Goal: Task Accomplishment & Management: Manage account settings

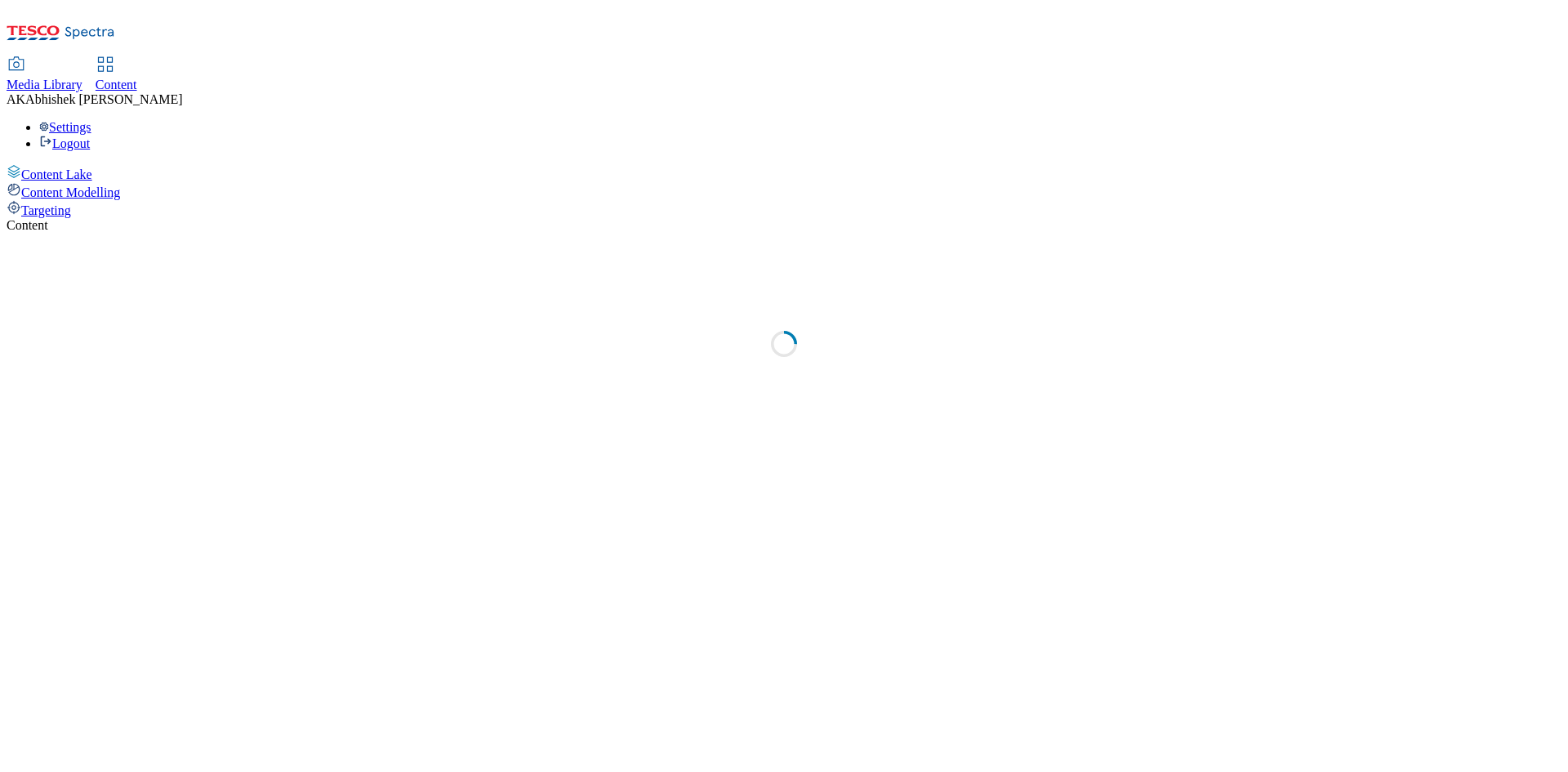
select select "ghs-[GEOGRAPHIC_DATA]"
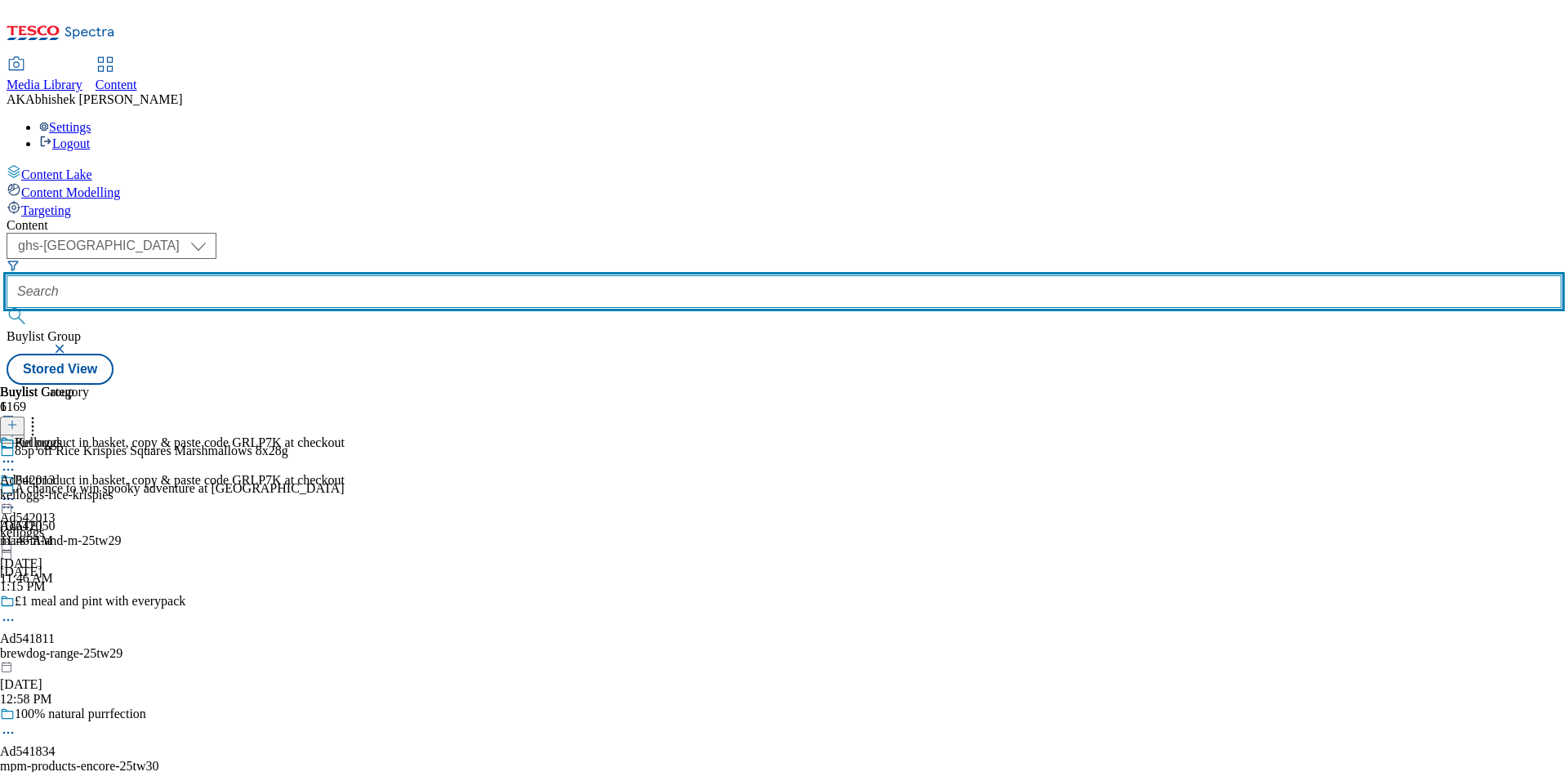
click at [392, 275] on input "text" at bounding box center [784, 291] width 1555 height 33
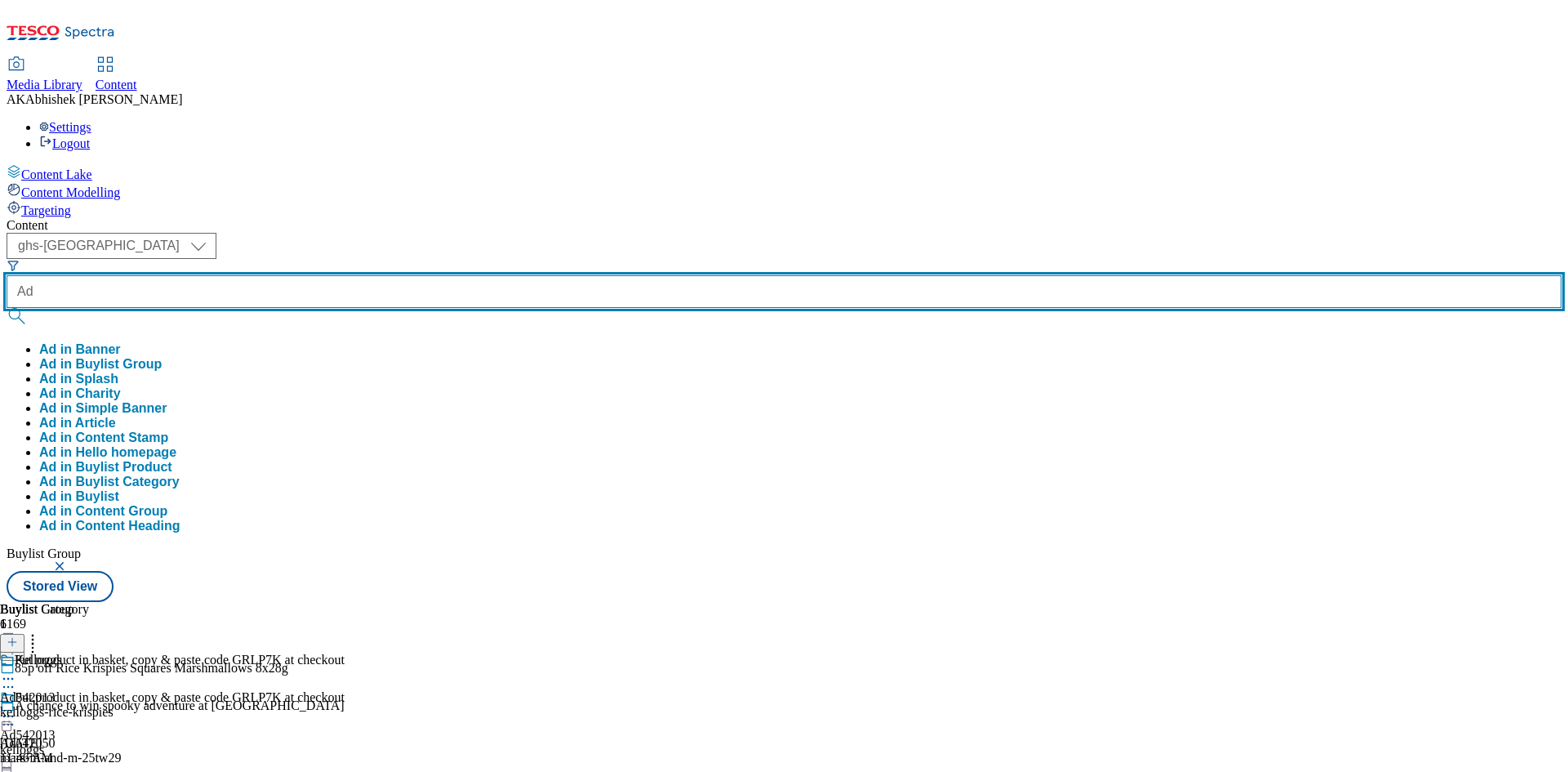
paste input "541811"
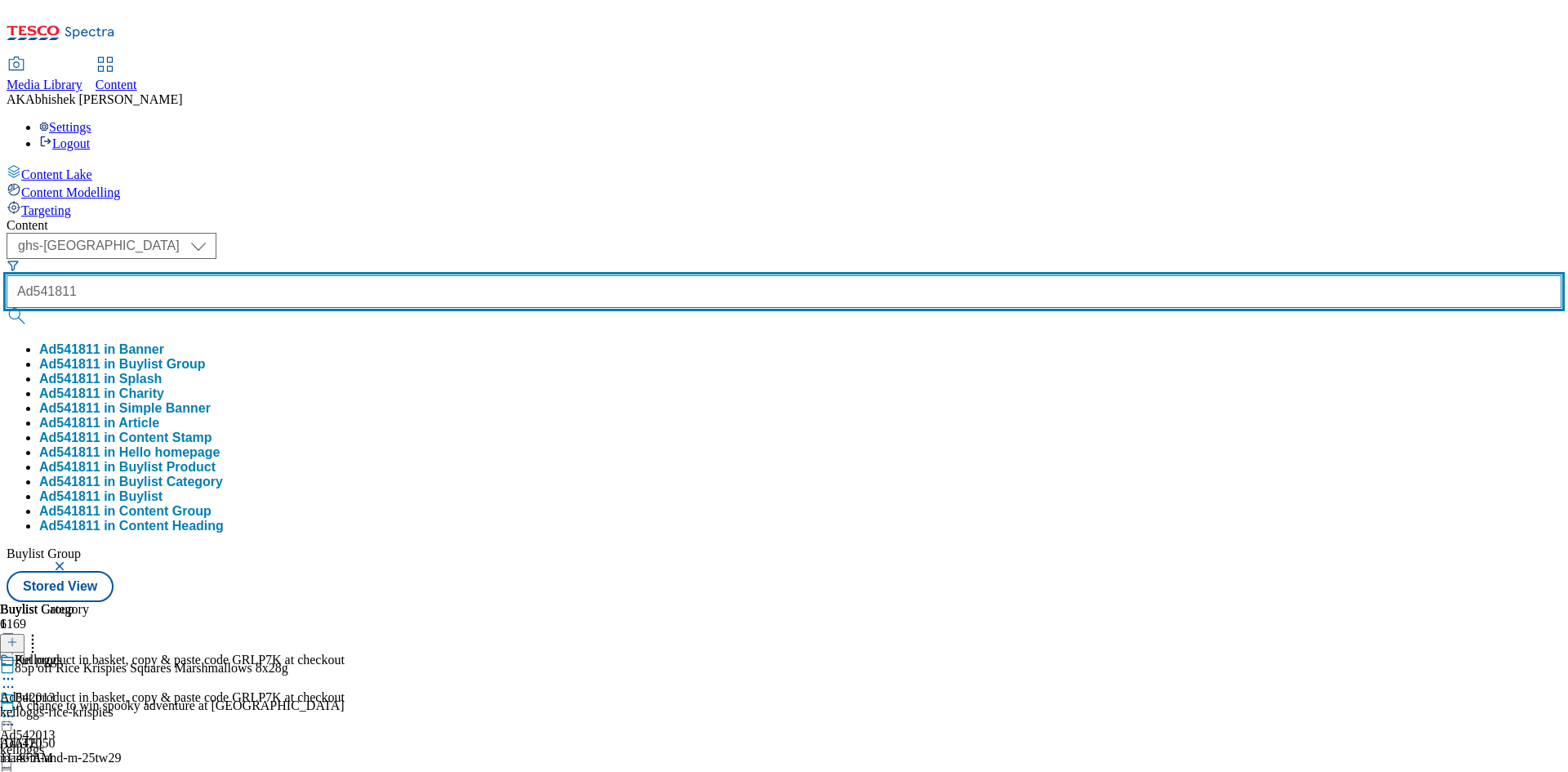
type input "Ad541811"
click at [6, 308] on button "submit" at bounding box center [17, 316] width 23 height 17
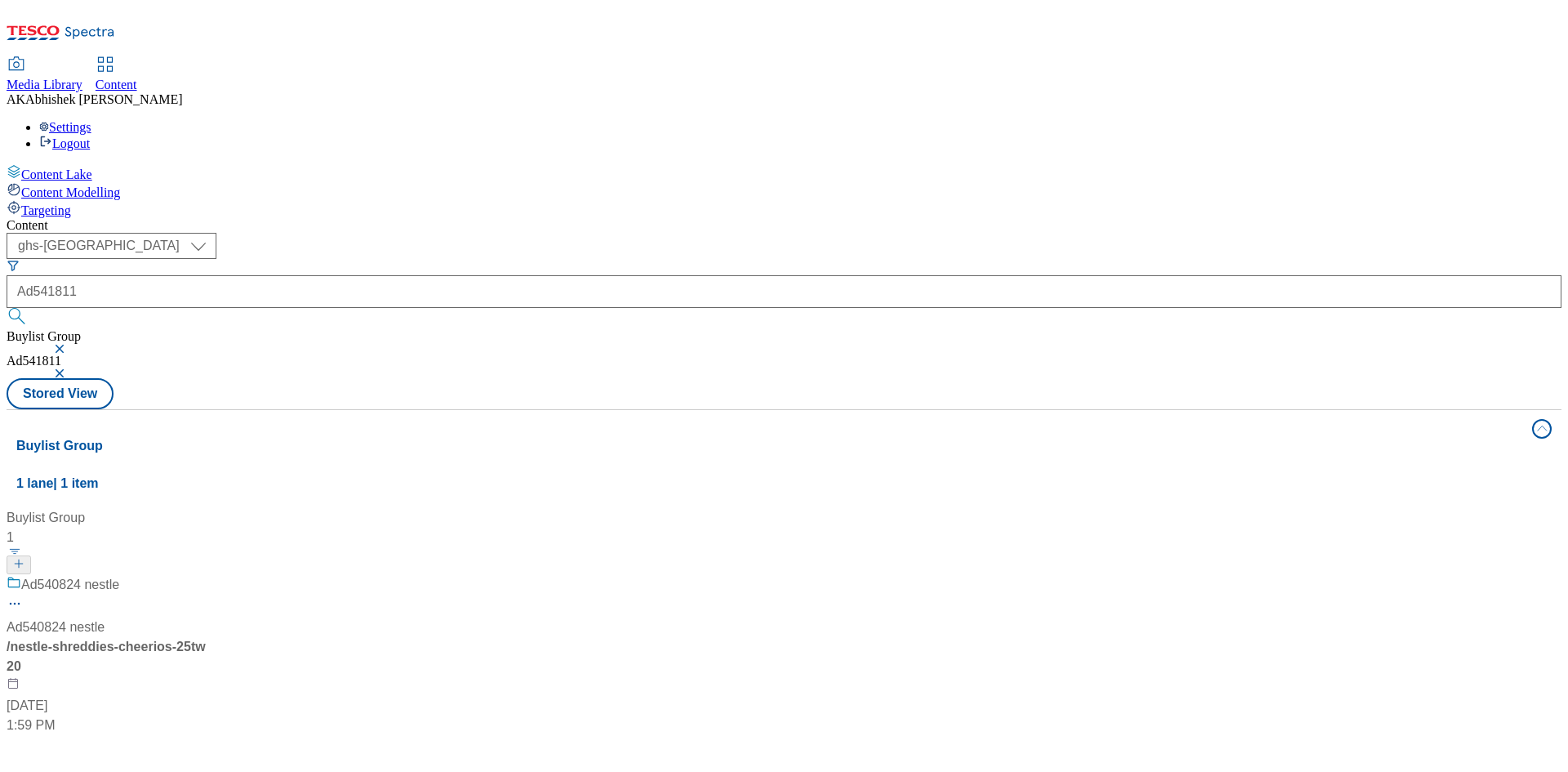
click at [210, 575] on div "Ad540824 nestle Ad540824 nestle / nestle-shreddies-cheerios-25tw20 [DATE] 1:59 …" at bounding box center [108, 655] width 204 height 160
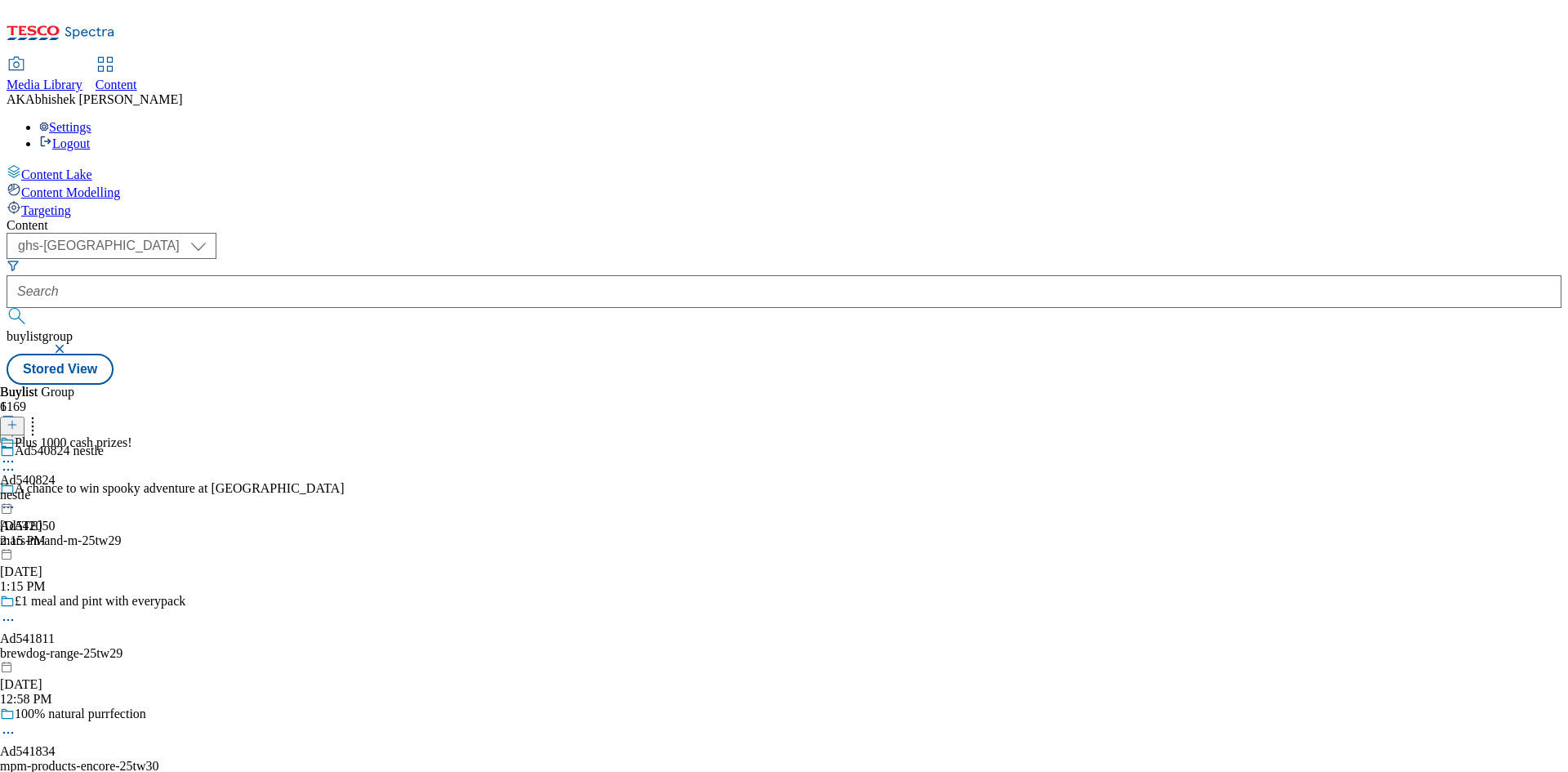
click at [17, 461] on icon at bounding box center [8, 470] width 17 height 17
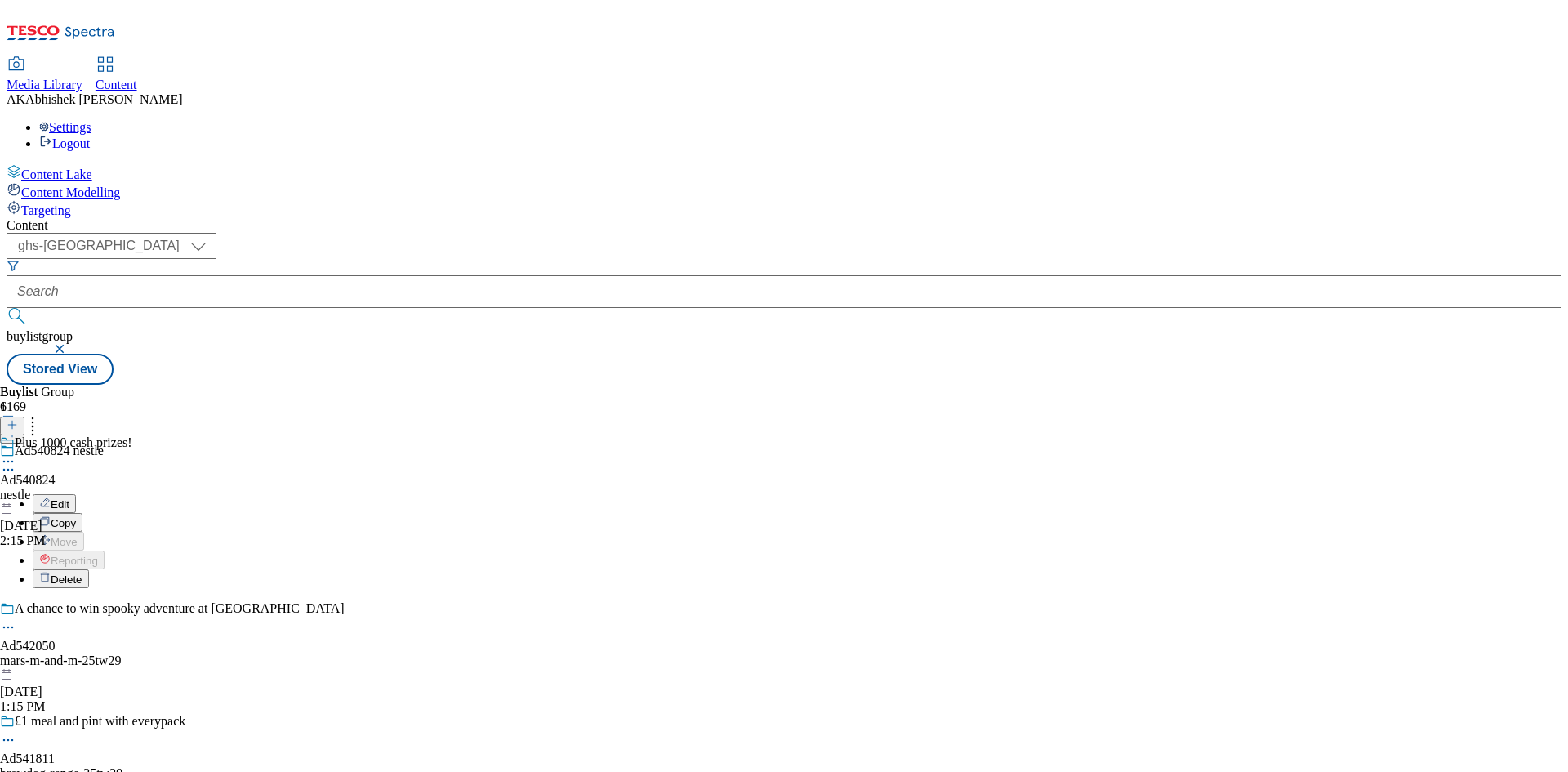
click at [76, 494] on button "Edit" at bounding box center [54, 504] width 43 height 18
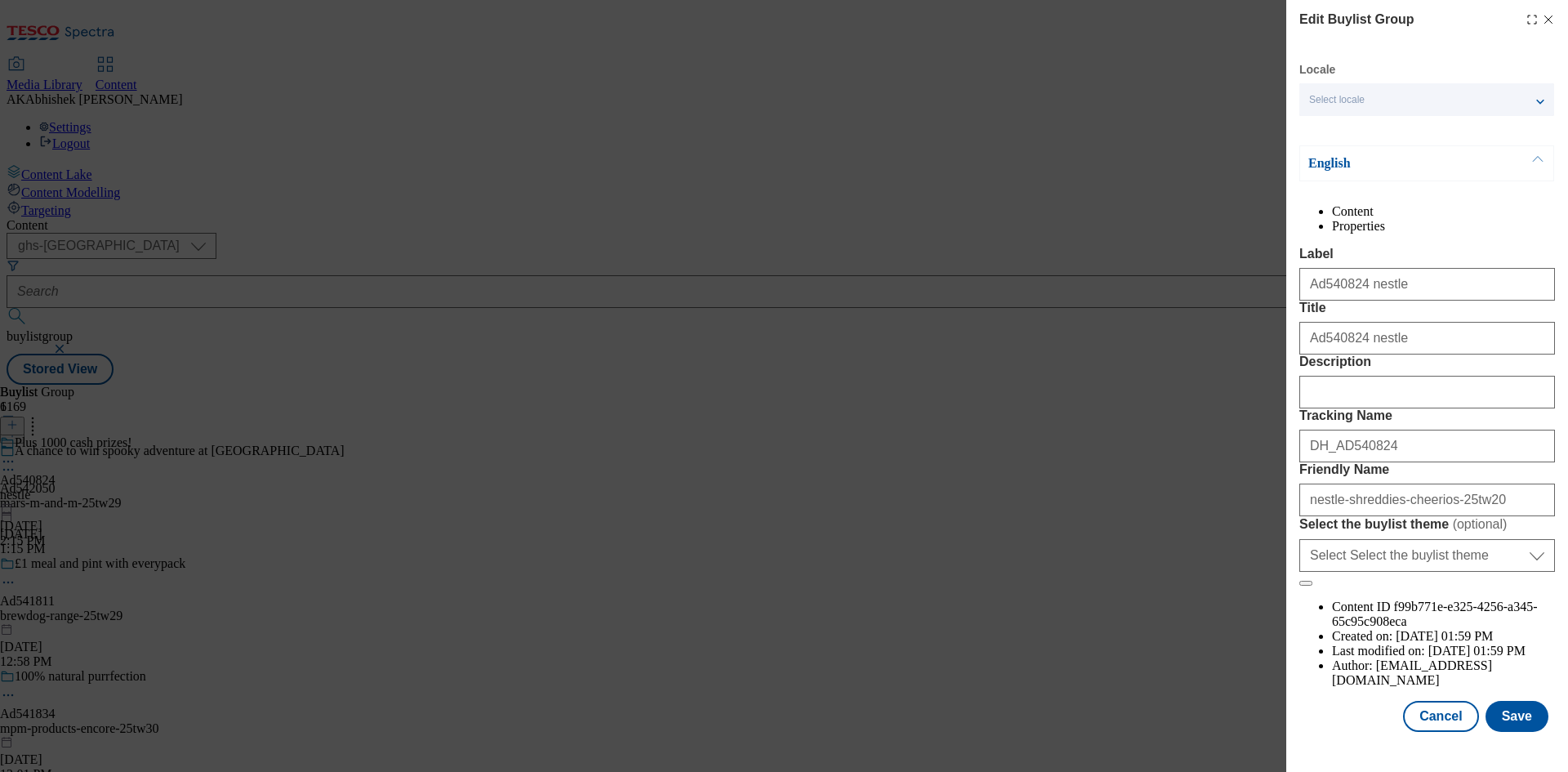
scroll to position [62, 0]
click at [1371, 408] on input "Description" at bounding box center [1427, 392] width 256 height 33
click at [1493, 517] on input "nestle-shreddies-cheerios-25tw20" at bounding box center [1427, 500] width 256 height 33
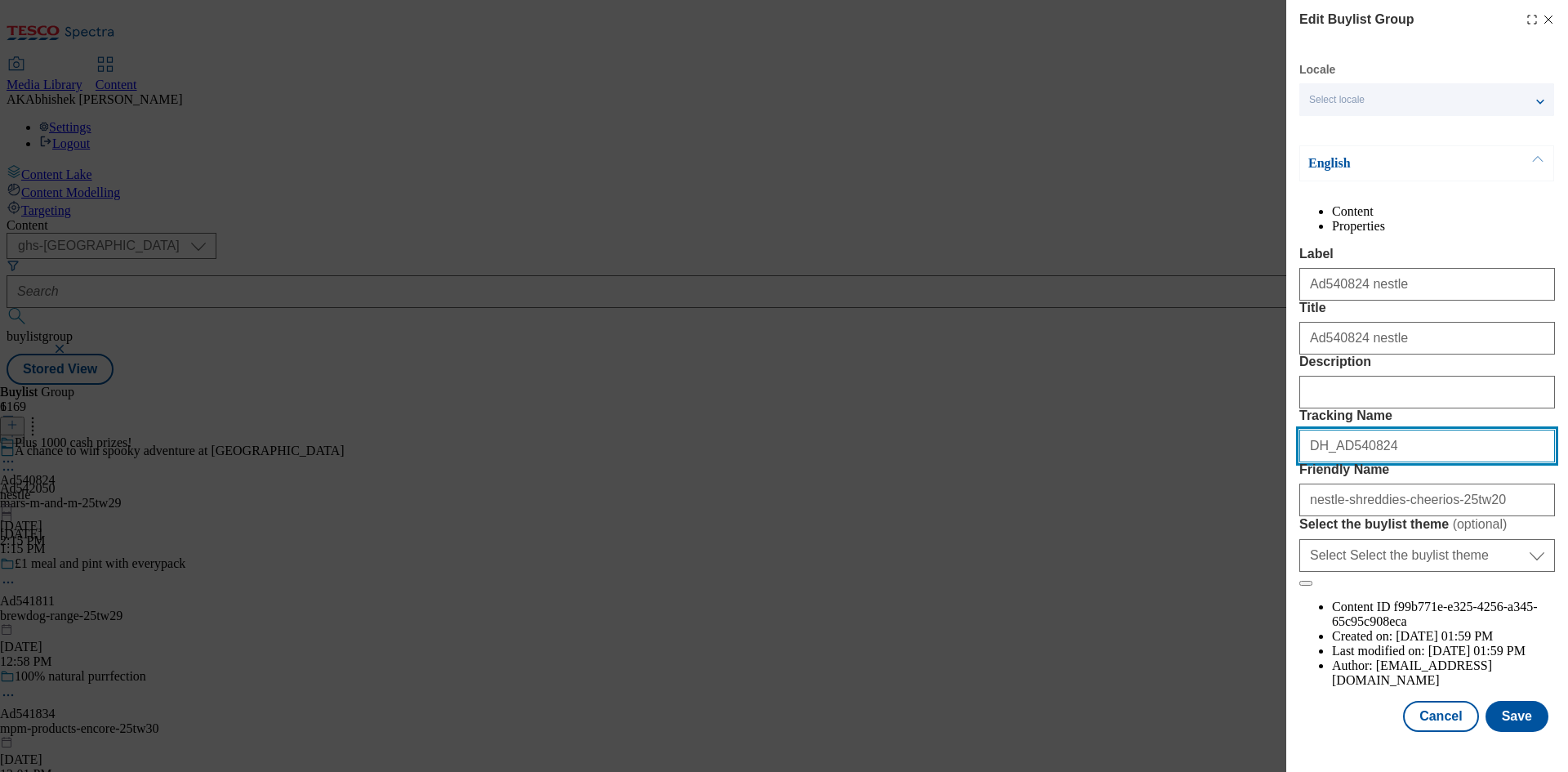
click at [1402, 462] on input "DH_AD540824" at bounding box center [1427, 446] width 256 height 33
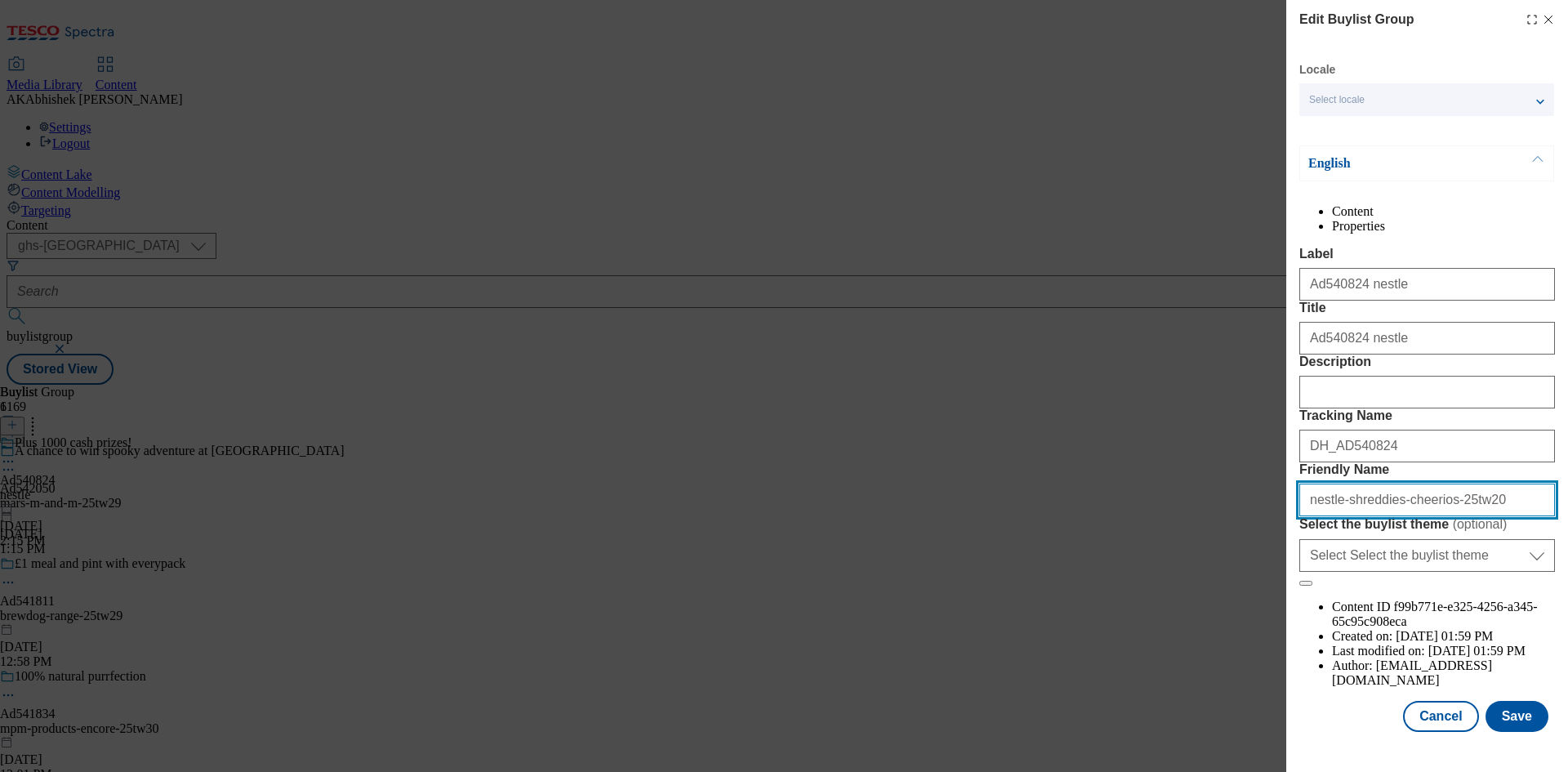
click at [1517, 517] on input "nestle-shreddies-cheerios-25tw20" at bounding box center [1427, 500] width 256 height 33
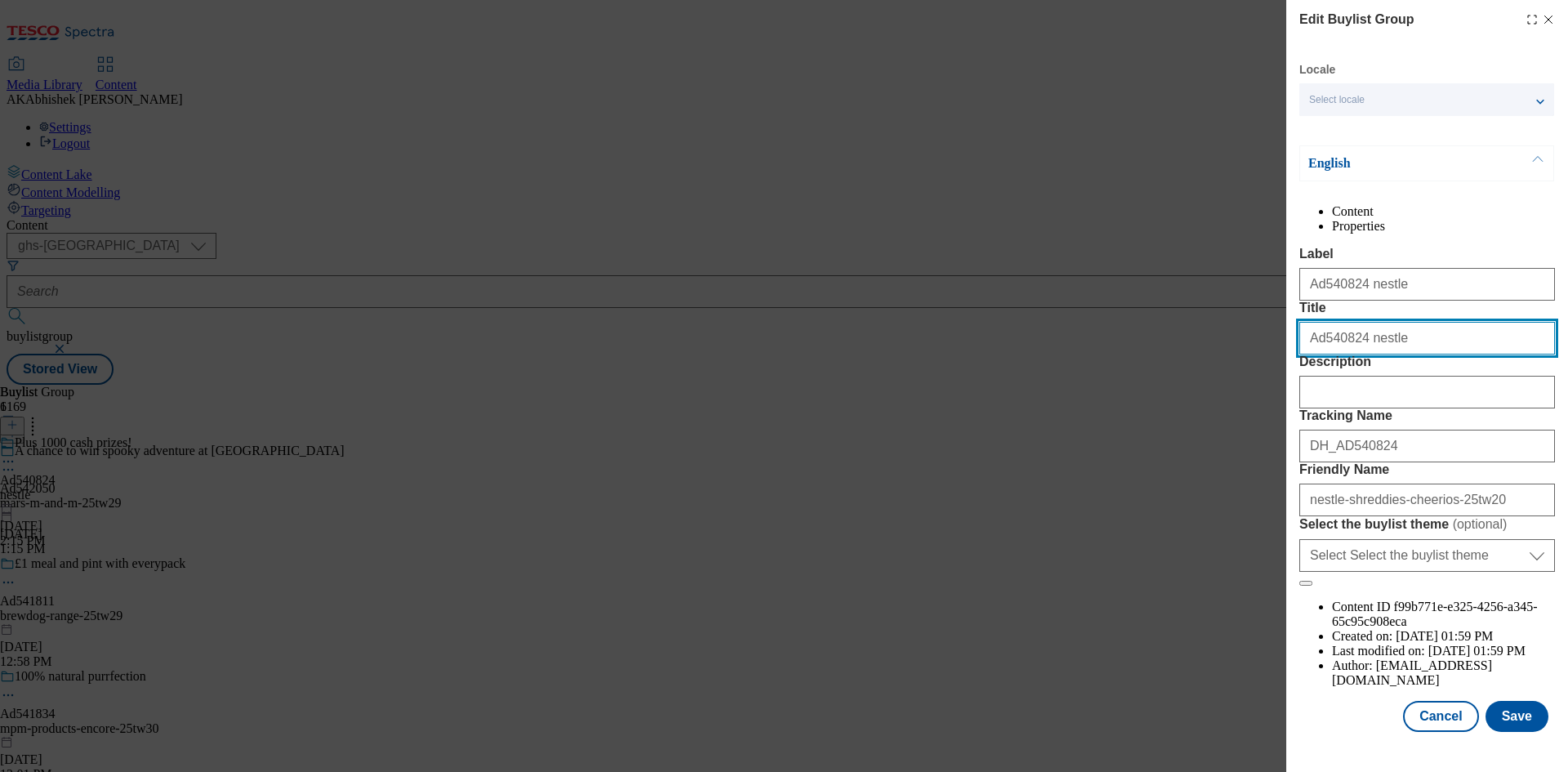
click at [1368, 339] on input "Ad540824 nestle" at bounding box center [1427, 338] width 256 height 33
click at [1407, 337] on input "Ad540824 nestle" at bounding box center [1427, 338] width 256 height 33
drag, startPoint x: 1429, startPoint y: 329, endPoint x: 950, endPoint y: 345, distance: 479.3
click at [950, 345] on div "Edit Buylist Group Locale Select locale English Welsh English Content Propertie…" at bounding box center [784, 386] width 1568 height 772
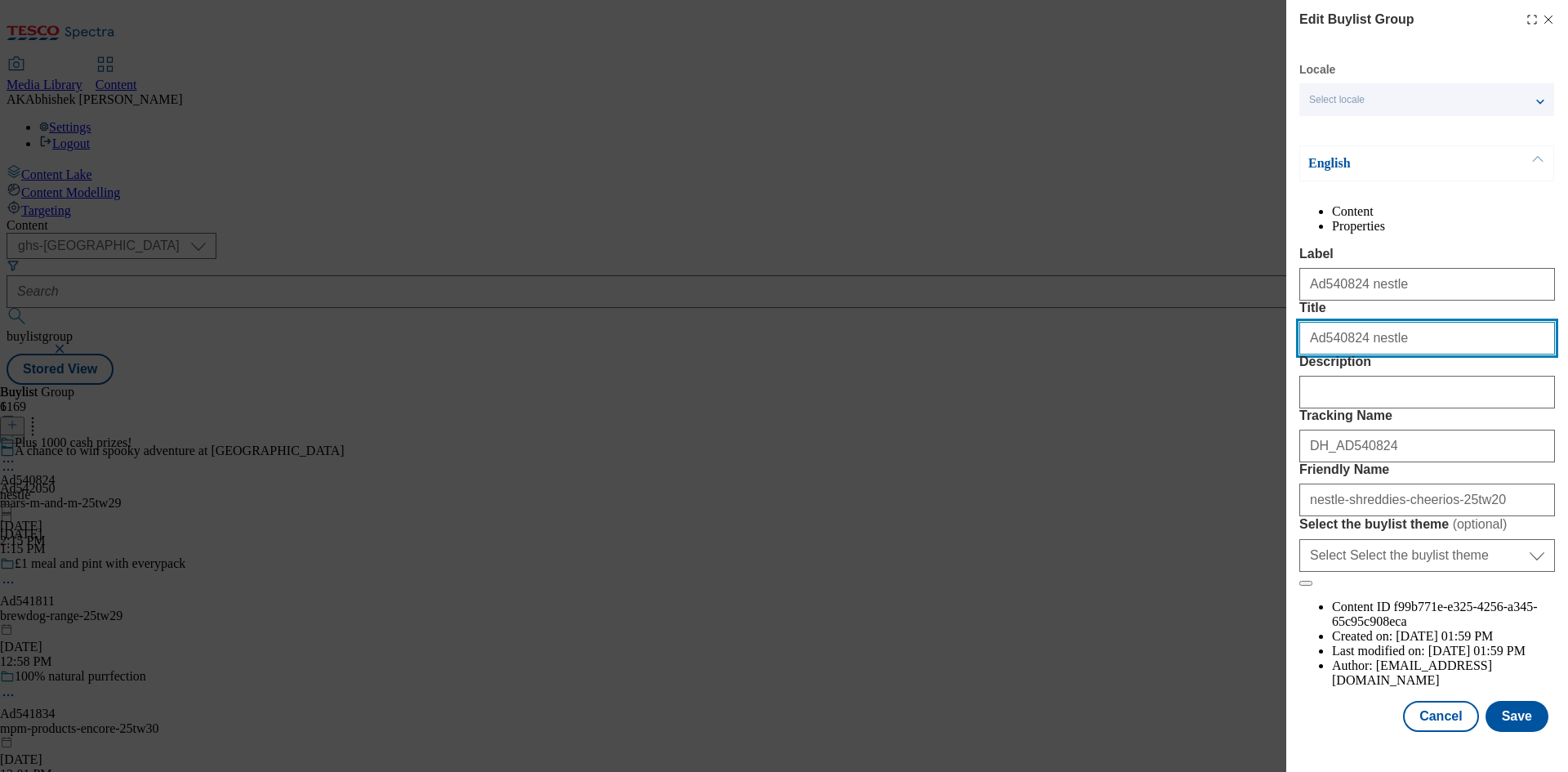
paste input "£"
paste input "meal and pint with every pack"
type input "£10 meal and pint with every pack"
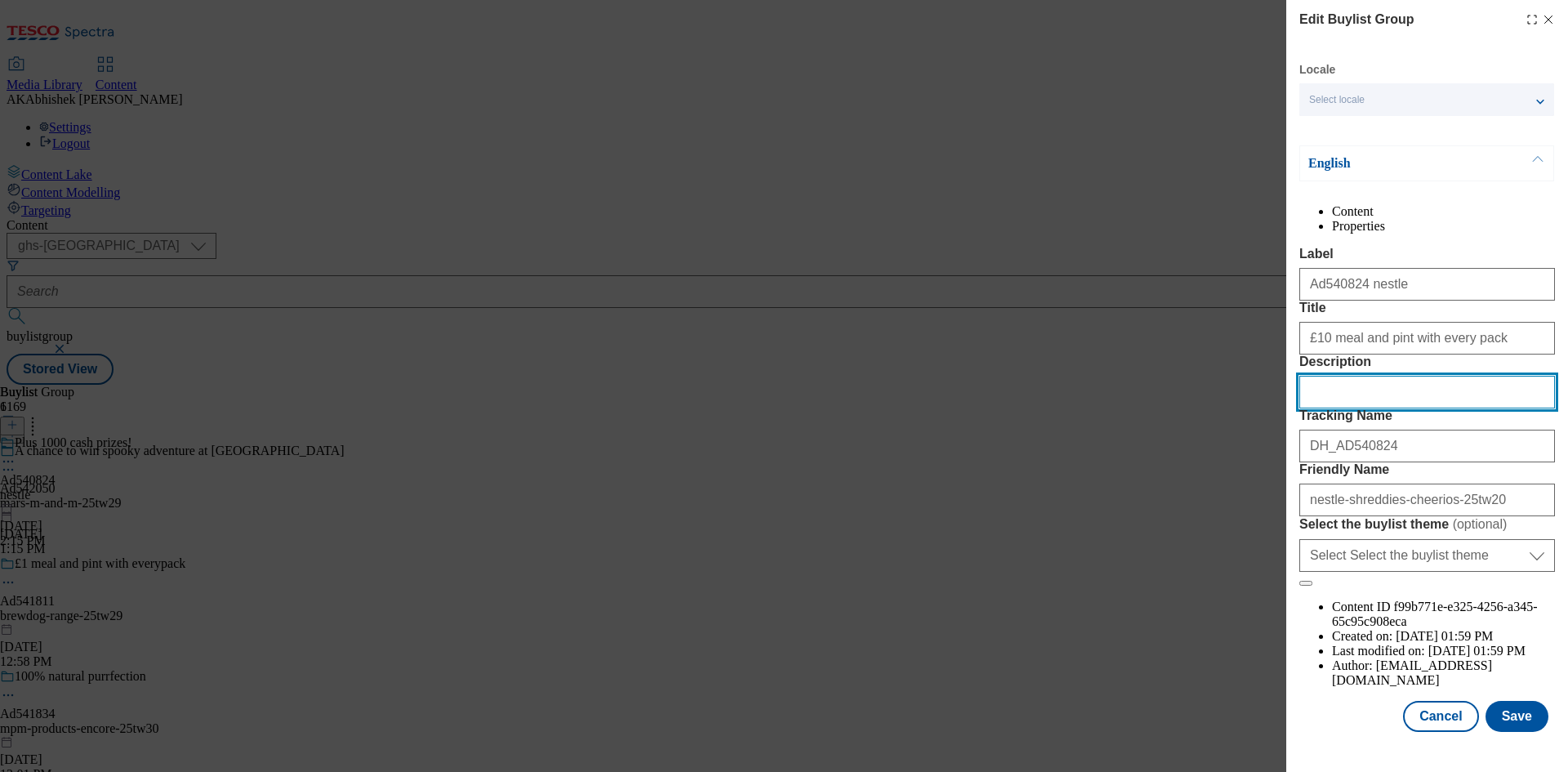
click at [1349, 408] on input "Description" at bounding box center [1427, 392] width 256 height 33
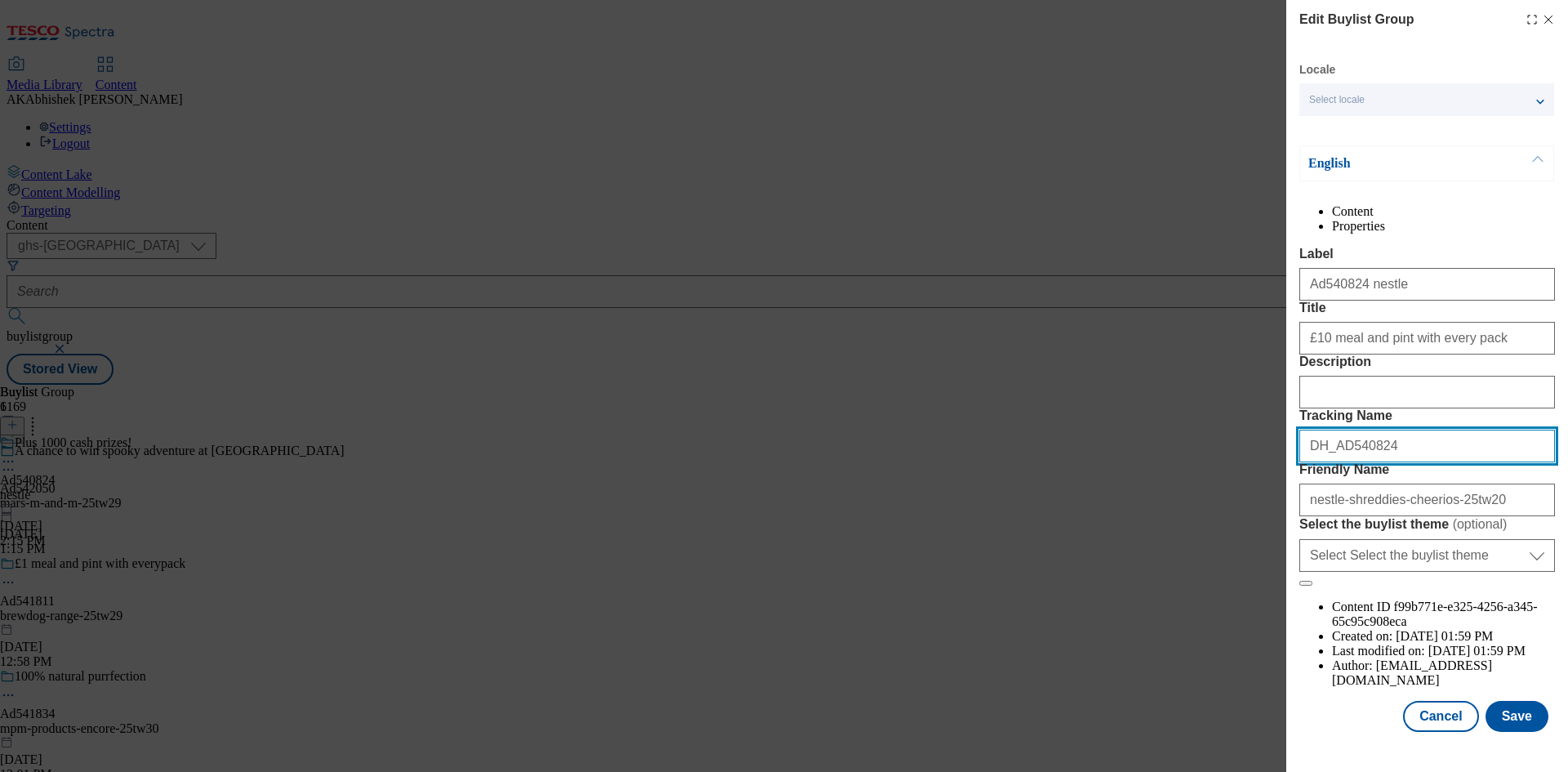
click at [1431, 462] on input "DH_AD540824" at bounding box center [1427, 446] width 256 height 33
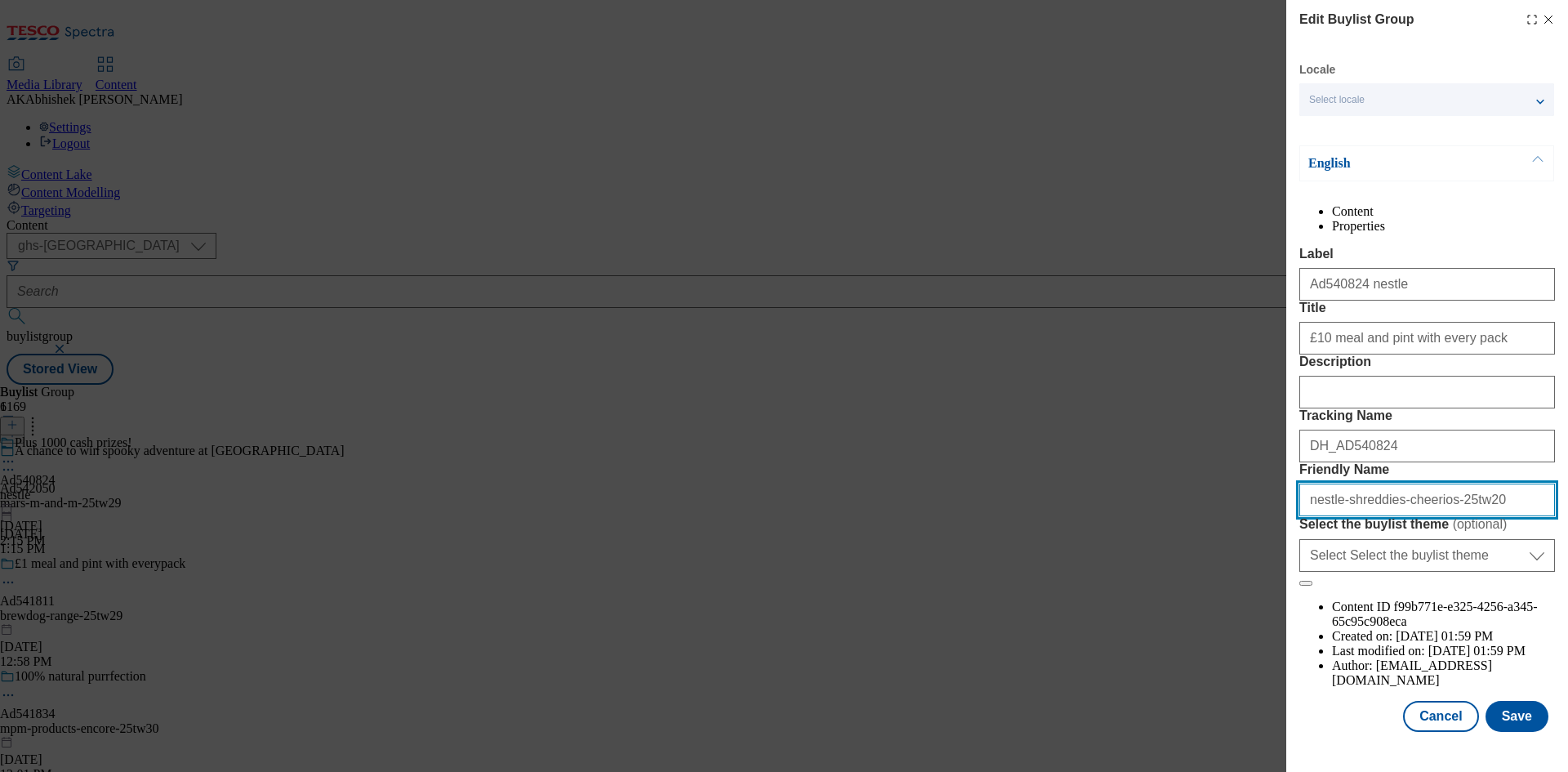
click at [1507, 517] on input "nestle-shreddies-cheerios-25tw20" at bounding box center [1427, 500] width 256 height 33
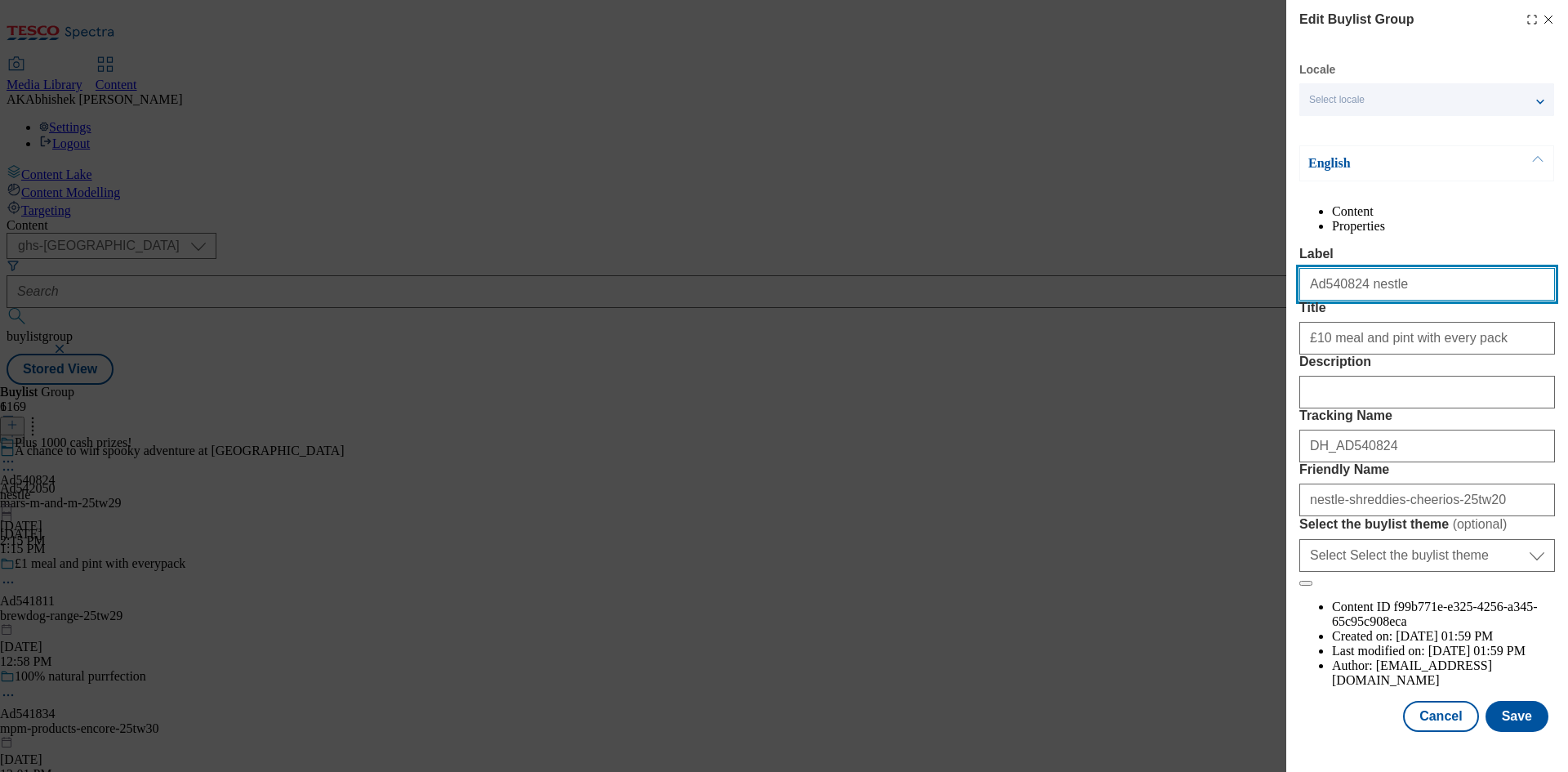
drag, startPoint x: 1355, startPoint y: 257, endPoint x: 1322, endPoint y: 261, distance: 33.2
click at [1322, 267] on input "Ad540824 nestle" at bounding box center [1427, 284] width 256 height 33
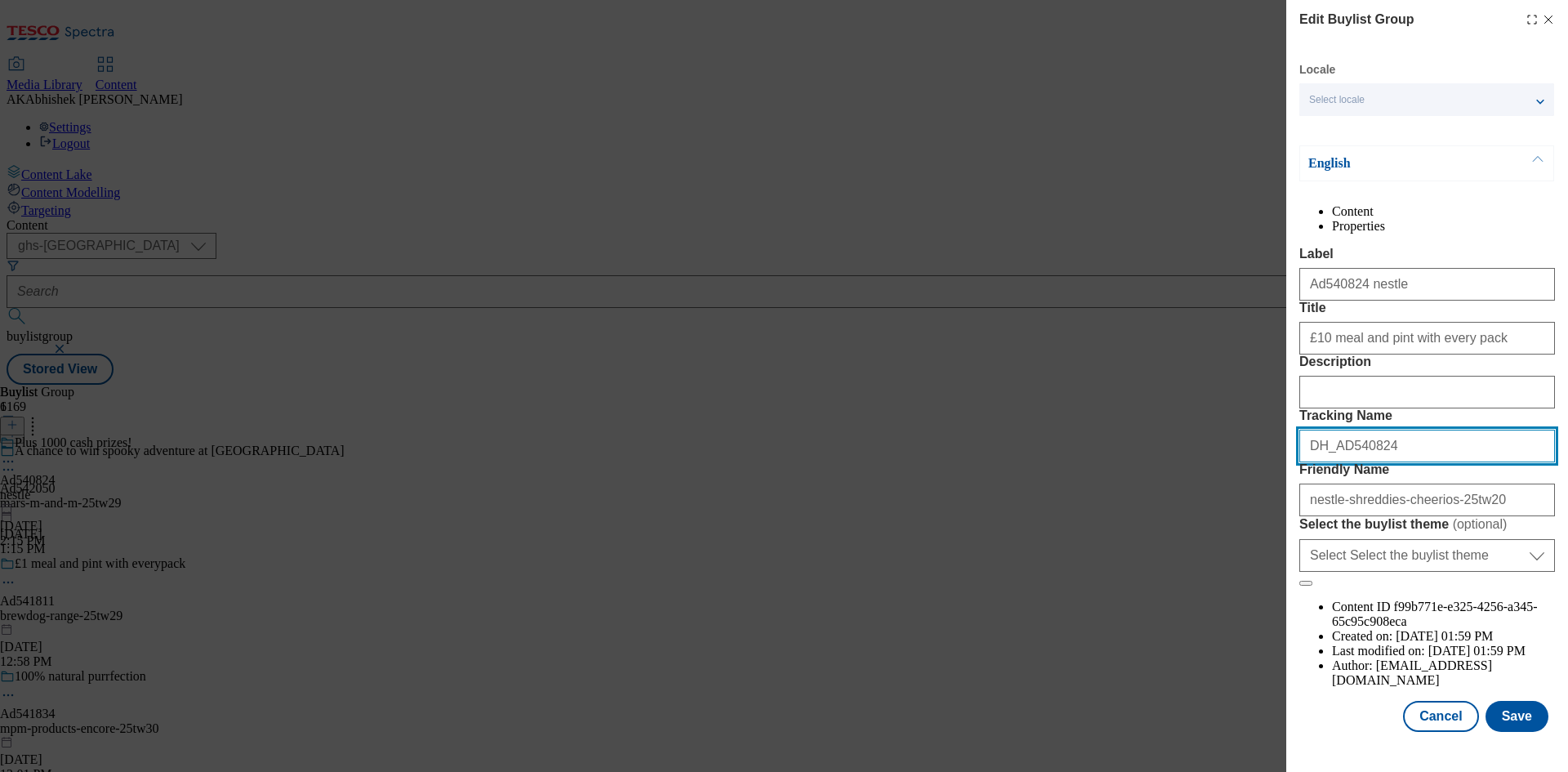
drag, startPoint x: 1392, startPoint y: 499, endPoint x: 1187, endPoint y: 500, distance: 205.0
click at [1185, 494] on div "Edit Buylist Group Locale Select locale English Welsh English Content Propertie…" at bounding box center [784, 386] width 1568 height 772
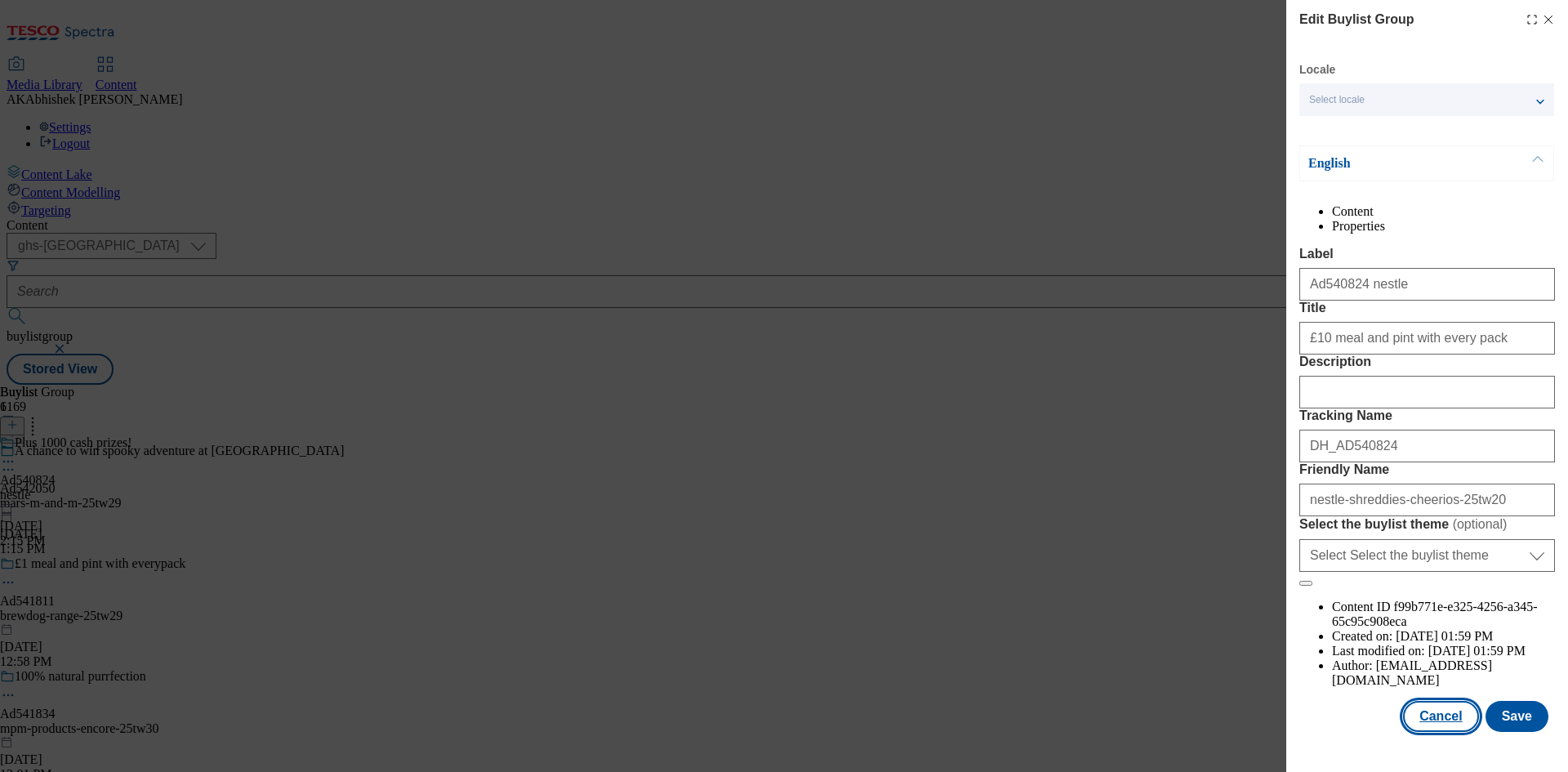
click at [1418, 731] on button "Cancel" at bounding box center [1441, 717] width 75 height 31
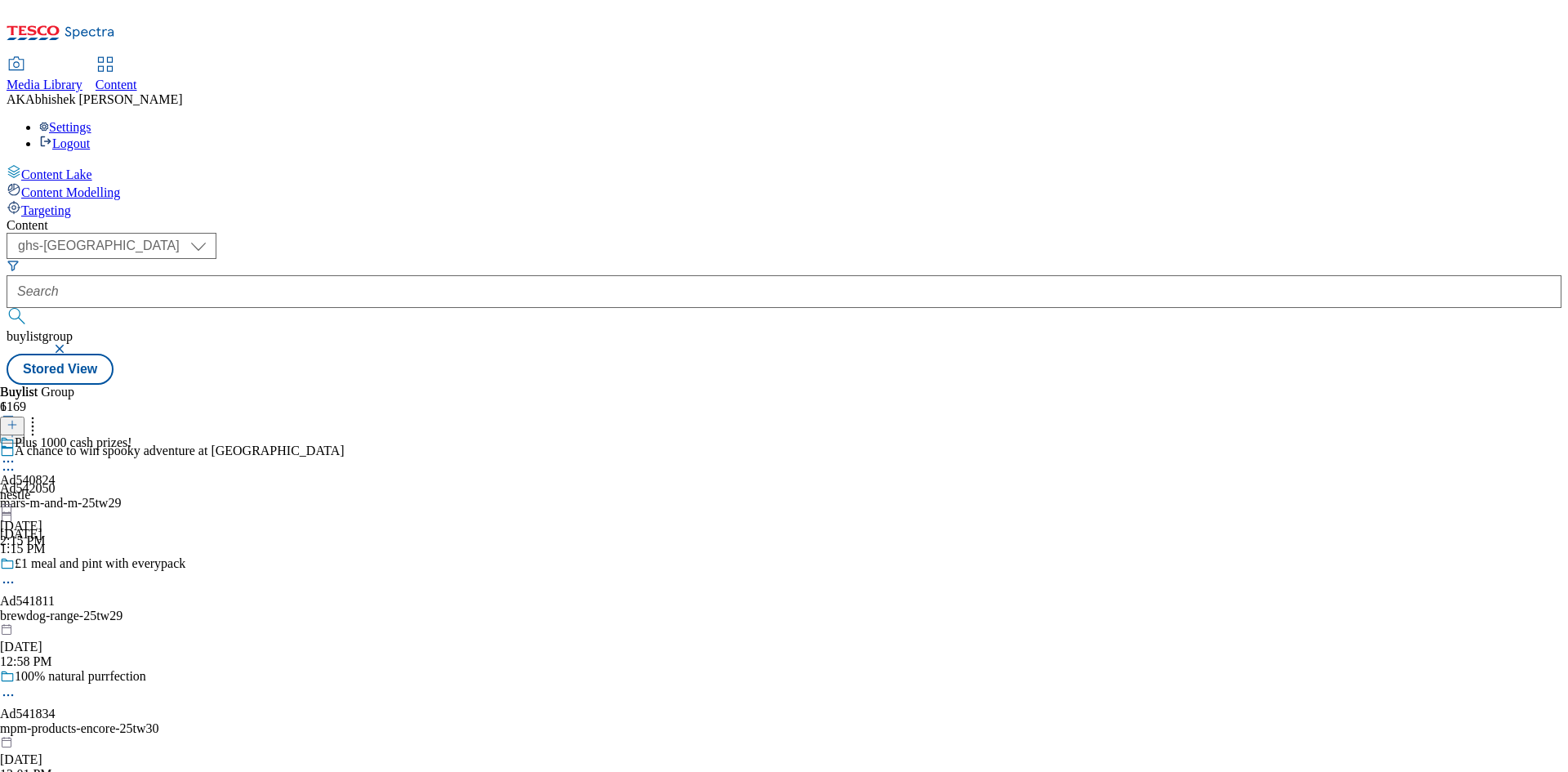
scroll to position [0, 0]
click at [345, 608] on div "brewdog-range-25tw29" at bounding box center [172, 616] width 345 height 15
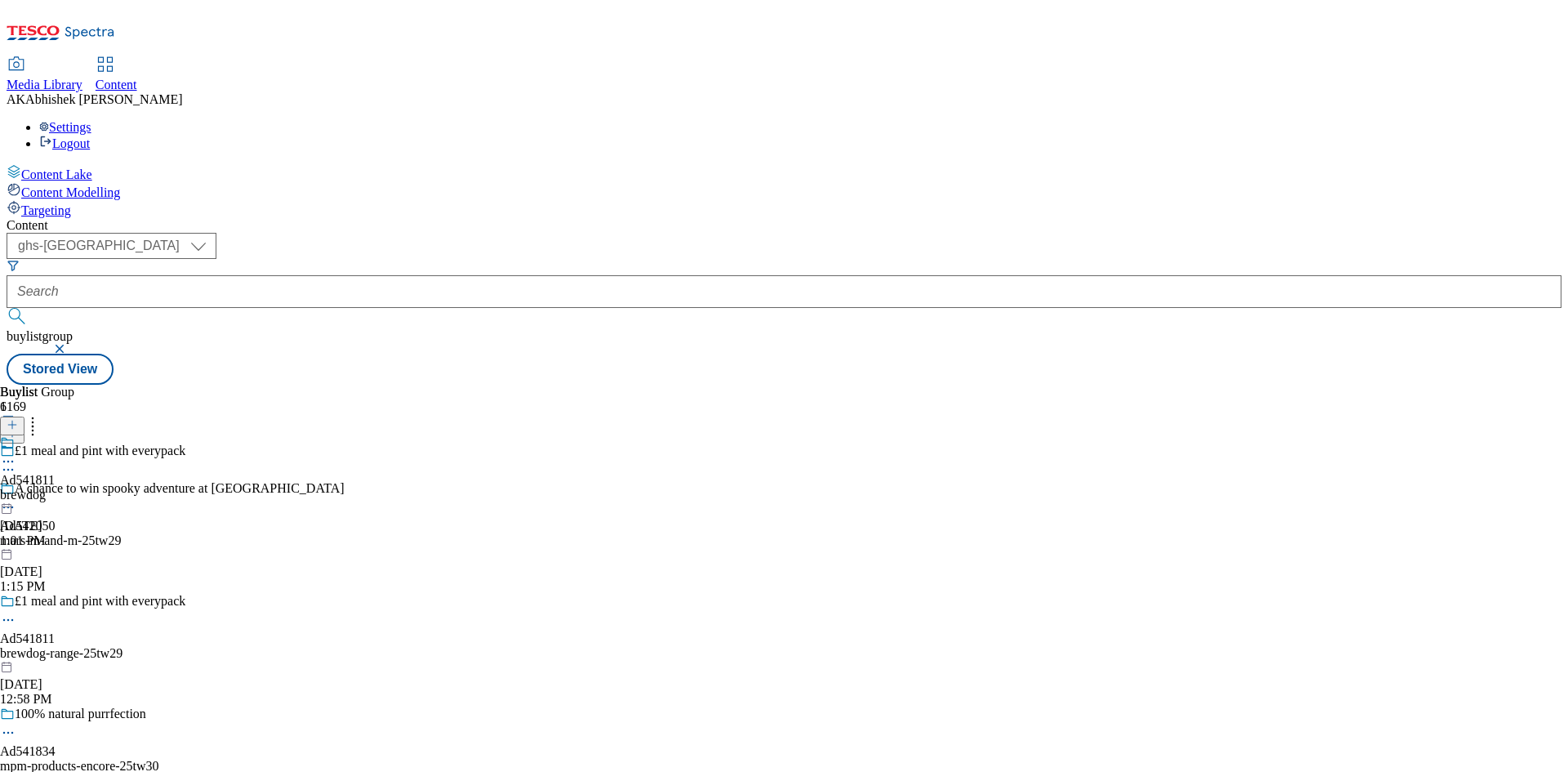
click at [6, 619] on circle at bounding box center [5, 620] width 3 height 3
click at [70, 649] on span "Edit" at bounding box center [60, 654] width 18 height 12
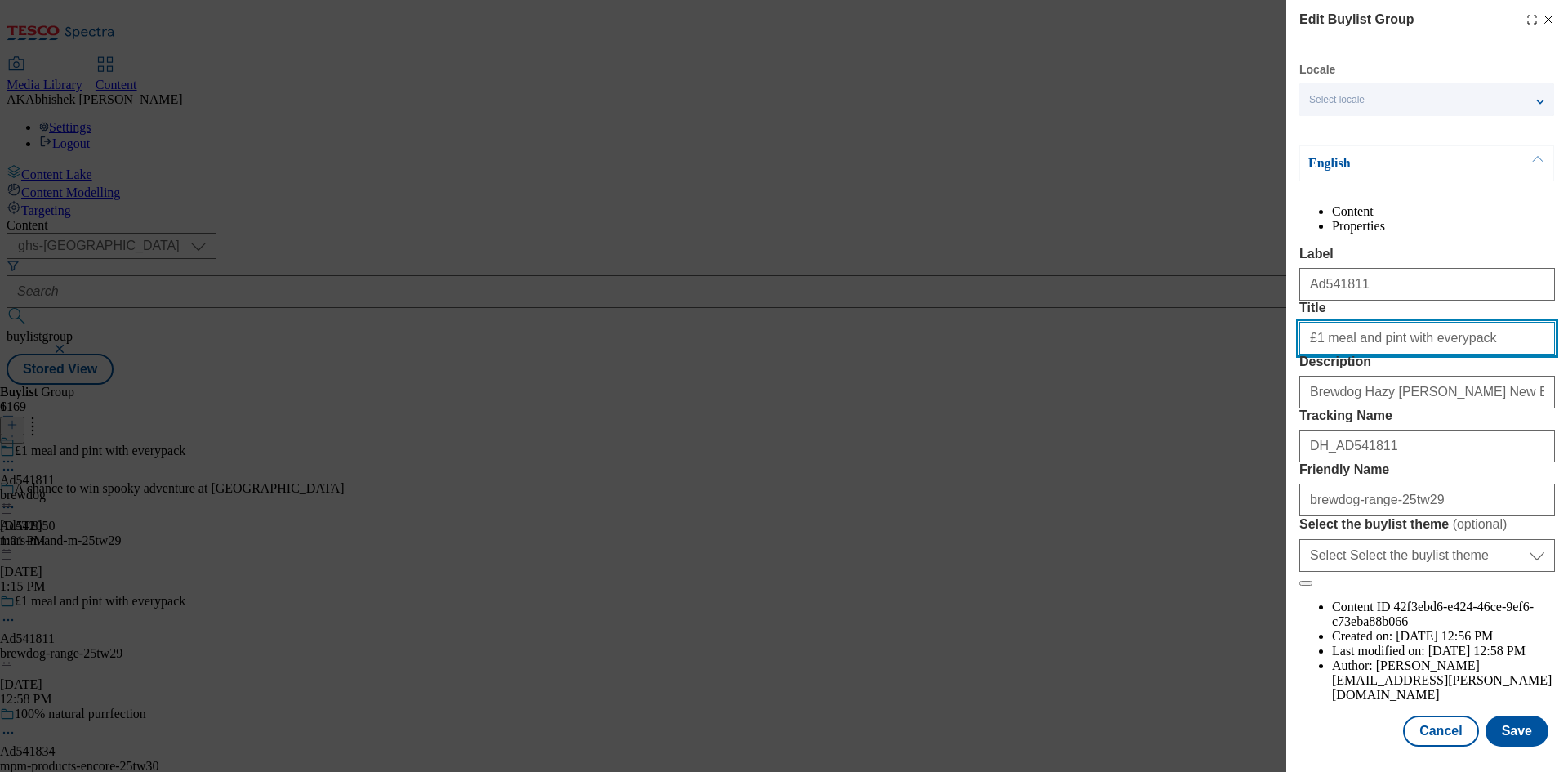
drag, startPoint x: 1319, startPoint y: 407, endPoint x: 1567, endPoint y: 508, distance: 267.8
click at [1319, 355] on input "£1 meal and pint with everypack" at bounding box center [1427, 338] width 256 height 33
click at [1436, 355] on input "£10 meal and pint with everypack" at bounding box center [1427, 338] width 256 height 33
type input "£10 meal and pint with every pack"
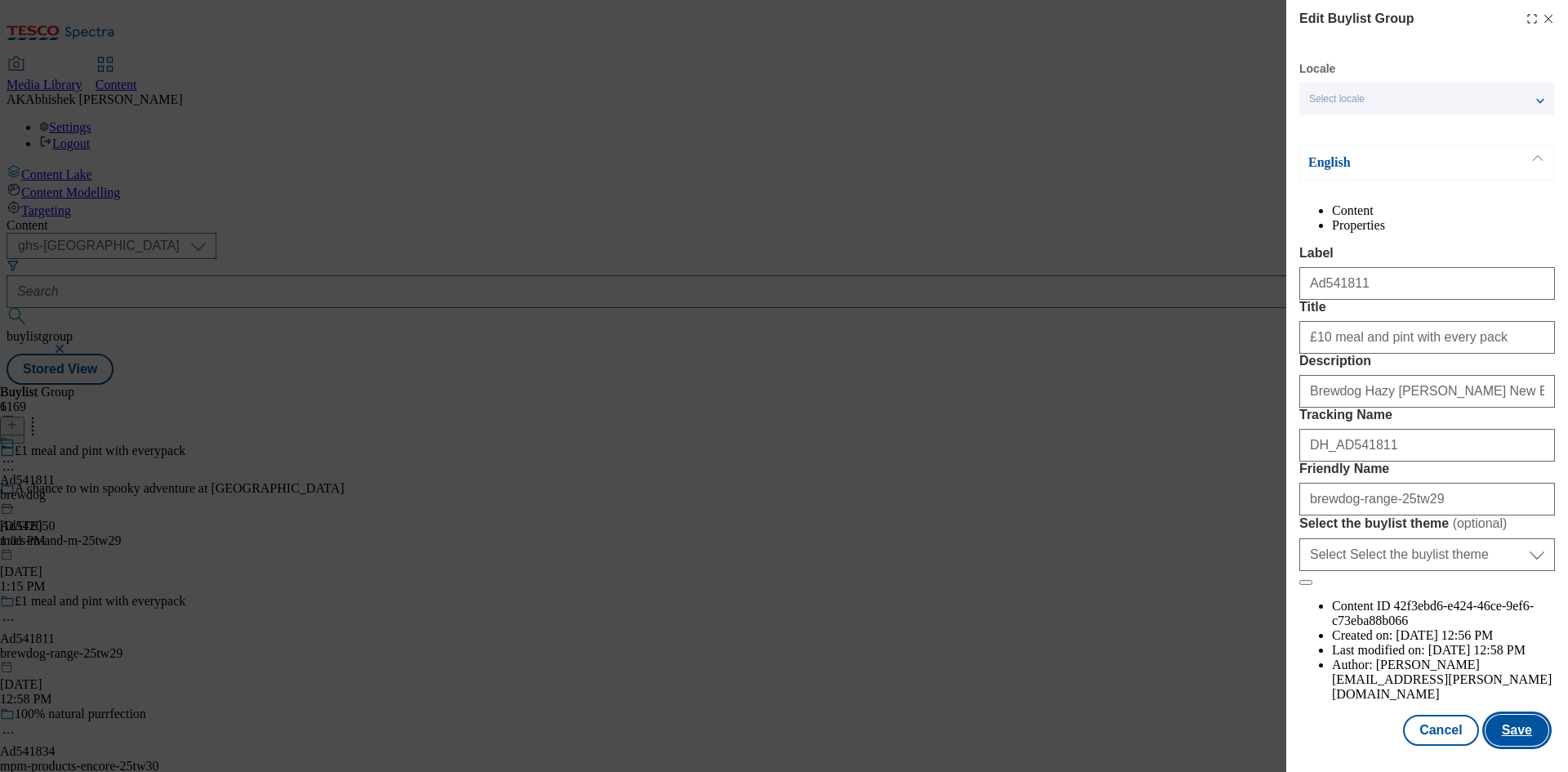
click at [1521, 725] on button "Save" at bounding box center [1517, 731] width 62 height 31
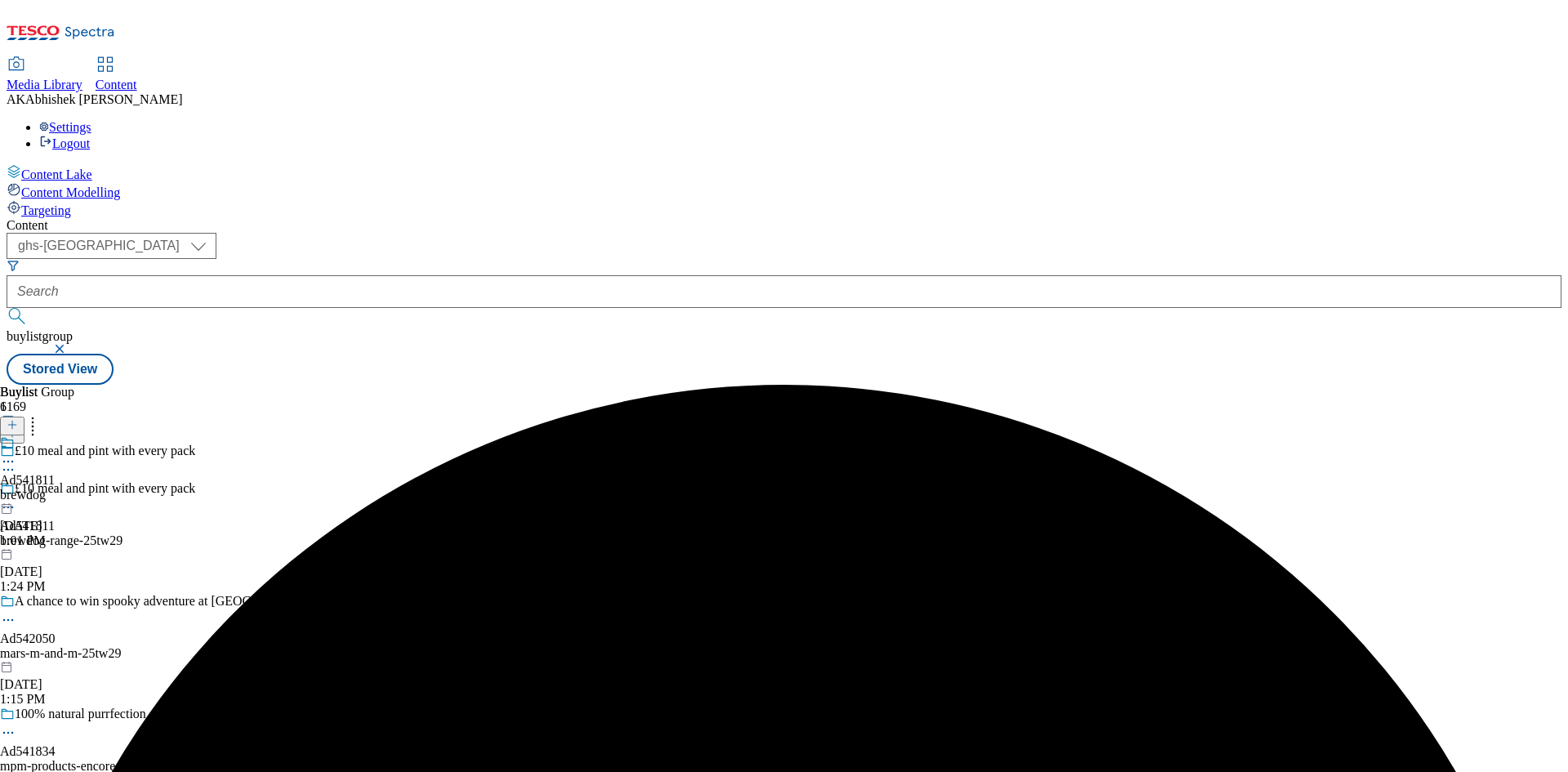
click at [17, 453] on icon at bounding box center [8, 461] width 17 height 17
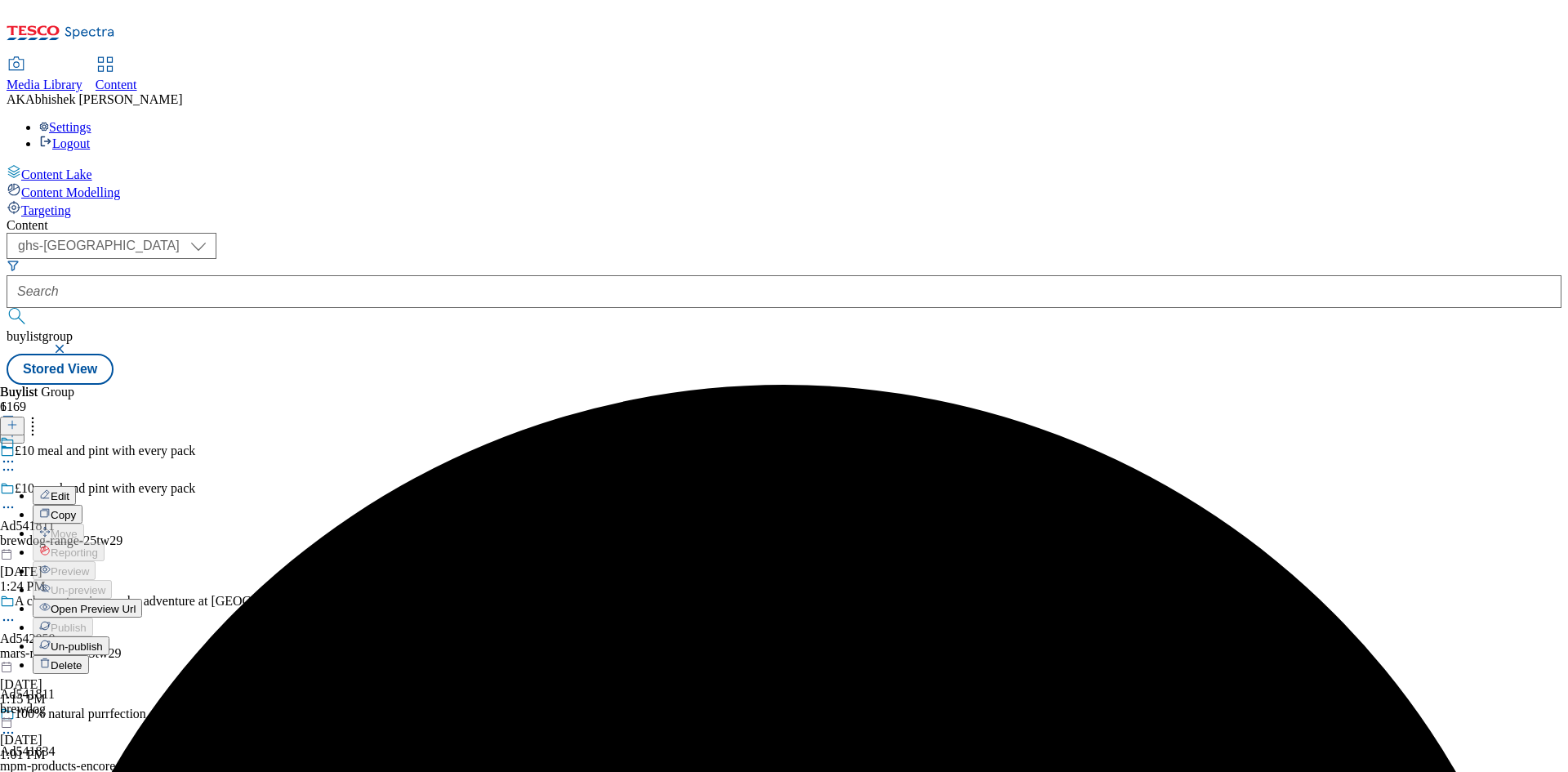
click at [70, 490] on span "Edit" at bounding box center [60, 495] width 18 height 12
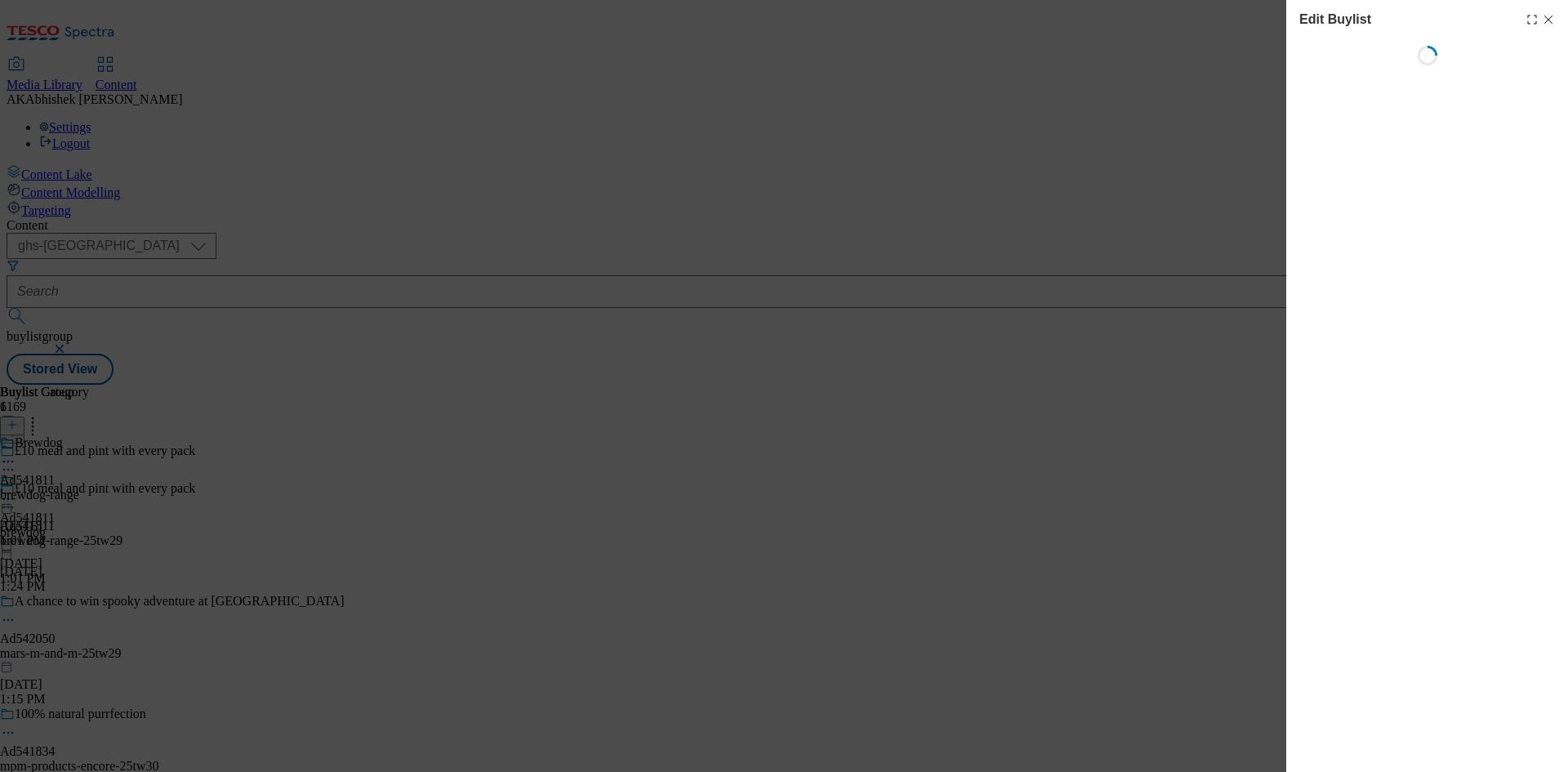
select select "tactical"
select select "supplier funded short term 1-3 weeks"
select select "dunnhumby"
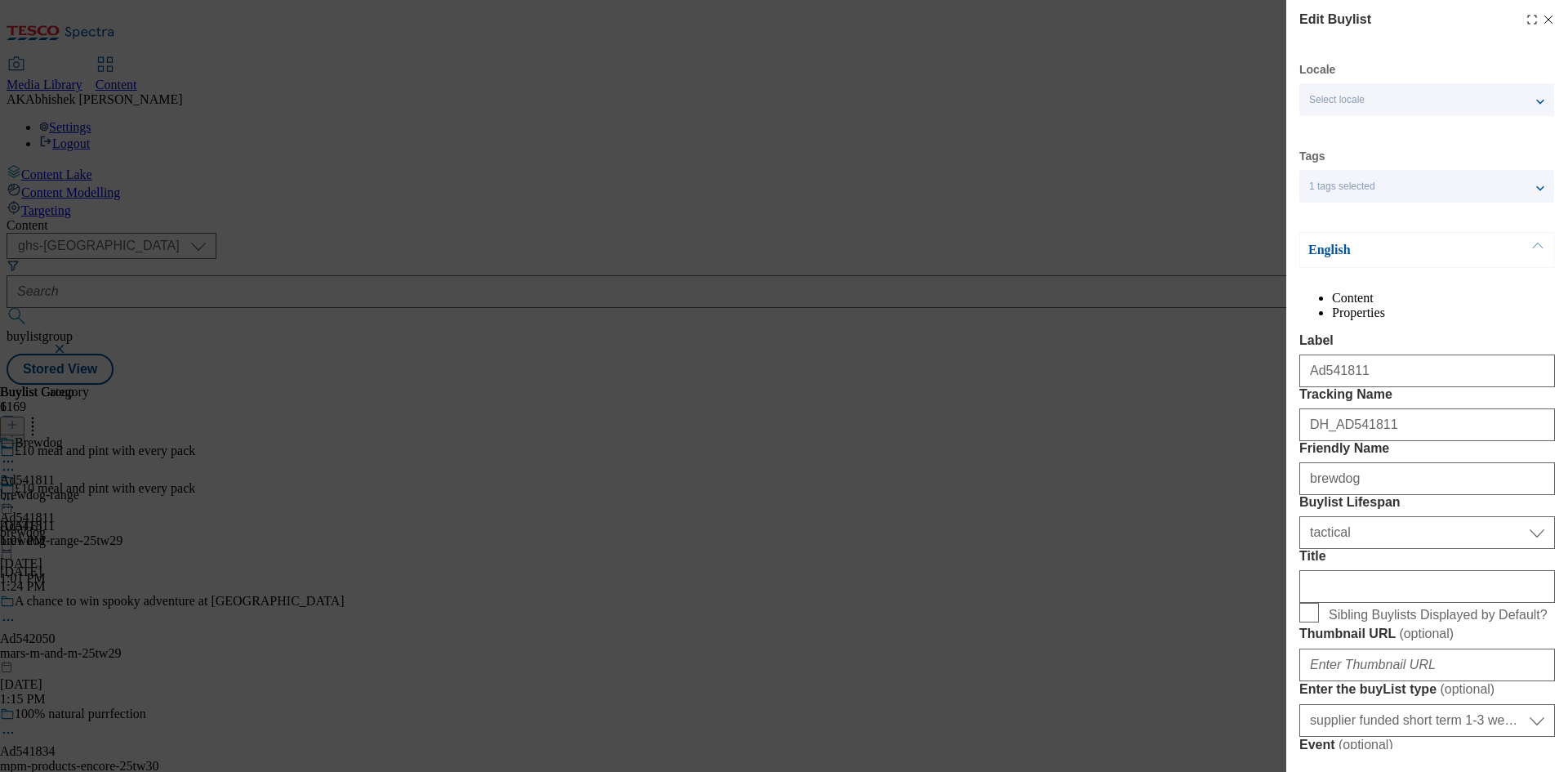
select select "Banner"
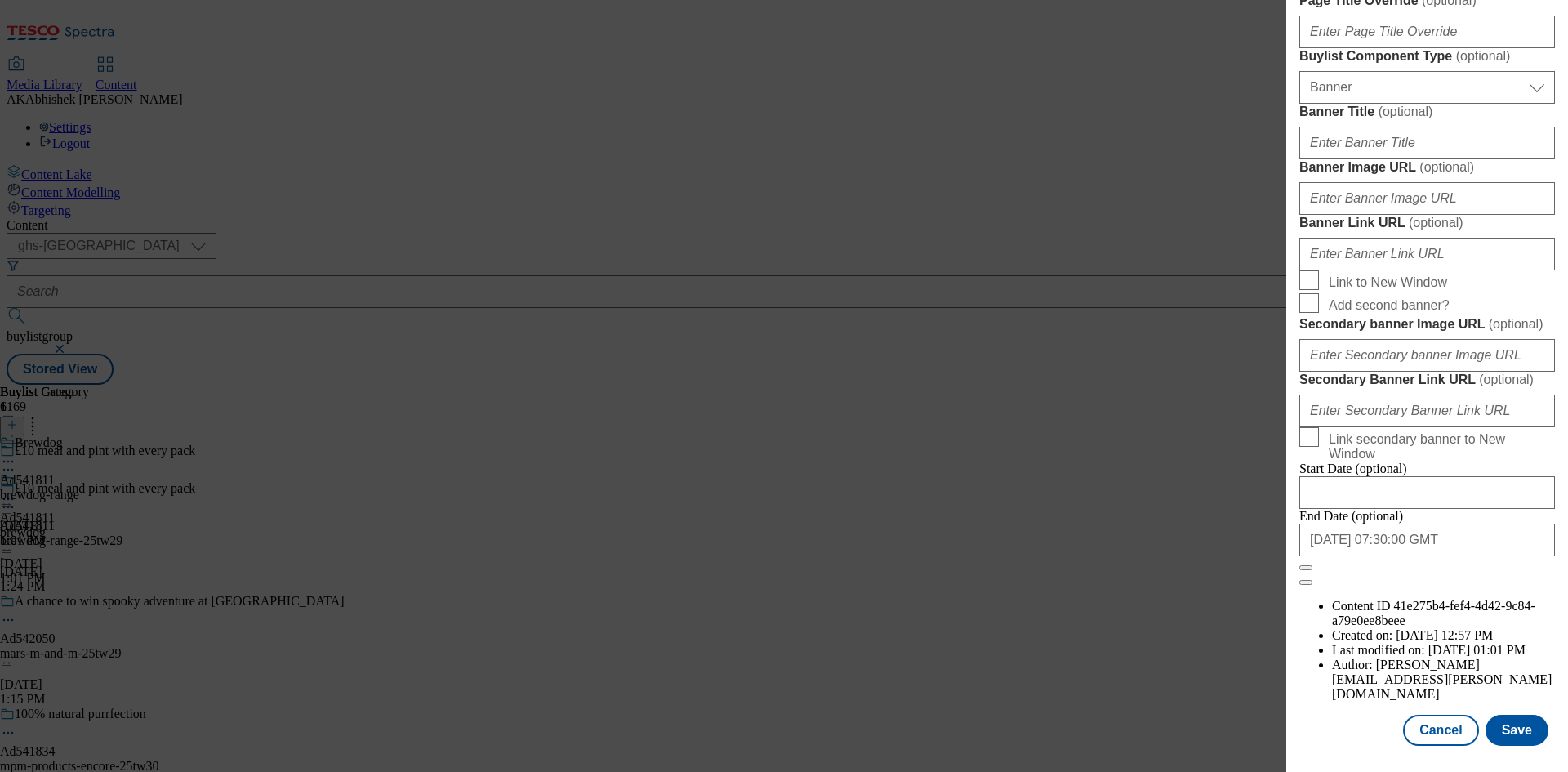
scroll to position [1691, 0]
click at [1512, 730] on button "Save" at bounding box center [1517, 731] width 62 height 31
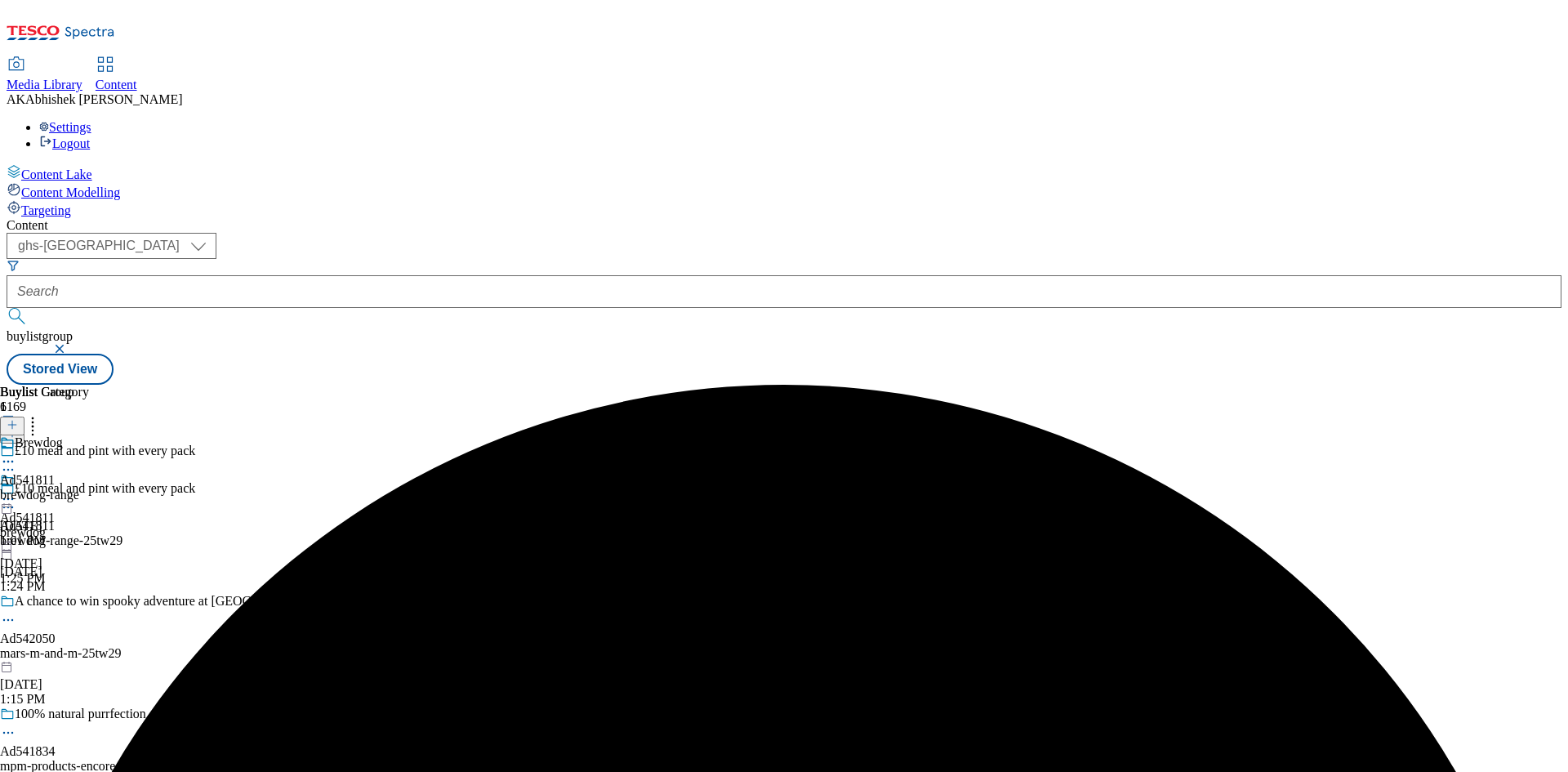
click at [17, 453] on icon at bounding box center [8, 461] width 17 height 17
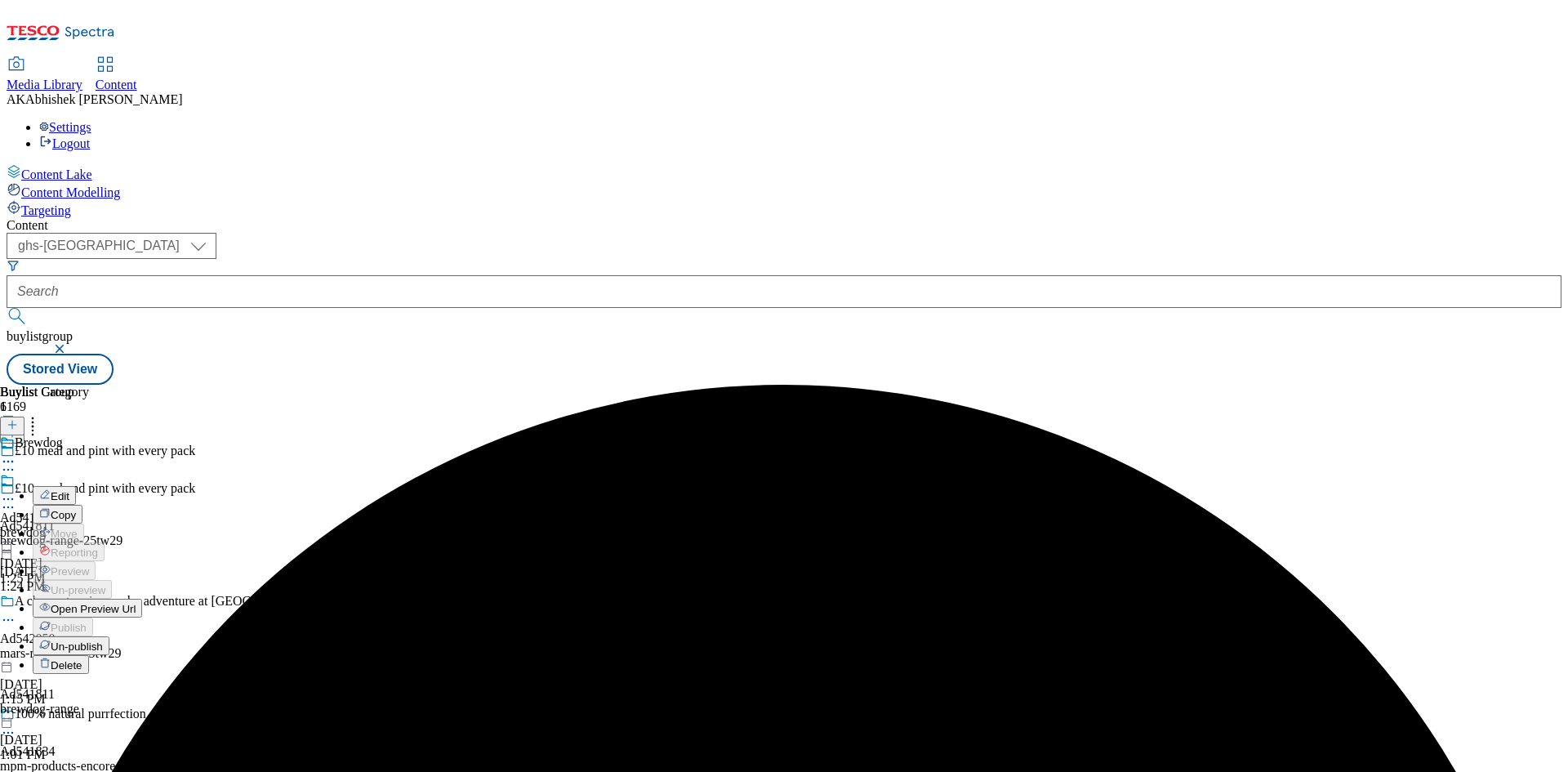
click at [70, 490] on span "Edit" at bounding box center [60, 495] width 18 height 12
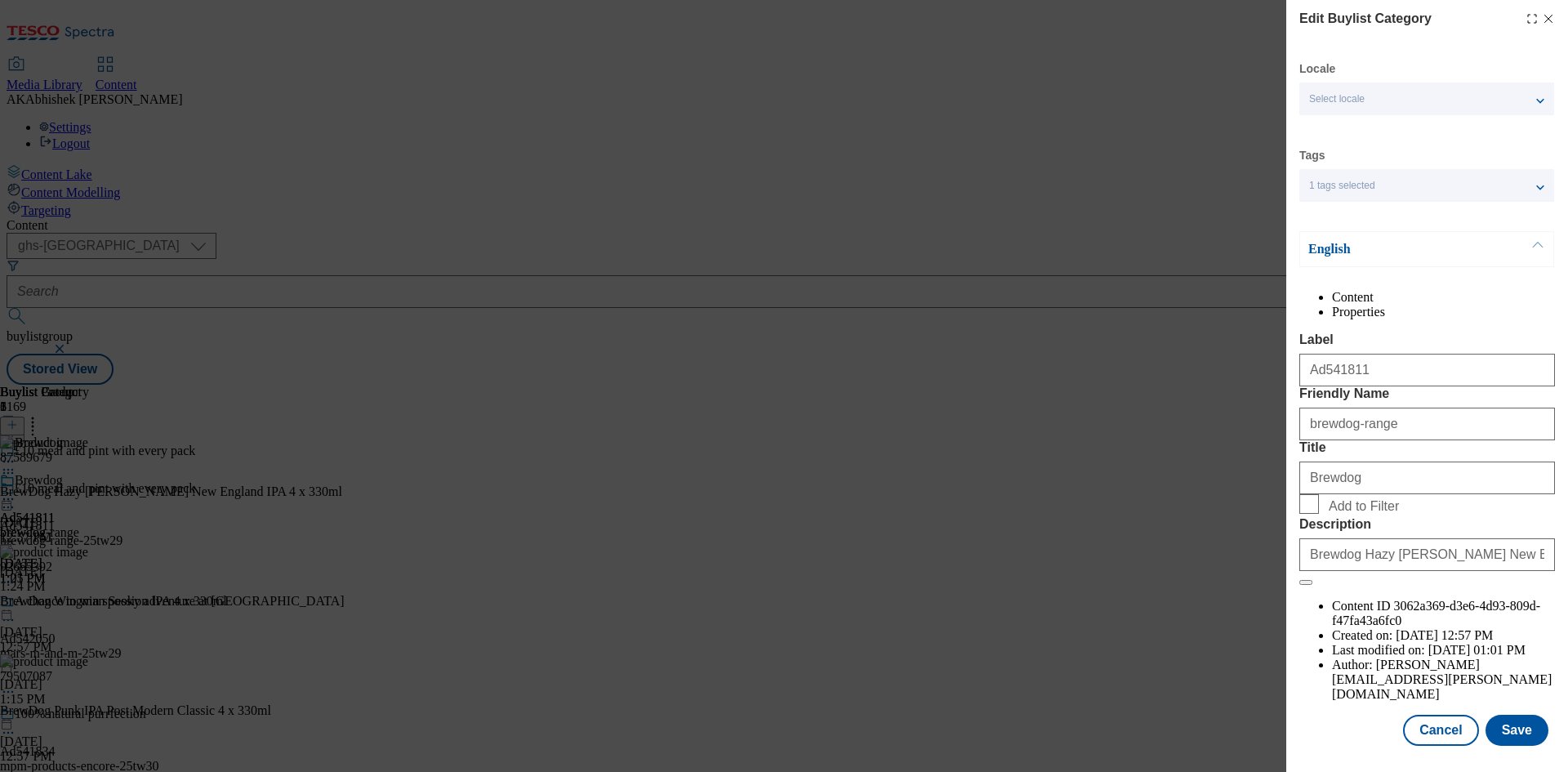
scroll to position [32, 0]
click at [1515, 737] on button "Save" at bounding box center [1517, 731] width 62 height 31
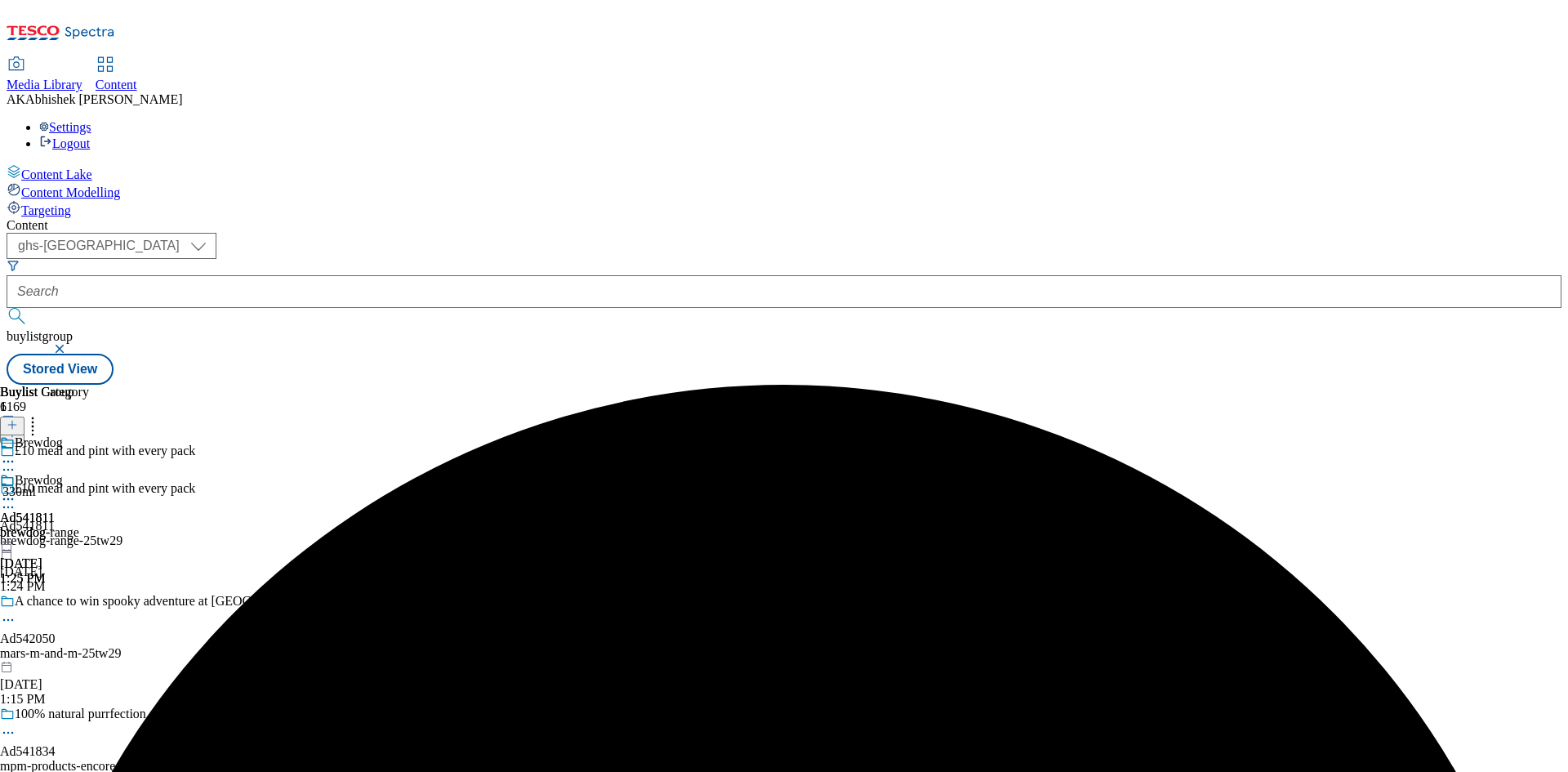
click at [17, 491] on icon at bounding box center [8, 499] width 17 height 17
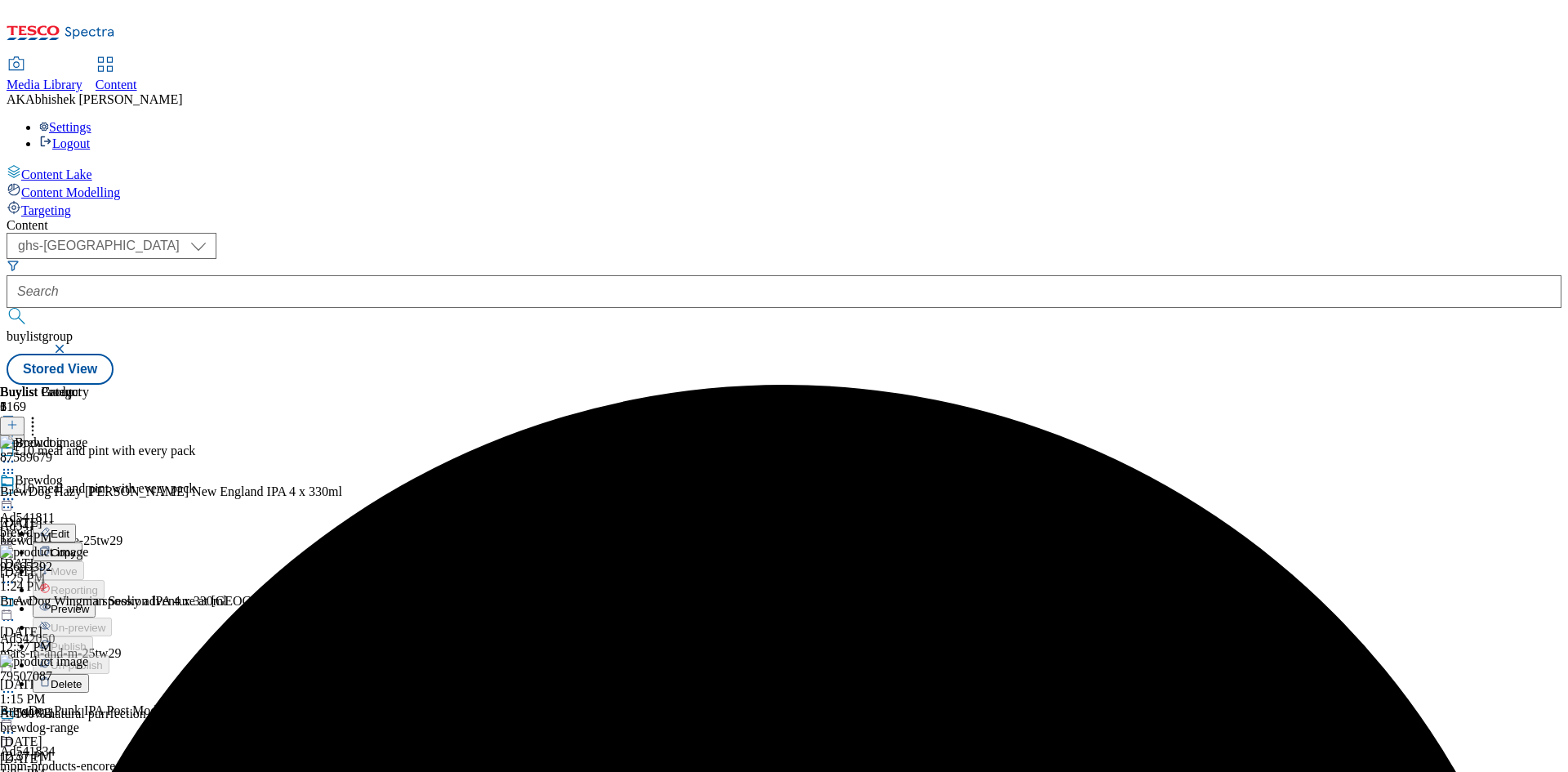
click at [89, 603] on span "Preview" at bounding box center [70, 608] width 39 height 12
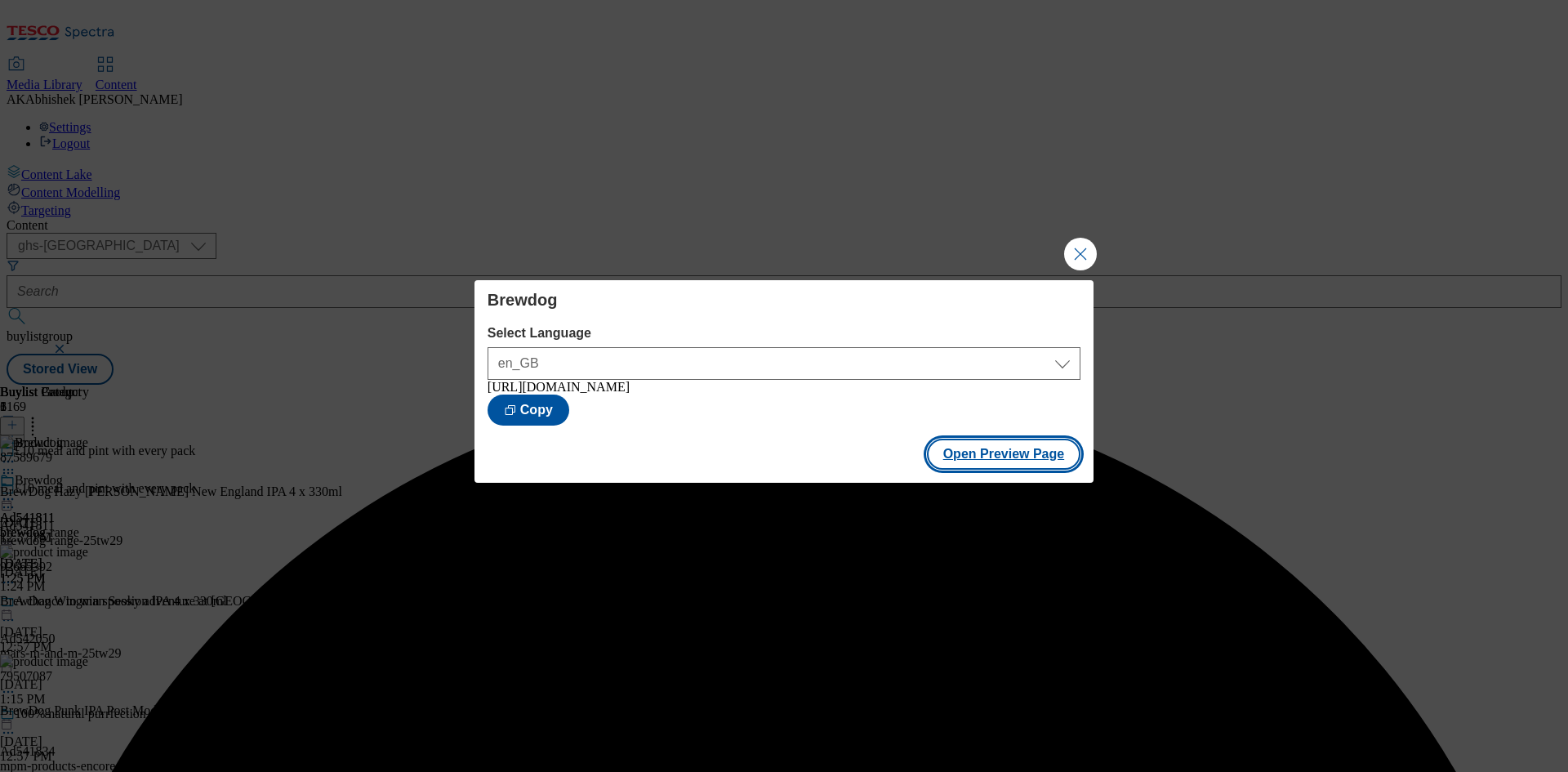
click at [1003, 460] on button "Open Preview Page" at bounding box center [1005, 454] width 154 height 31
click at [1076, 250] on button "Close Modal" at bounding box center [1081, 255] width 33 height 33
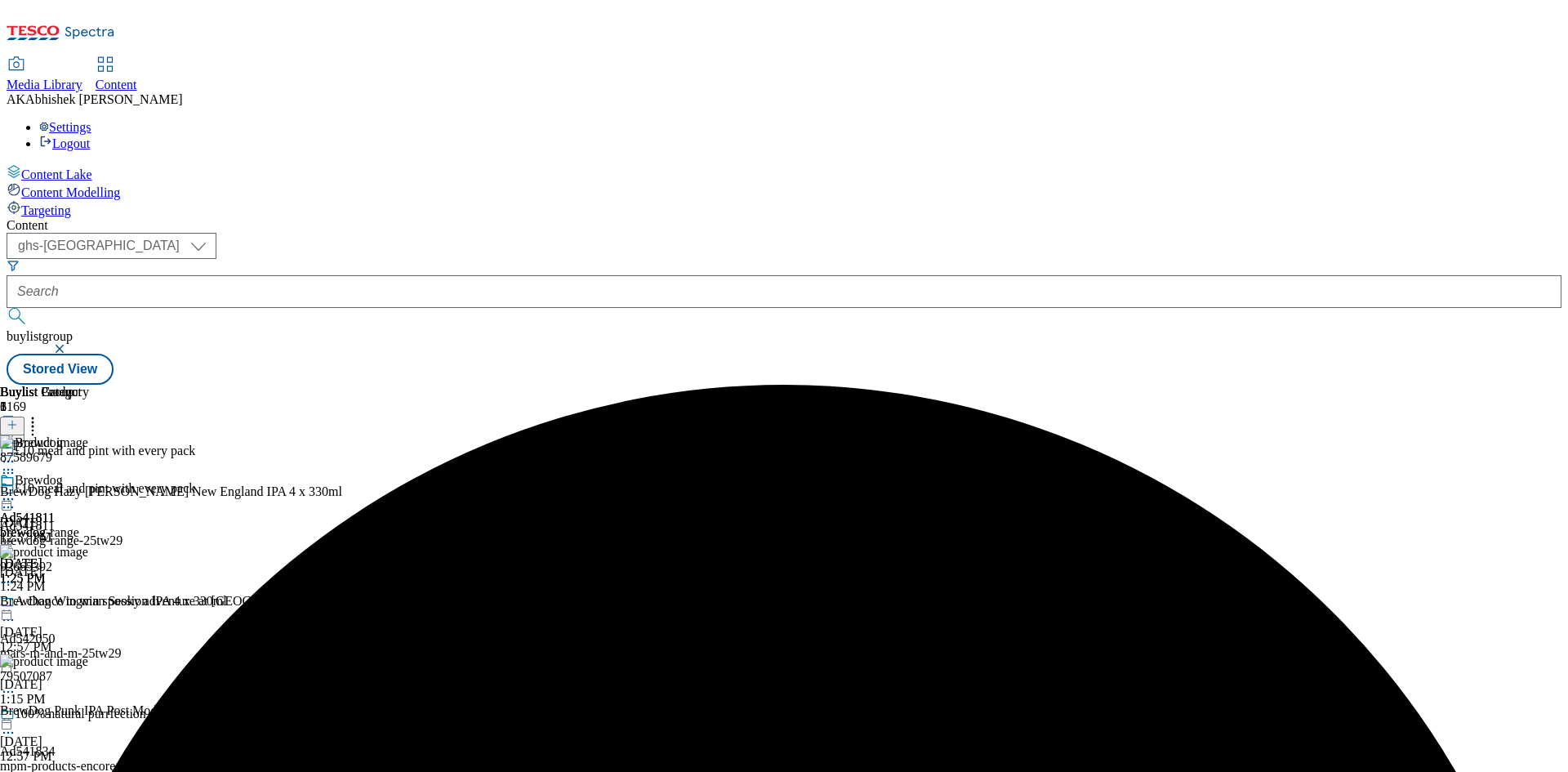
click at [17, 491] on icon at bounding box center [8, 499] width 17 height 17
click at [86, 659] on span "Publish" at bounding box center [68, 664] width 36 height 12
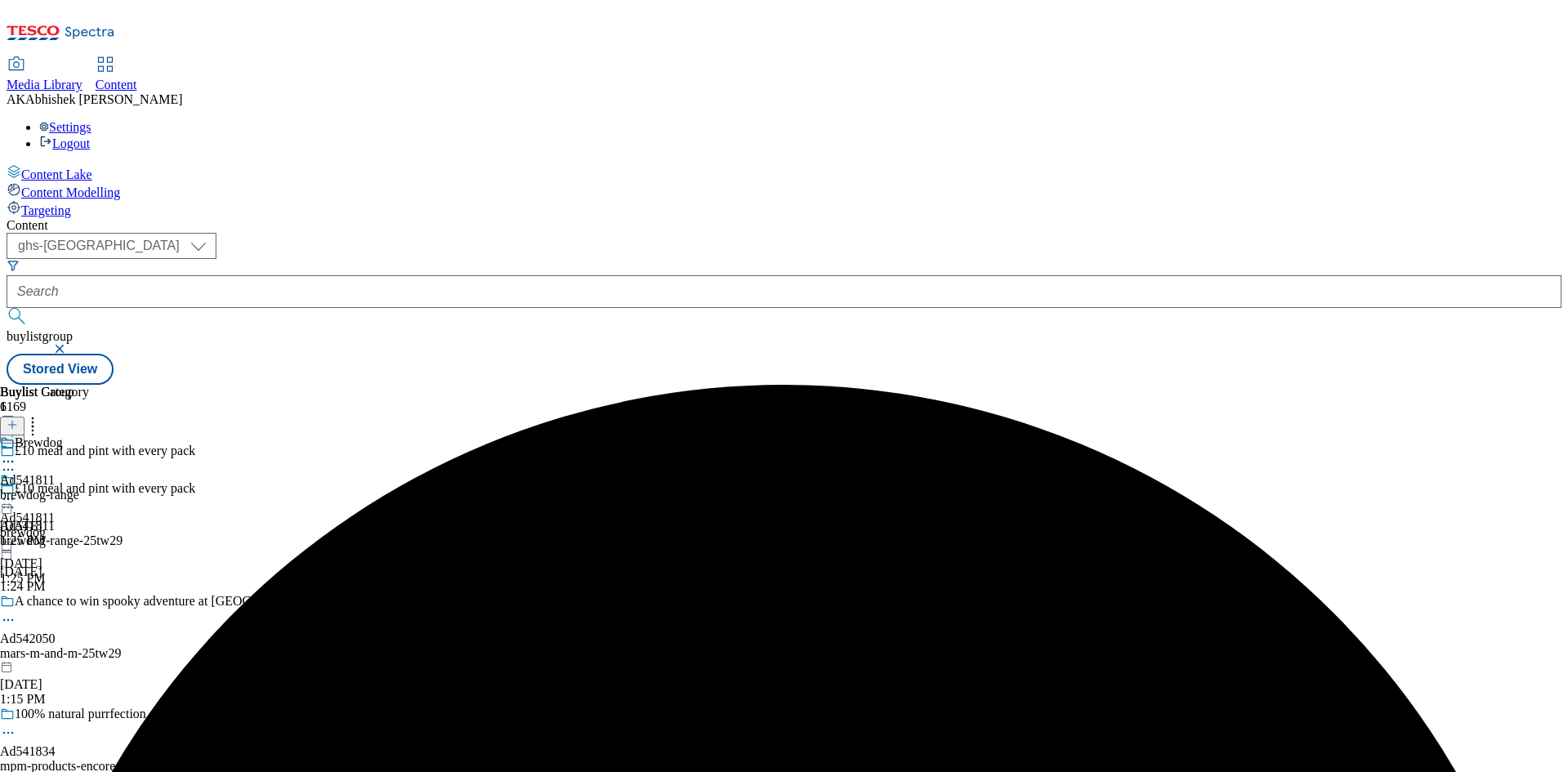
click at [6, 498] on circle at bounding box center [5, 499] width 3 height 3
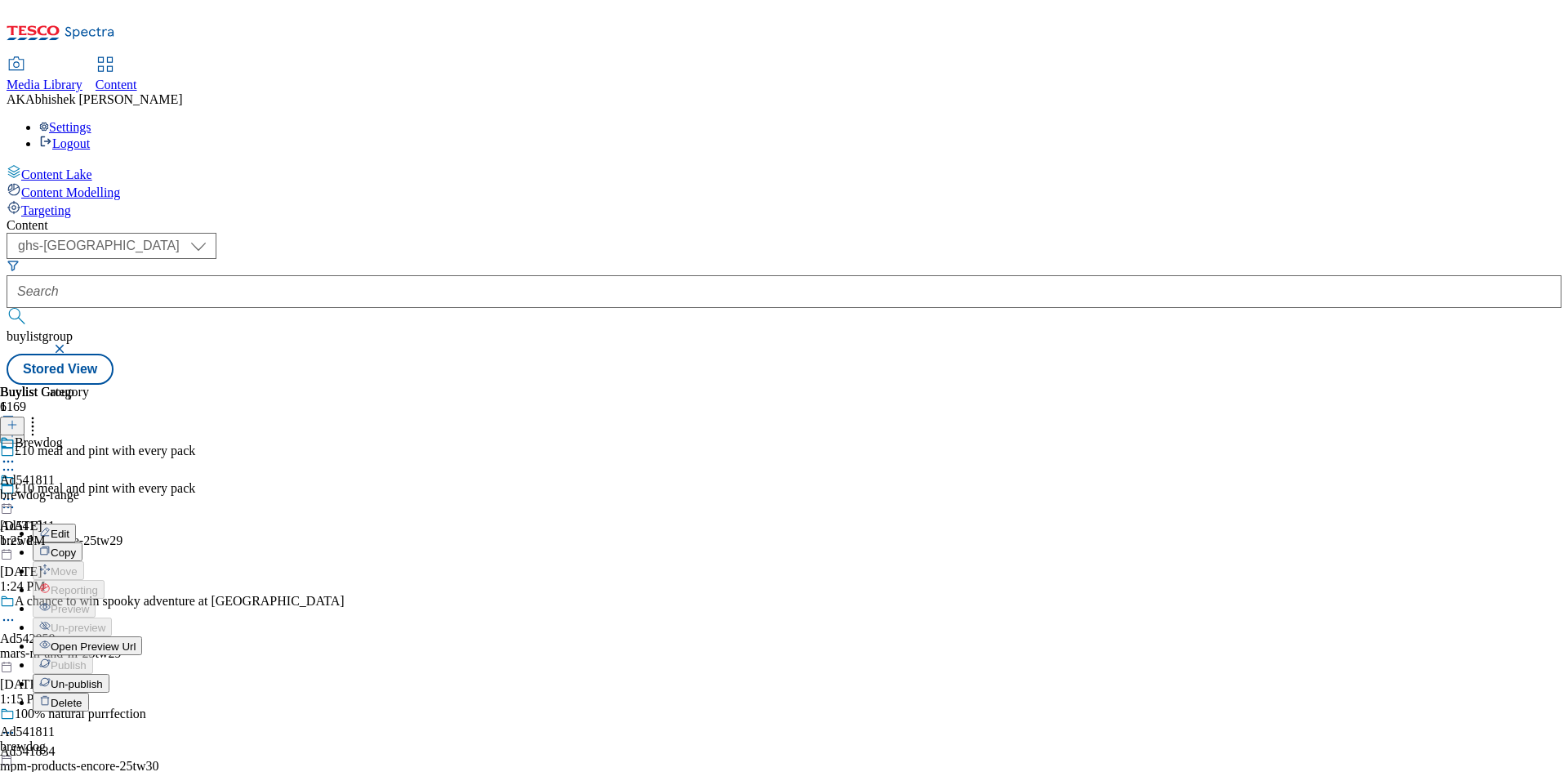
click at [142, 674] on li "Un-publish" at bounding box center [87, 683] width 109 height 18
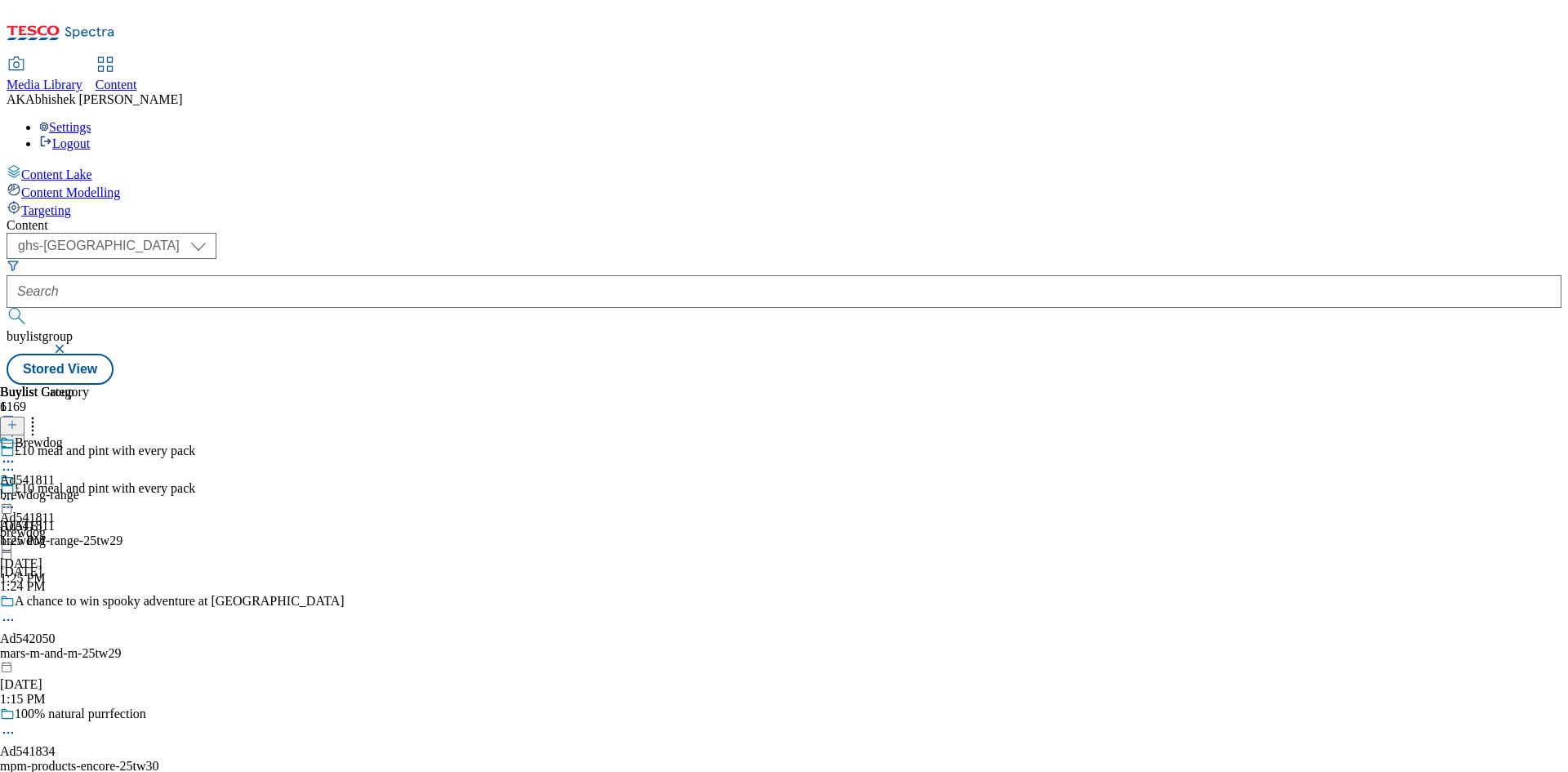
click at [6, 498] on circle at bounding box center [5, 499] width 3 height 3
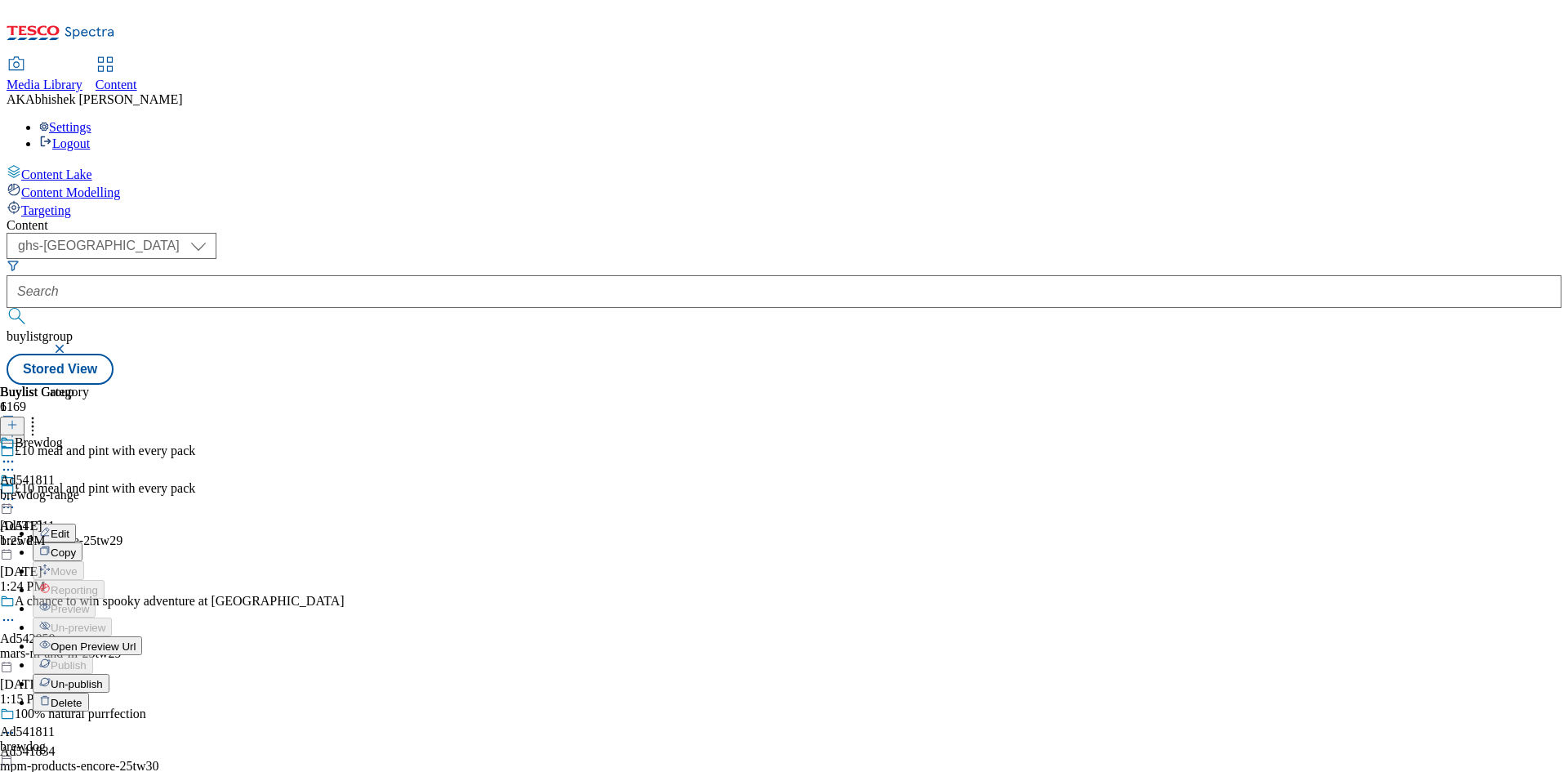
click at [103, 678] on span "Un-publish" at bounding box center [76, 684] width 52 height 12
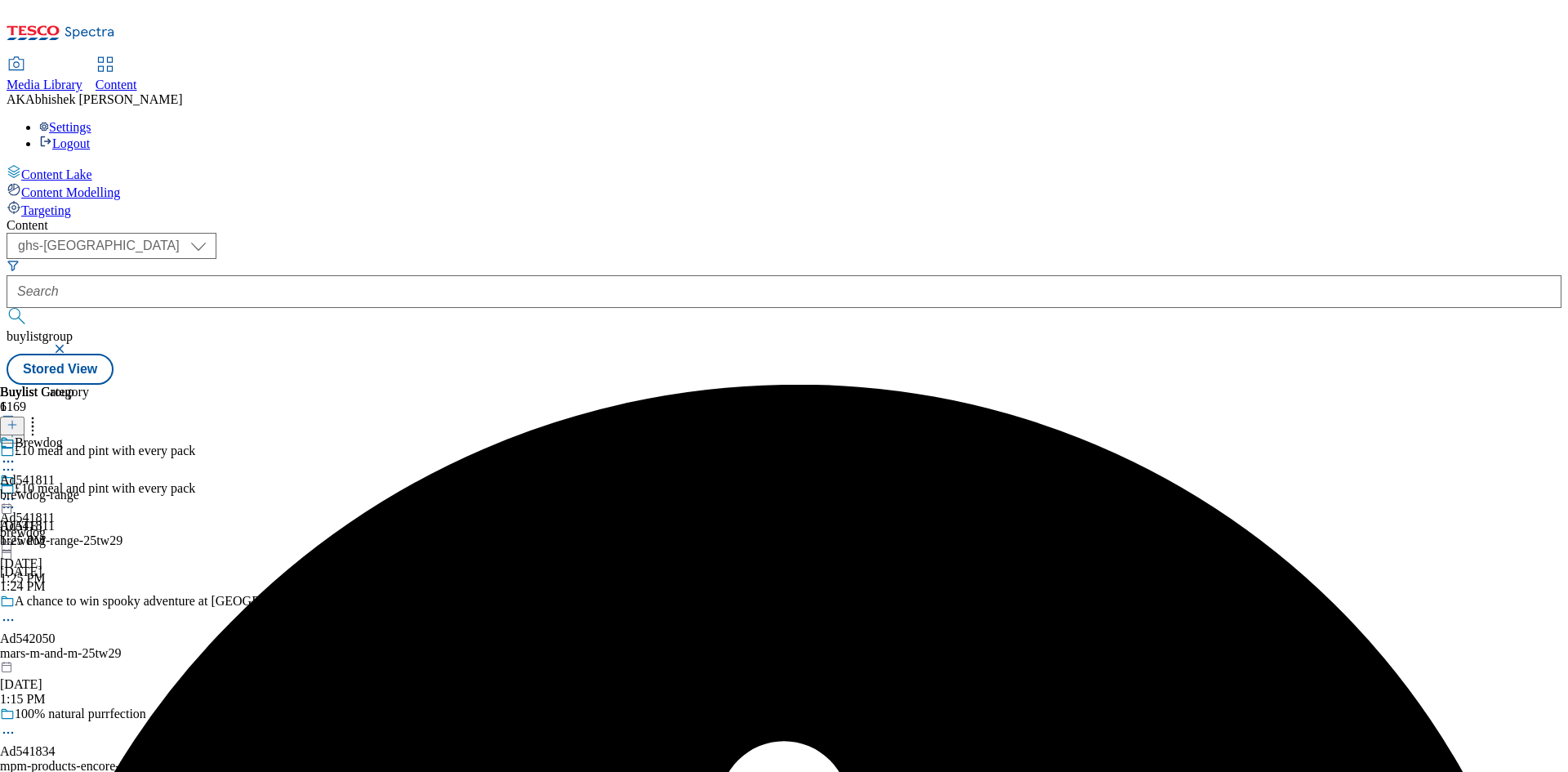
click at [17, 453] on icon at bounding box center [8, 461] width 17 height 17
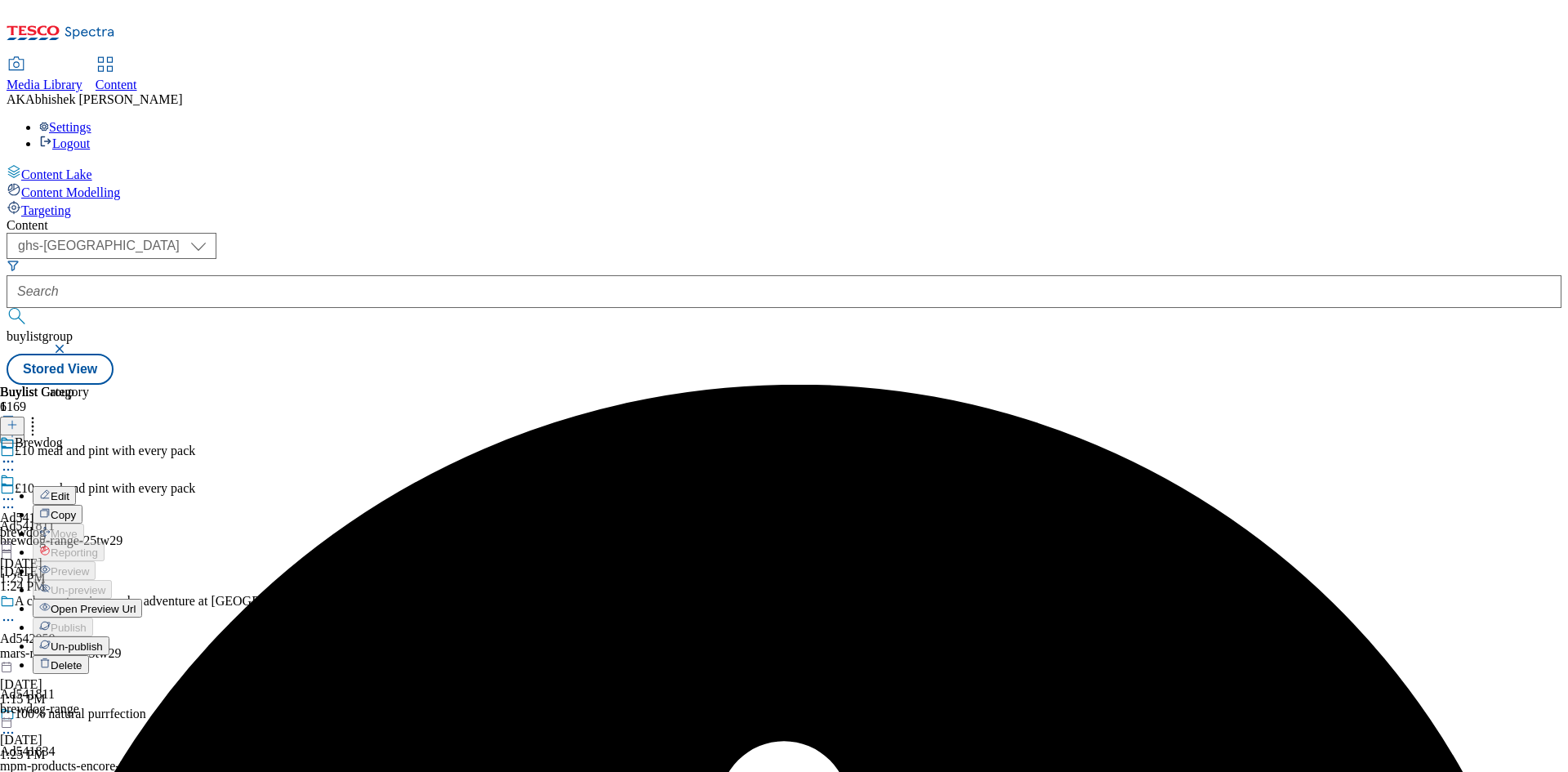
click at [103, 641] on span "Un-publish" at bounding box center [76, 646] width 52 height 12
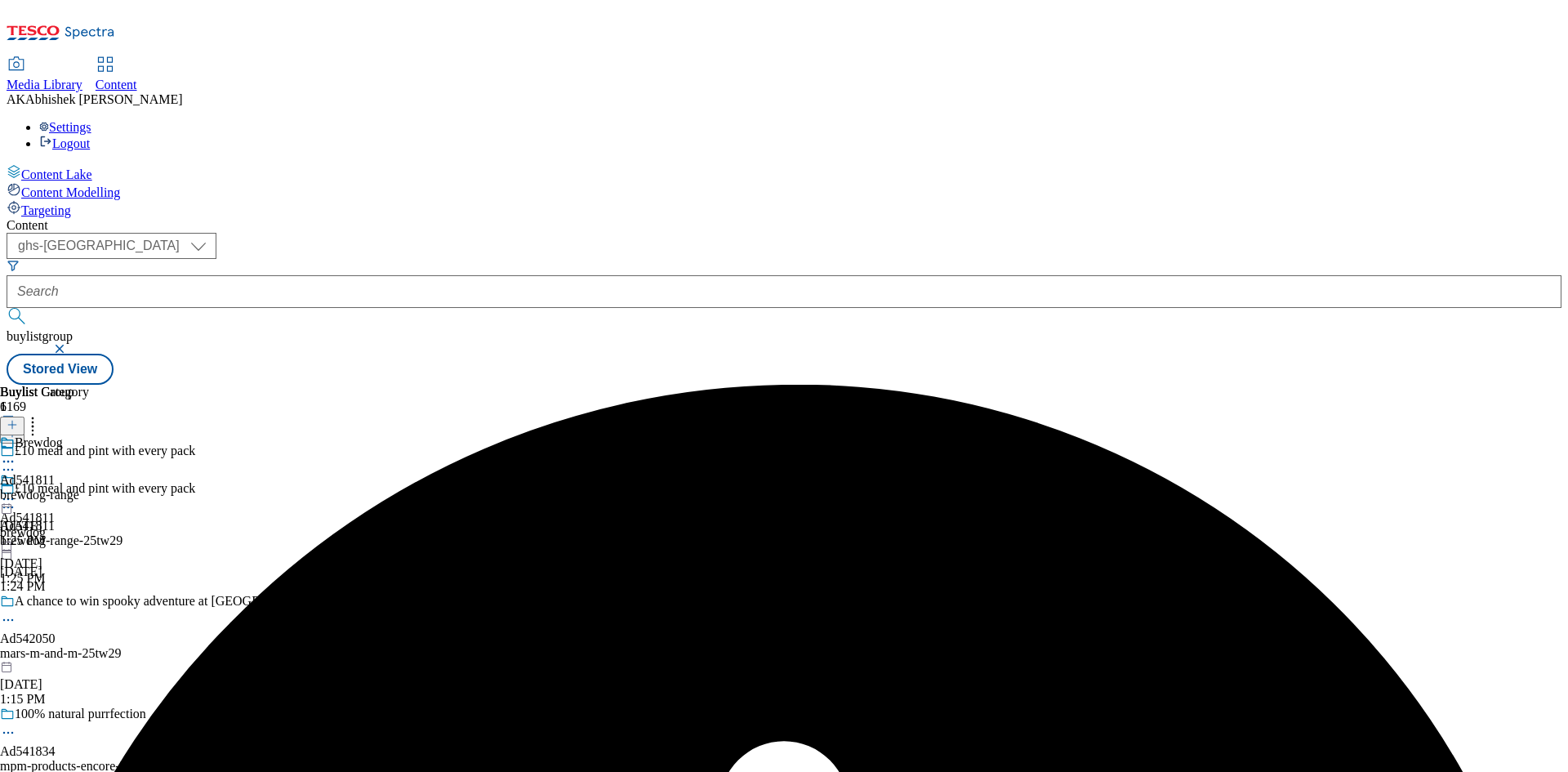
click at [17, 491] on icon at bounding box center [8, 499] width 17 height 17
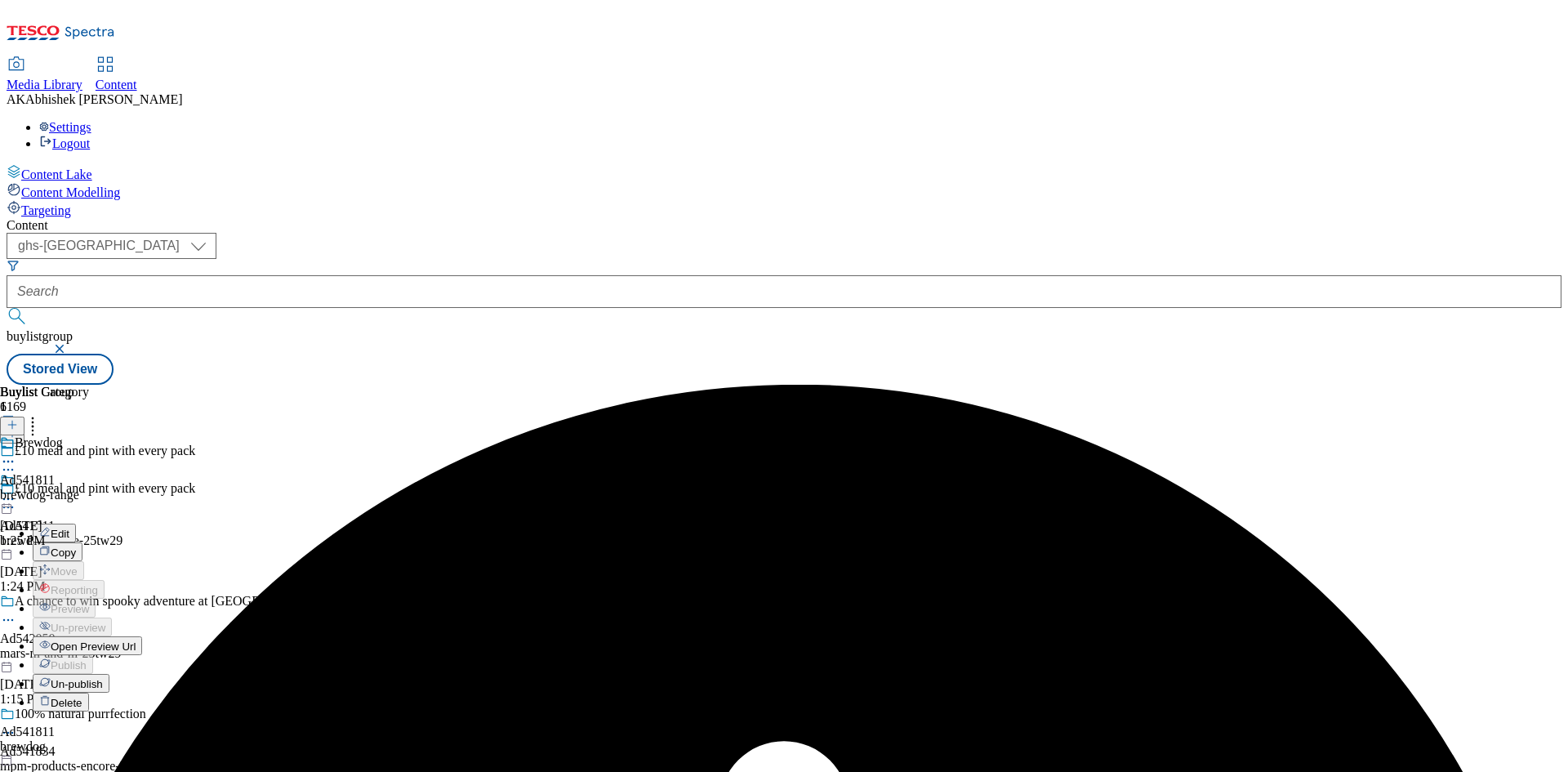
click at [103, 678] on span "Un-publish" at bounding box center [76, 684] width 52 height 12
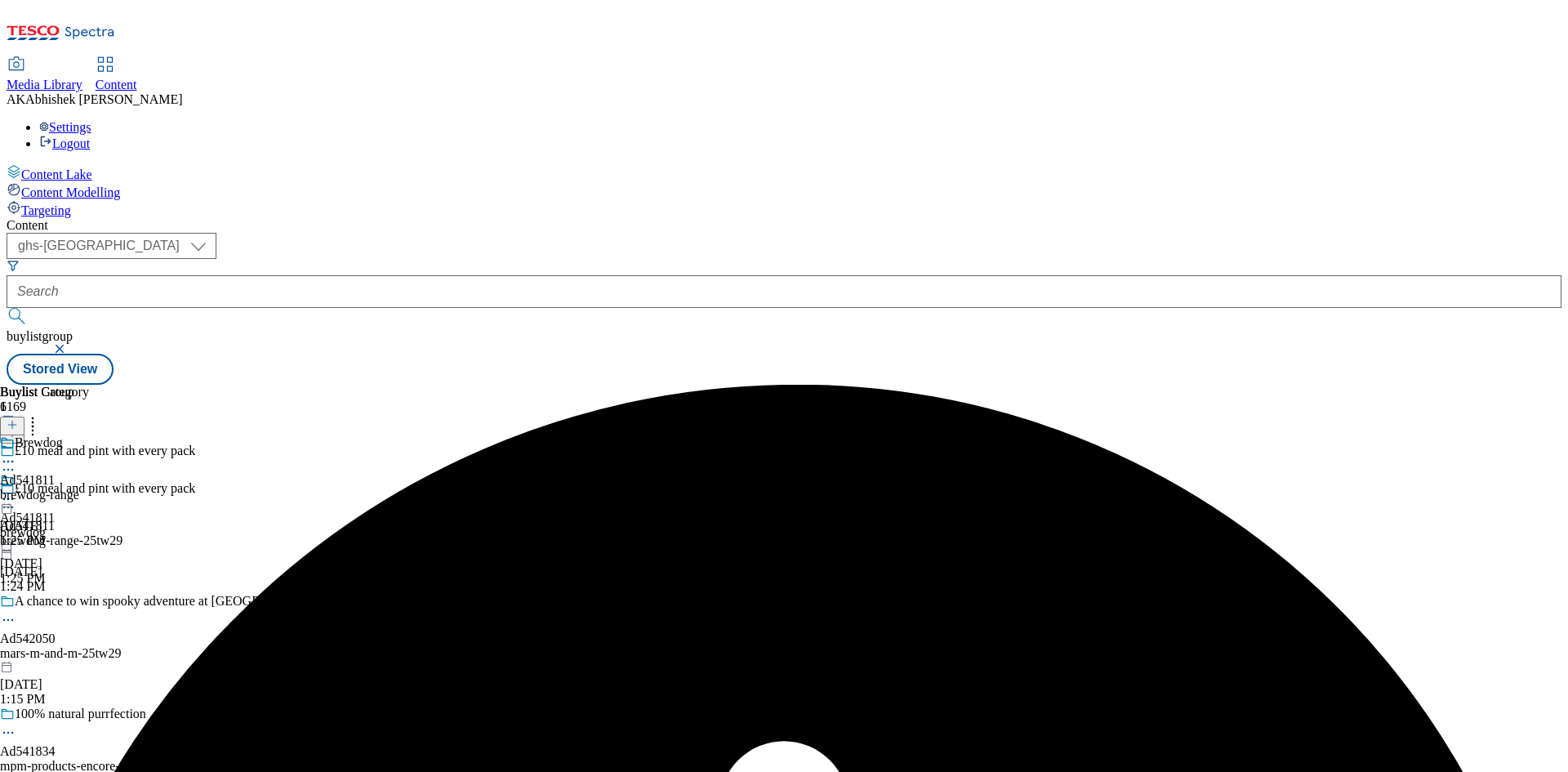
click at [6, 460] on circle at bounding box center [5, 461] width 3 height 3
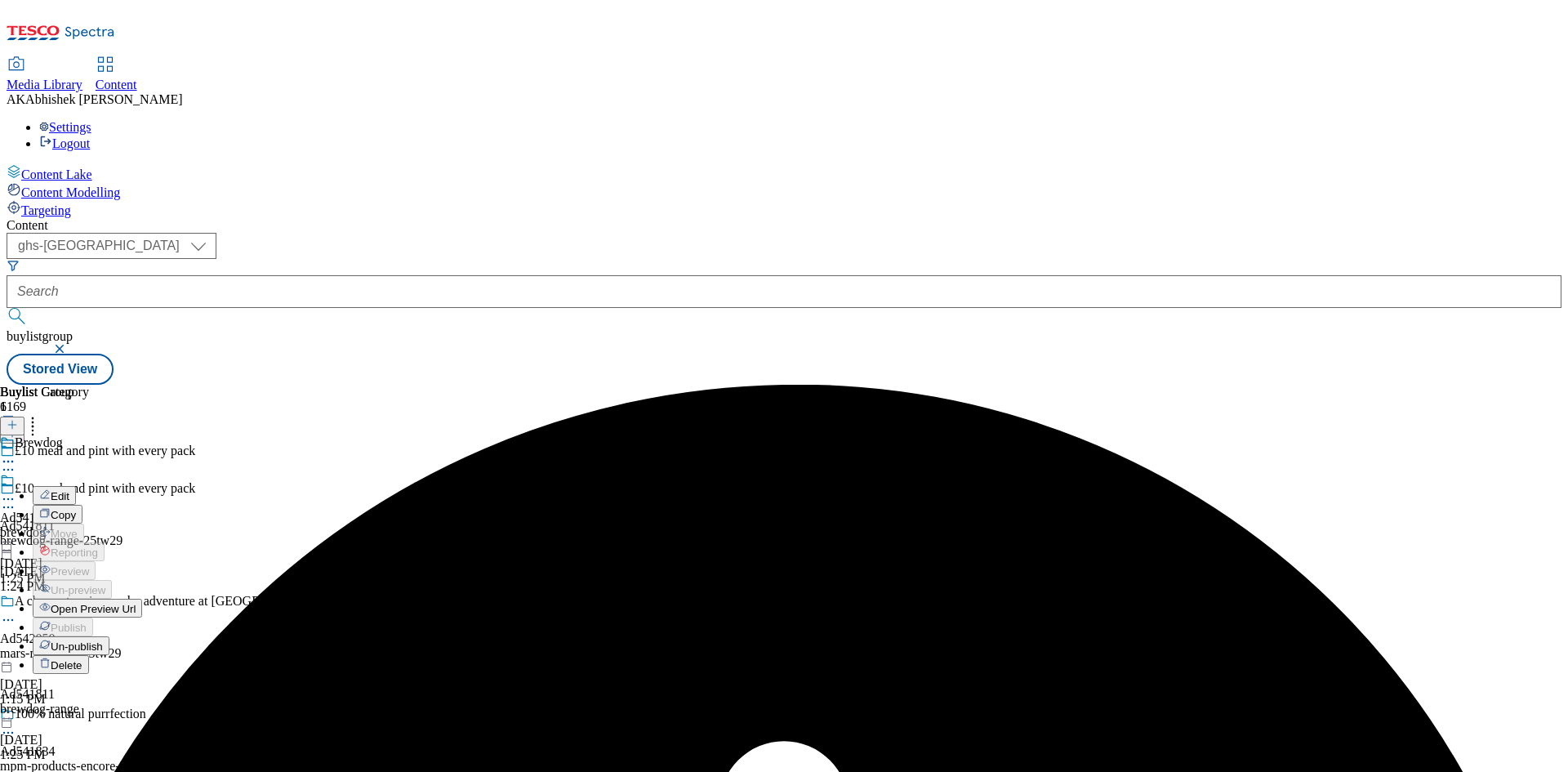
click at [103, 641] on span "Un-publish" at bounding box center [76, 646] width 52 height 12
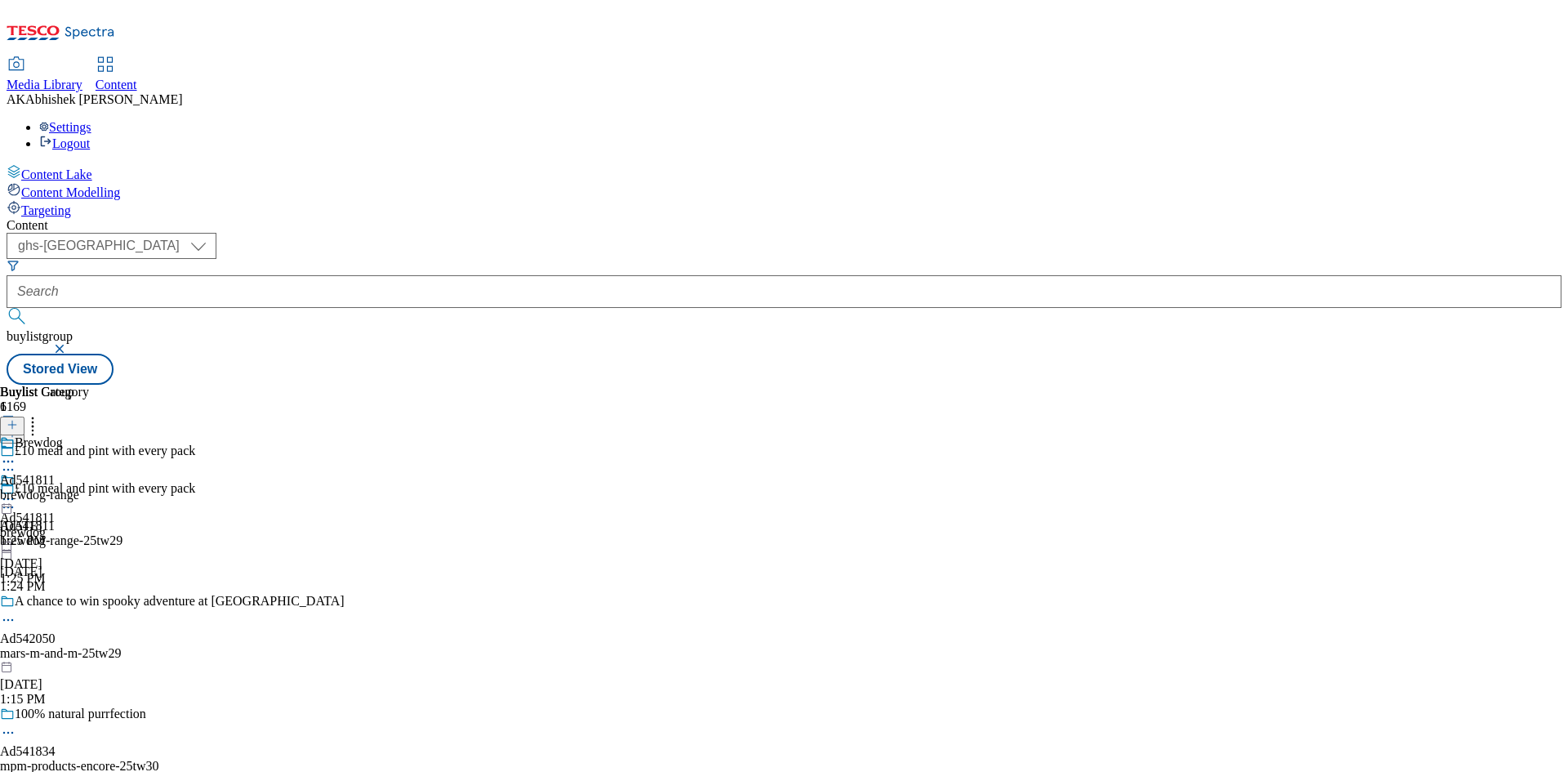
click at [17, 453] on icon at bounding box center [8, 461] width 17 height 17
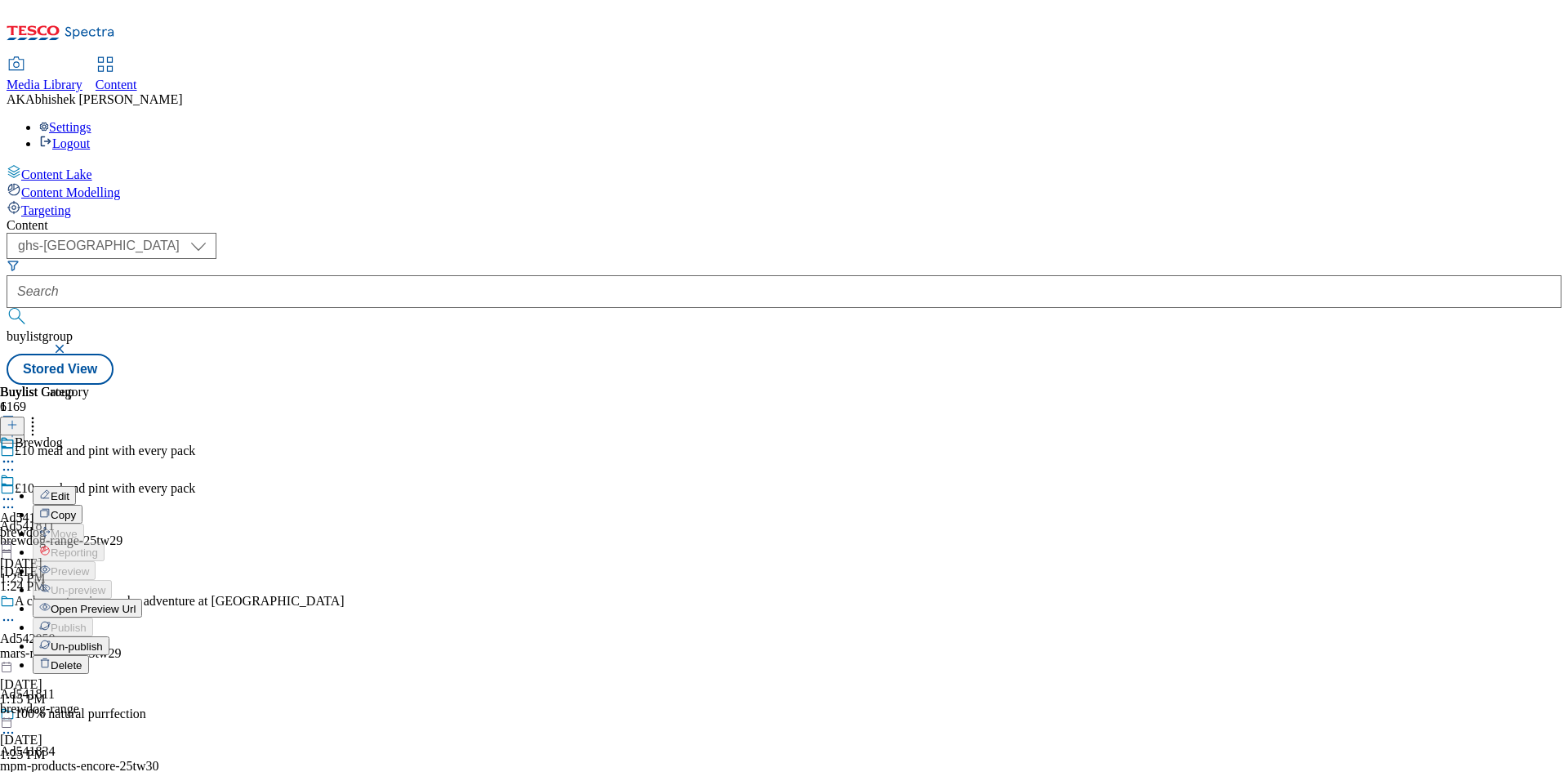
click at [103, 641] on span "Un-publish" at bounding box center [76, 646] width 52 height 12
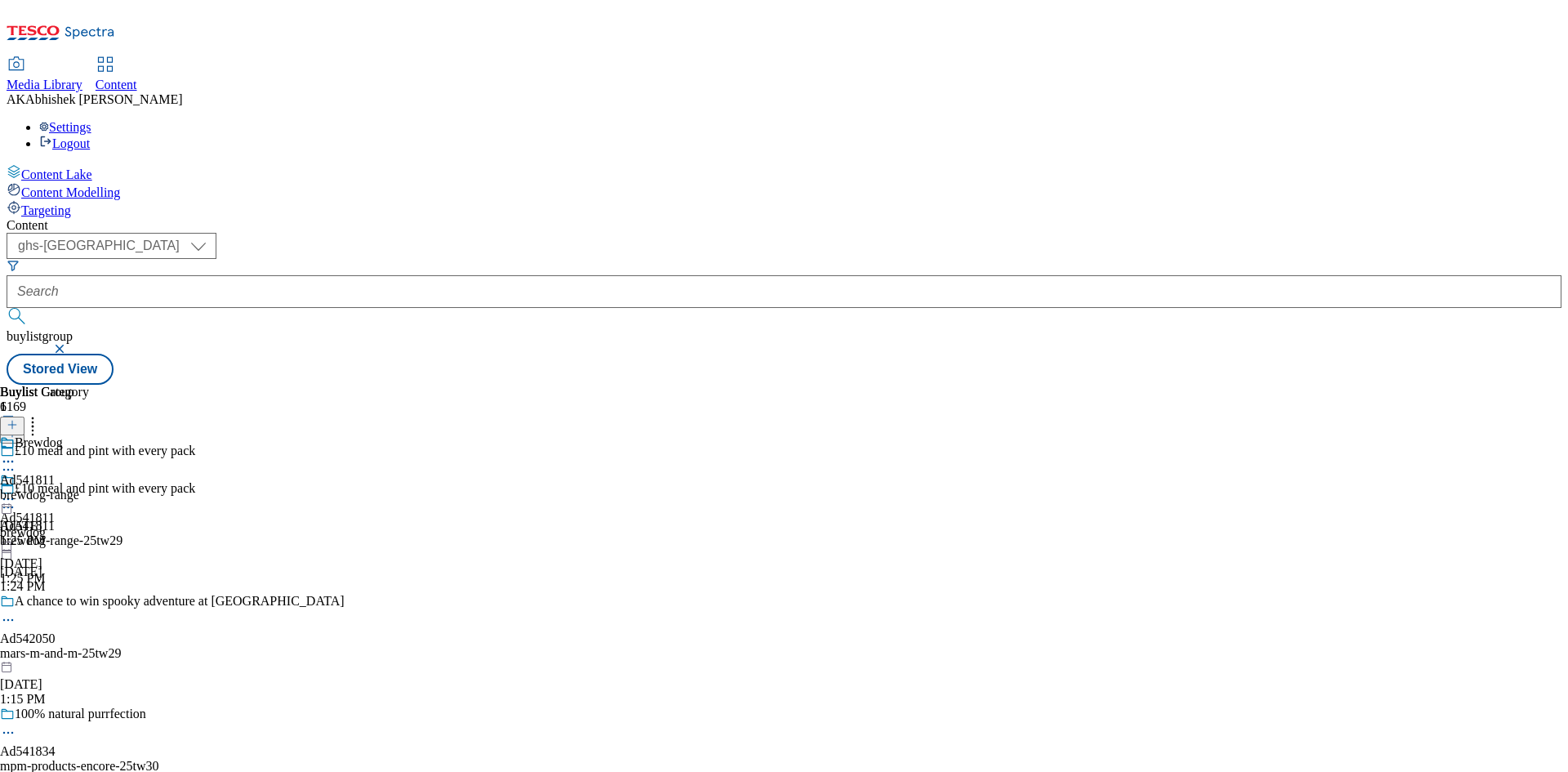
click at [10, 498] on circle at bounding box center [8, 499] width 3 height 3
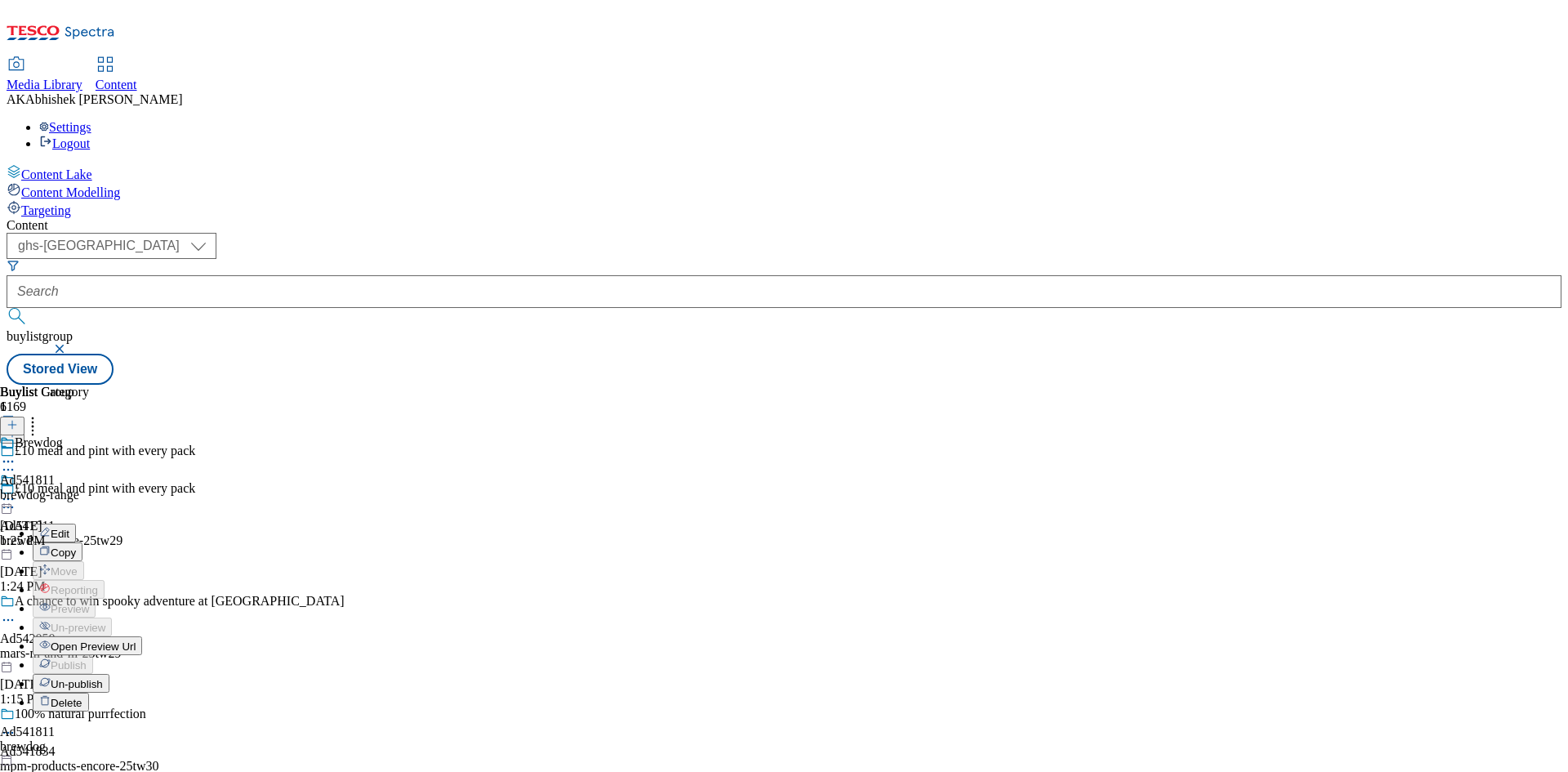
click at [136, 641] on span "Open Preview Url" at bounding box center [93, 646] width 85 height 12
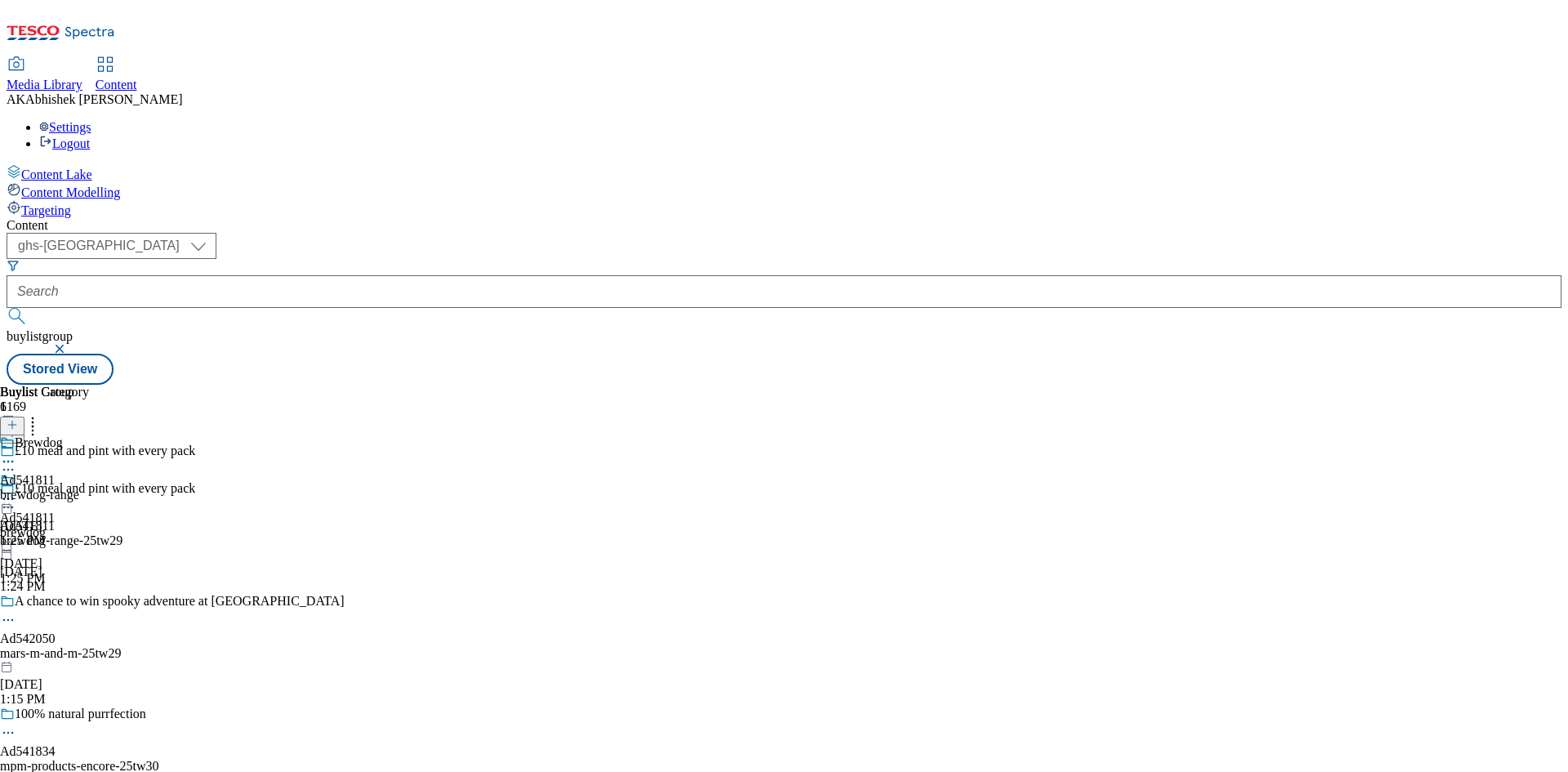
click at [55, 473] on div "Ad541811 brewdog [DATE] 1:25 PM" at bounding box center [28, 529] width 55 height 113
click at [17, 491] on icon at bounding box center [8, 499] width 17 height 17
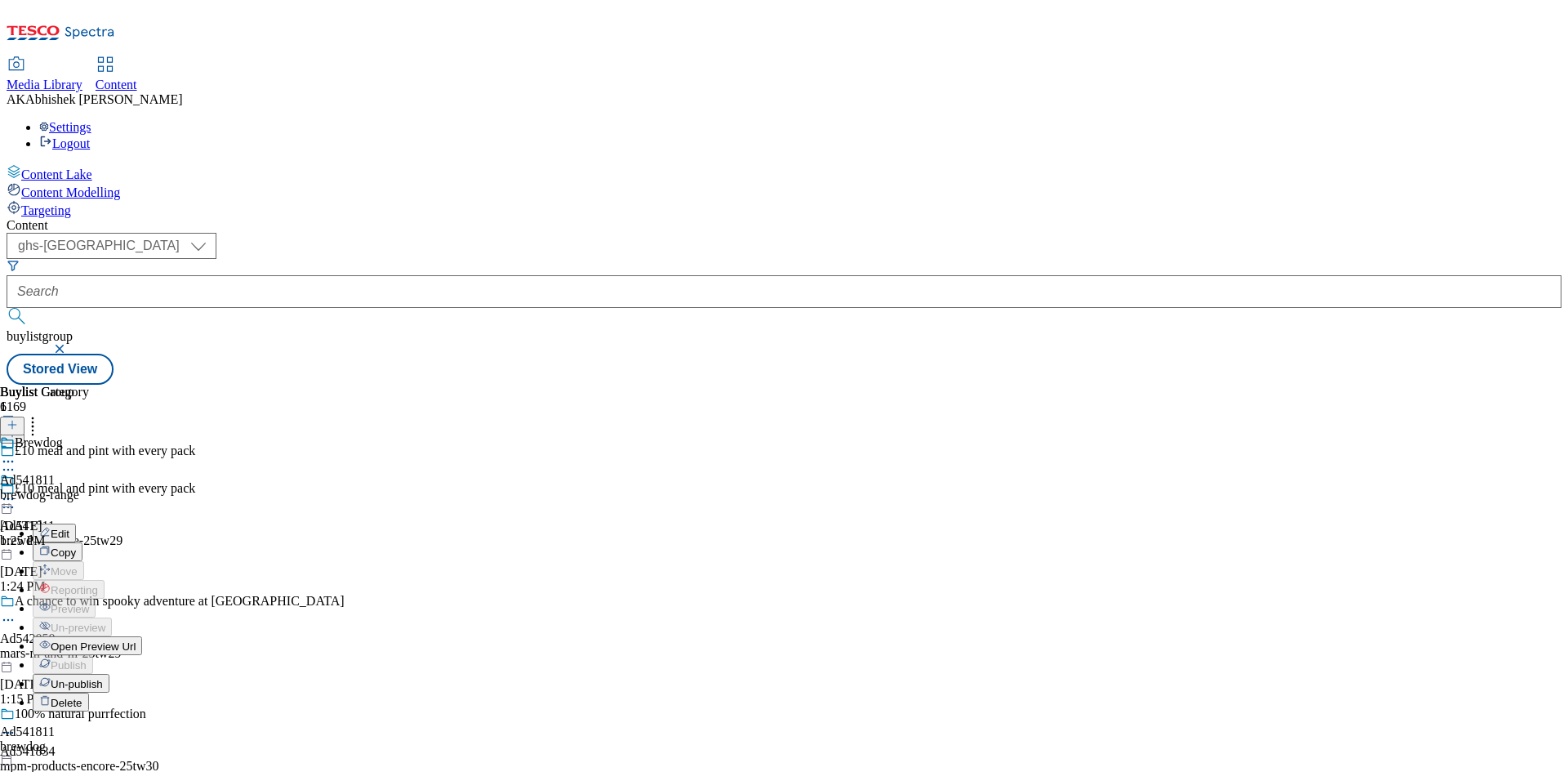
click at [70, 528] on span "Edit" at bounding box center [60, 533] width 18 height 12
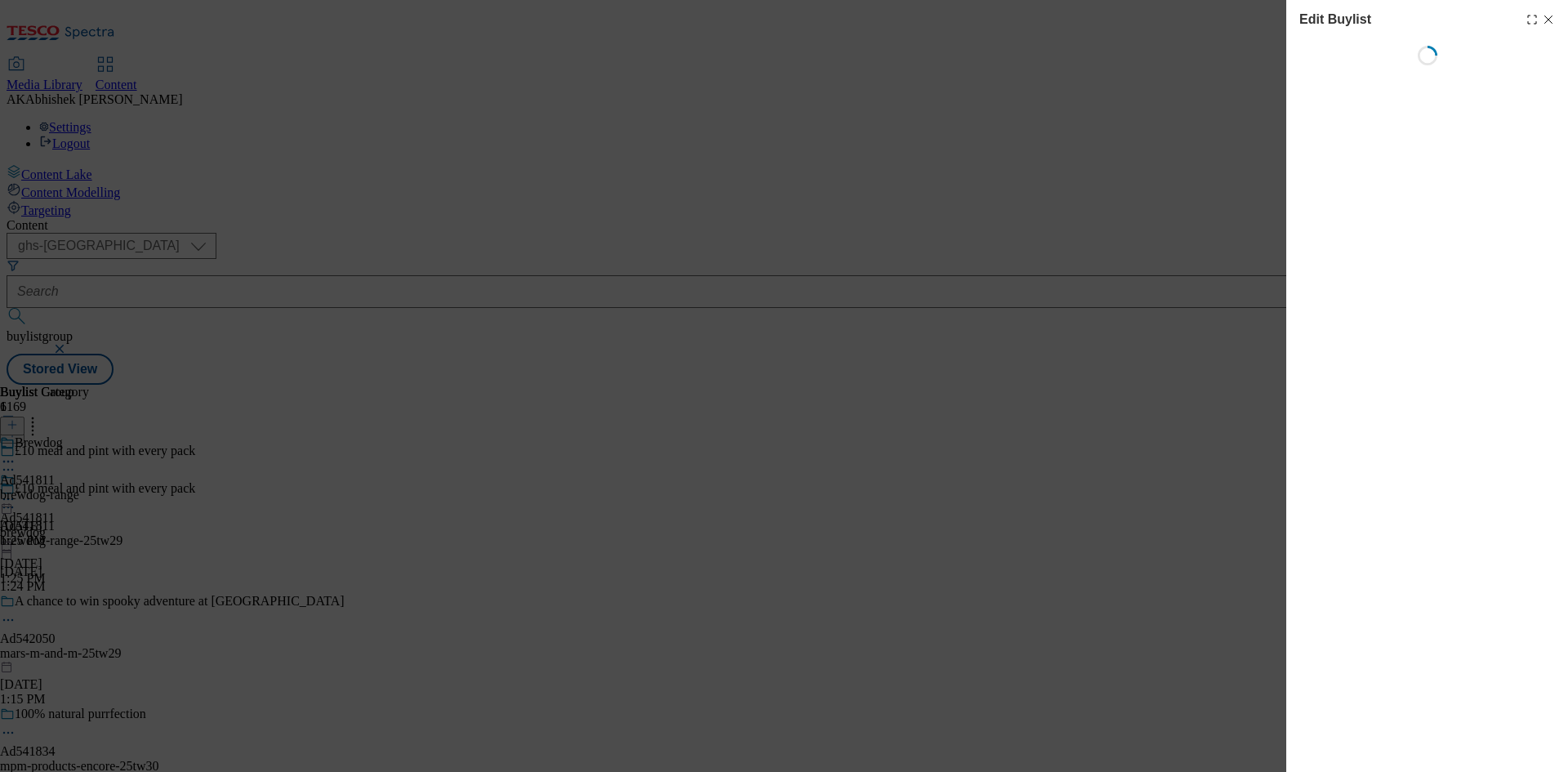
select select "tactical"
select select "supplier funded short term 1-3 weeks"
select select "dunnhumby"
select select "Banner"
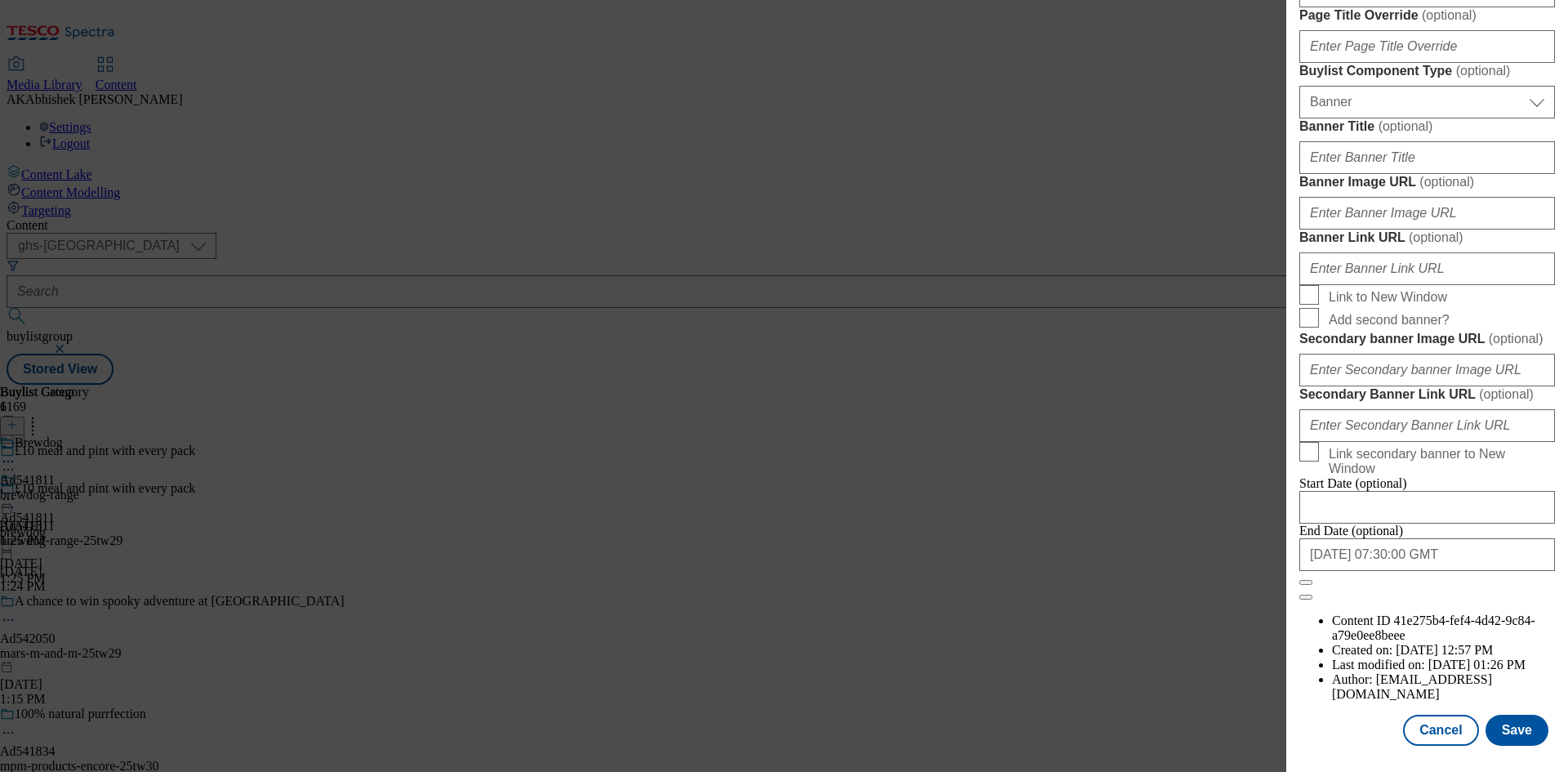
scroll to position [1691, 0]
click at [1506, 728] on button "Save" at bounding box center [1517, 731] width 62 height 31
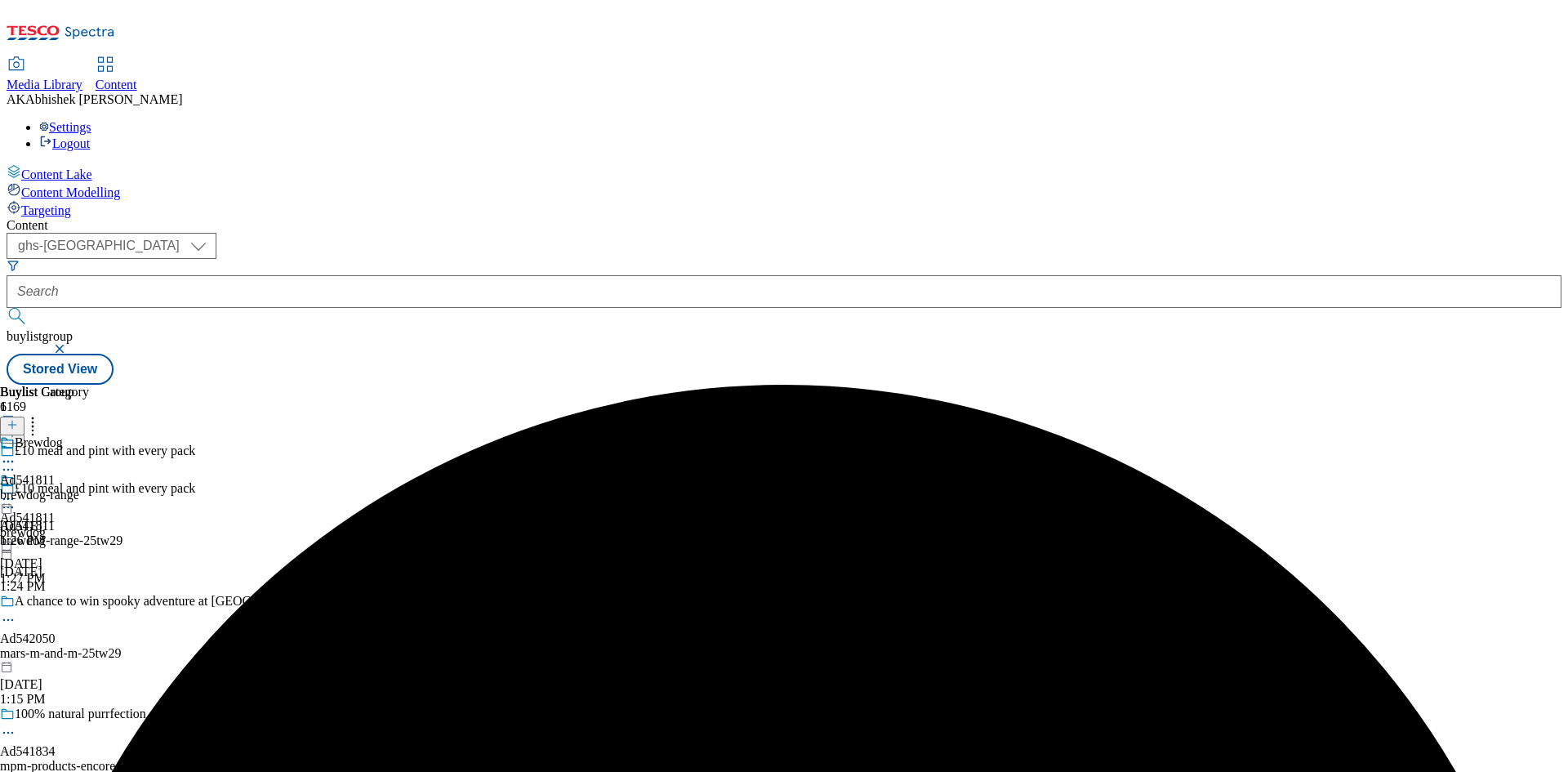
click at [17, 453] on icon at bounding box center [8, 461] width 17 height 17
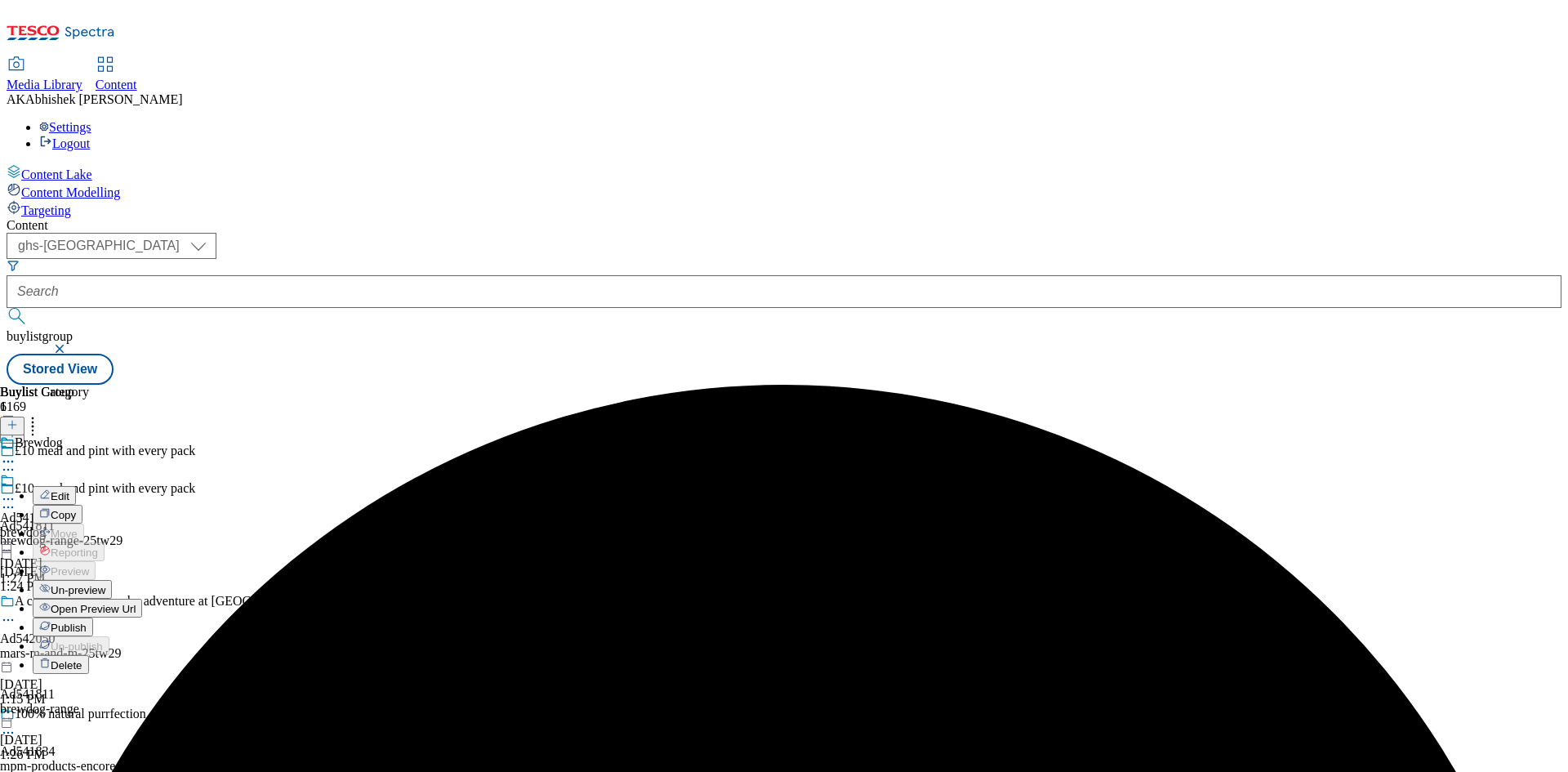
click at [70, 490] on span "Edit" at bounding box center [60, 495] width 18 height 12
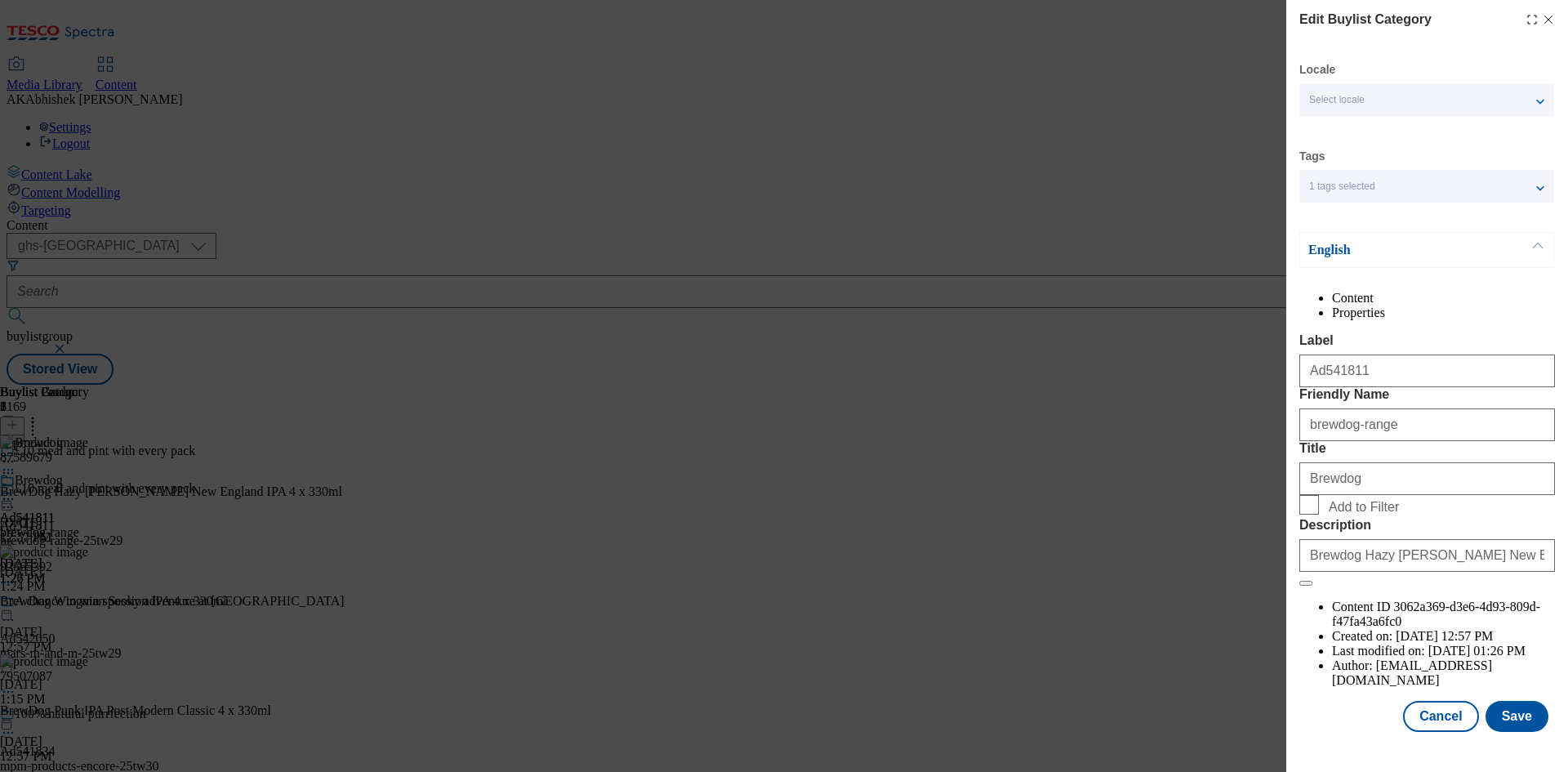
scroll to position [32, 0]
click at [1508, 732] on button "Save" at bounding box center [1517, 717] width 62 height 31
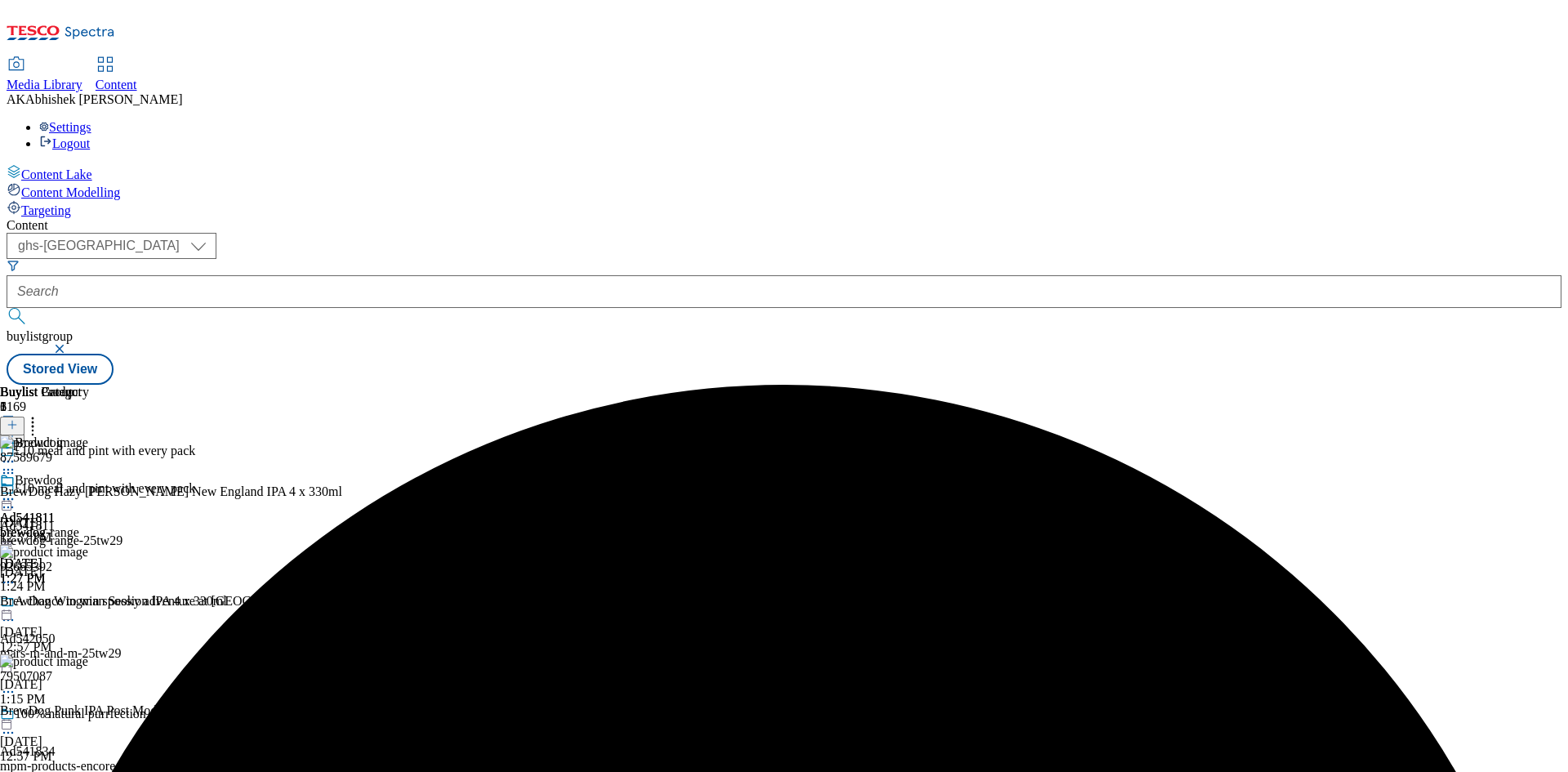
click at [17, 499] on icon at bounding box center [8, 507] width 17 height 17
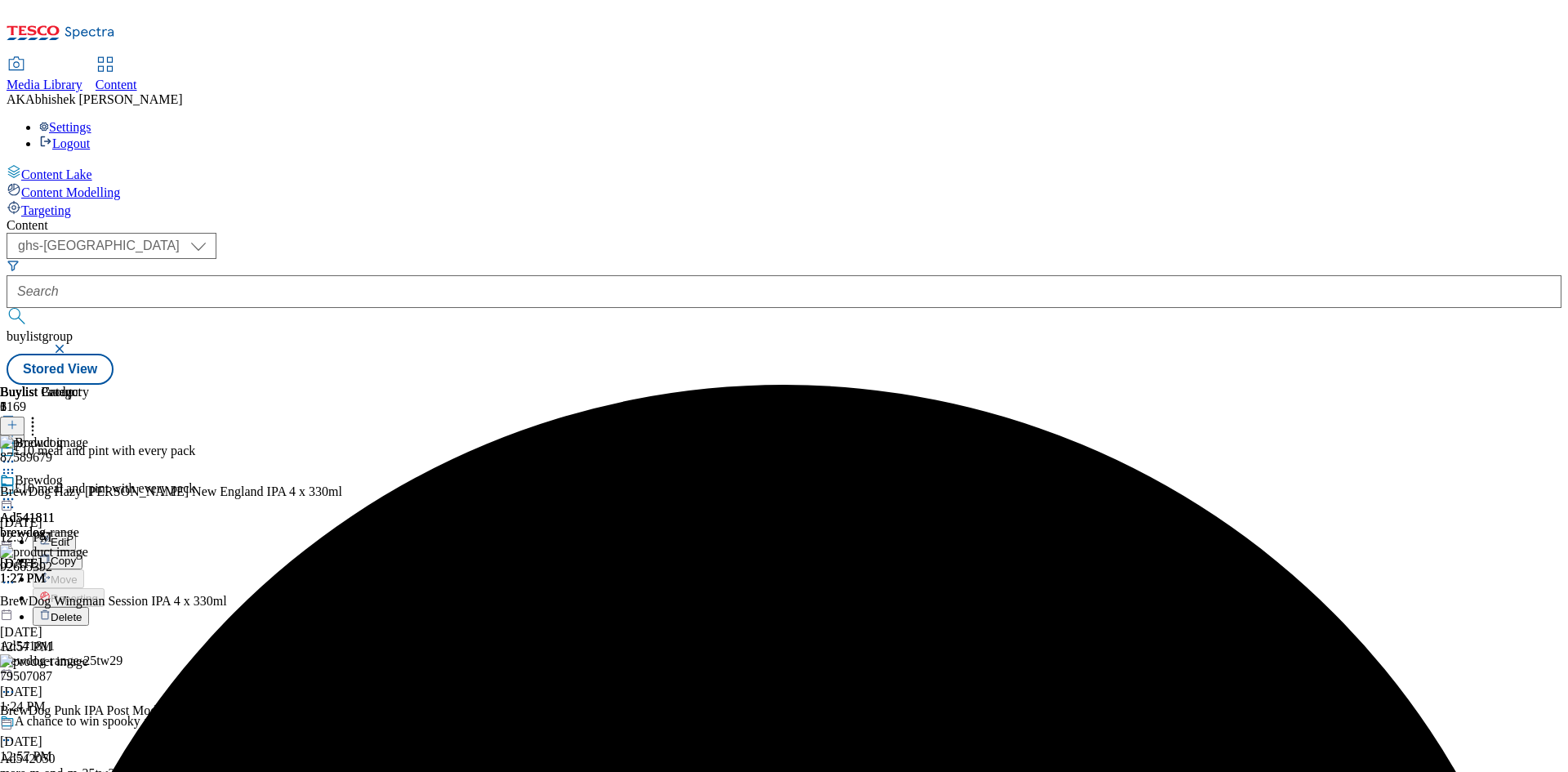
click at [70, 536] on span "Edit" at bounding box center [60, 541] width 18 height 12
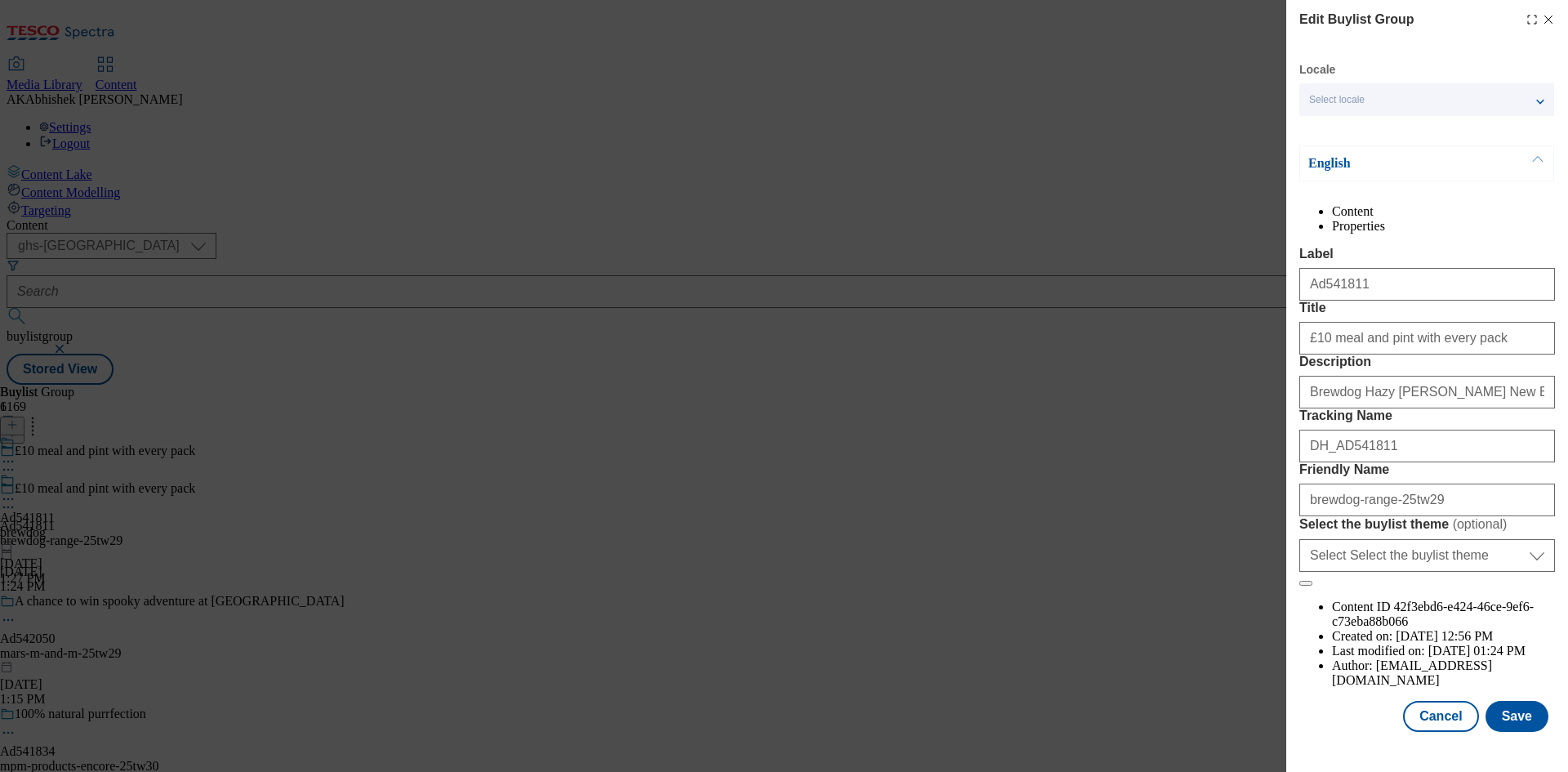
scroll to position [62, 0]
click at [1517, 726] on button "Save" at bounding box center [1517, 717] width 62 height 31
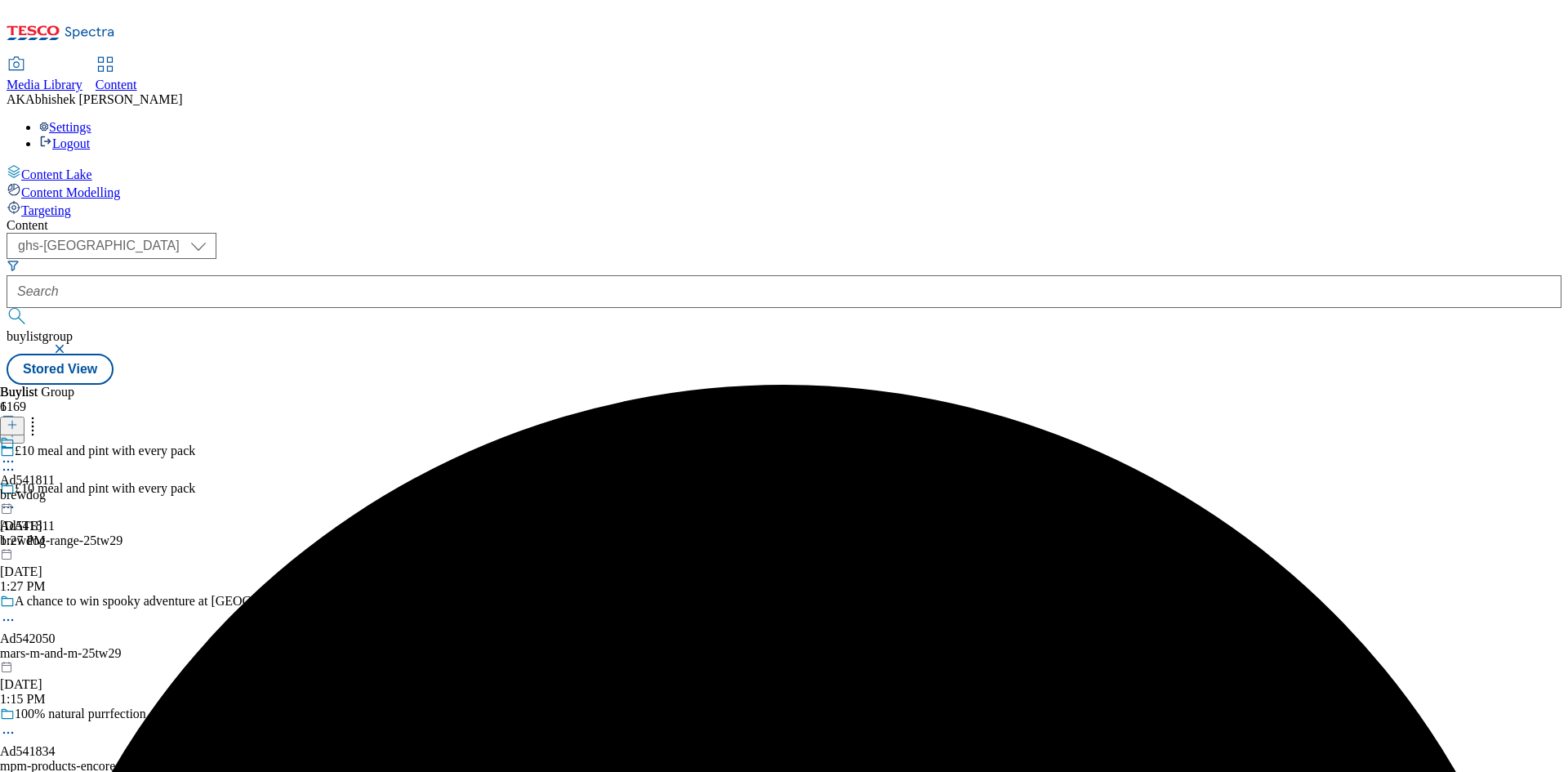
click at [17, 453] on icon at bounding box center [8, 461] width 17 height 17
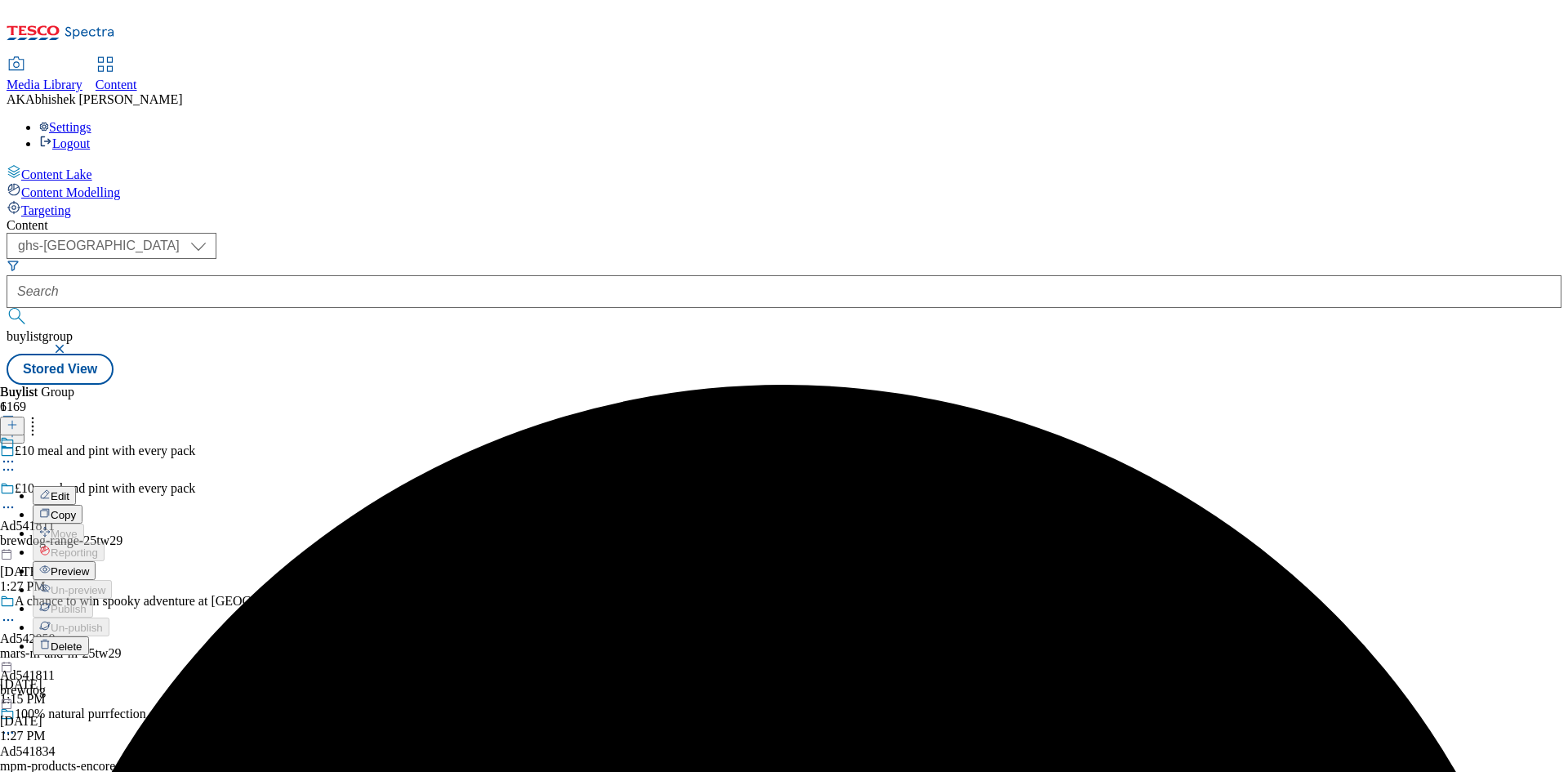
click at [70, 490] on span "Edit" at bounding box center [60, 495] width 18 height 12
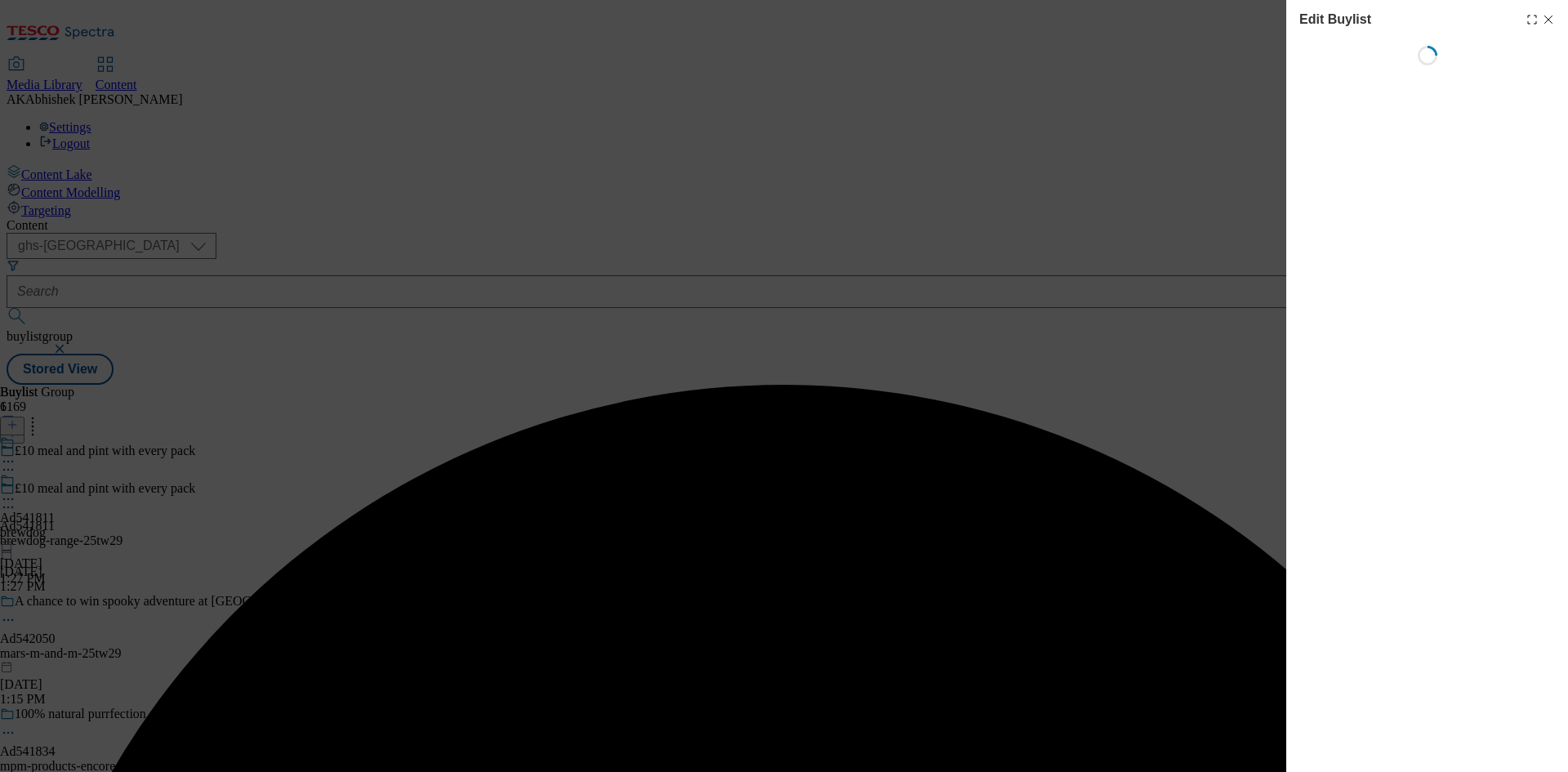
select select "tactical"
select select "supplier funded short term 1-3 weeks"
select select "dunnhumby"
select select "Banner"
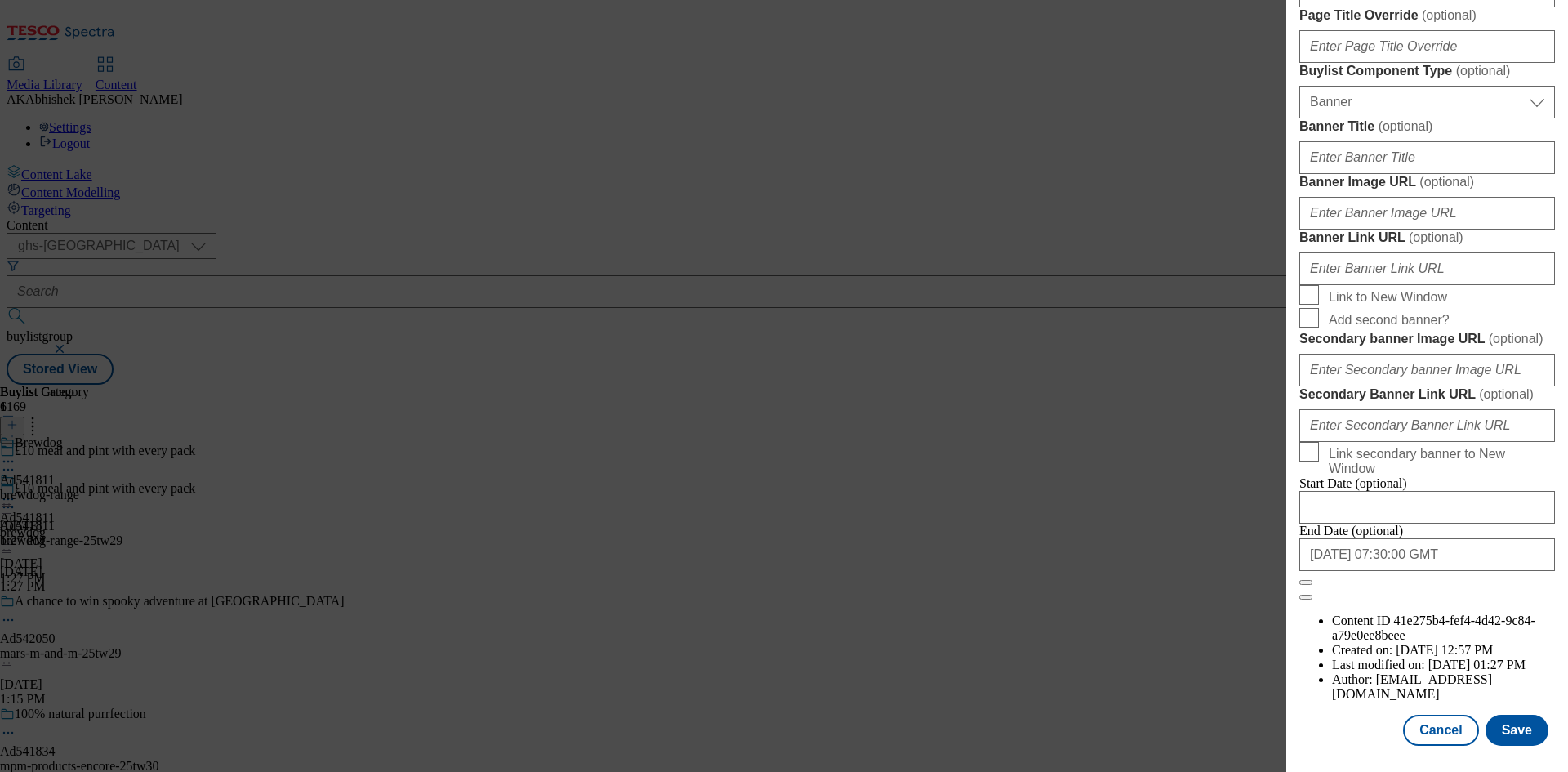
scroll to position [1691, 0]
click at [1503, 723] on button "Save" at bounding box center [1517, 731] width 62 height 31
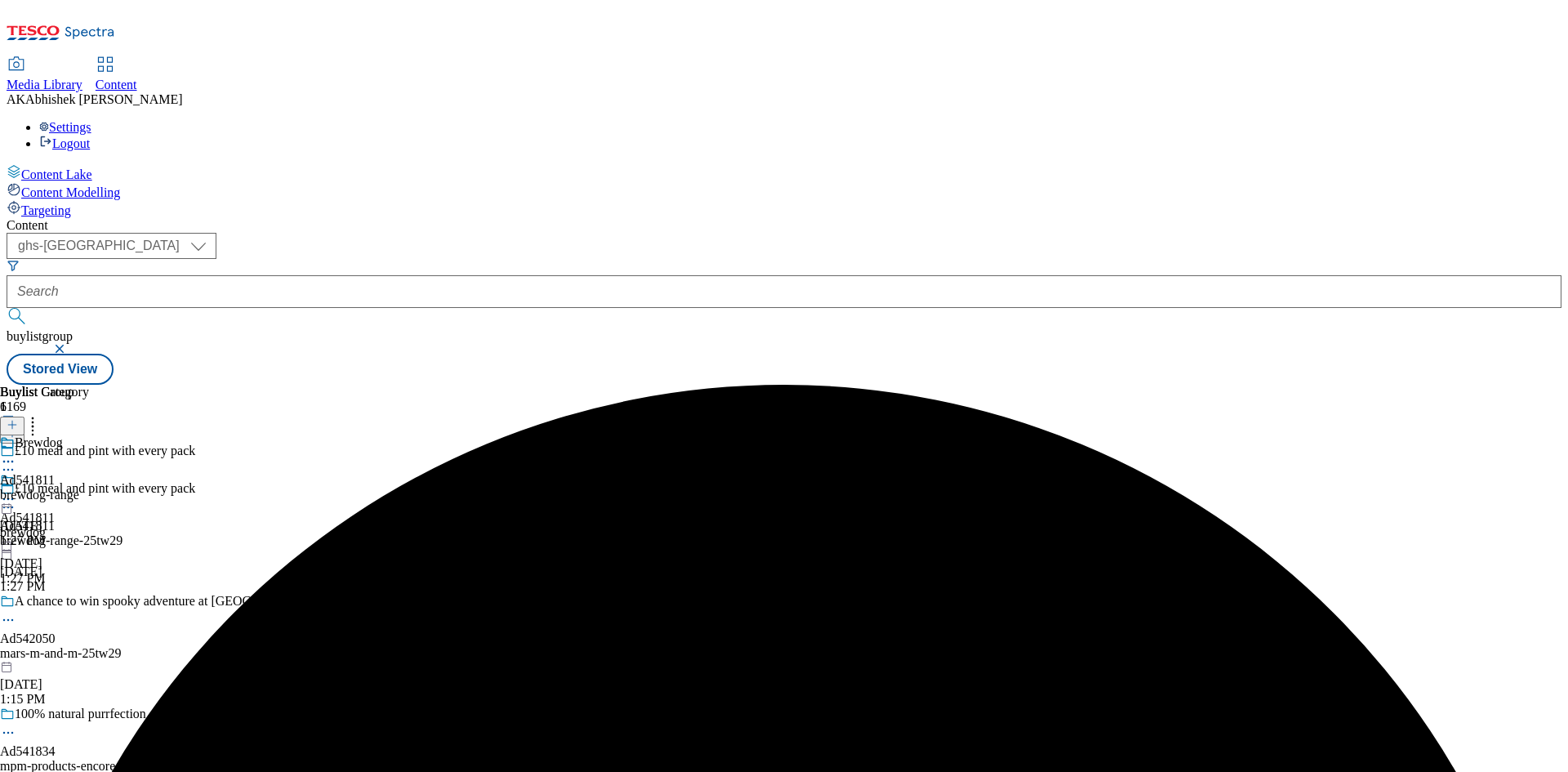
click at [17, 453] on icon at bounding box center [8, 461] width 17 height 17
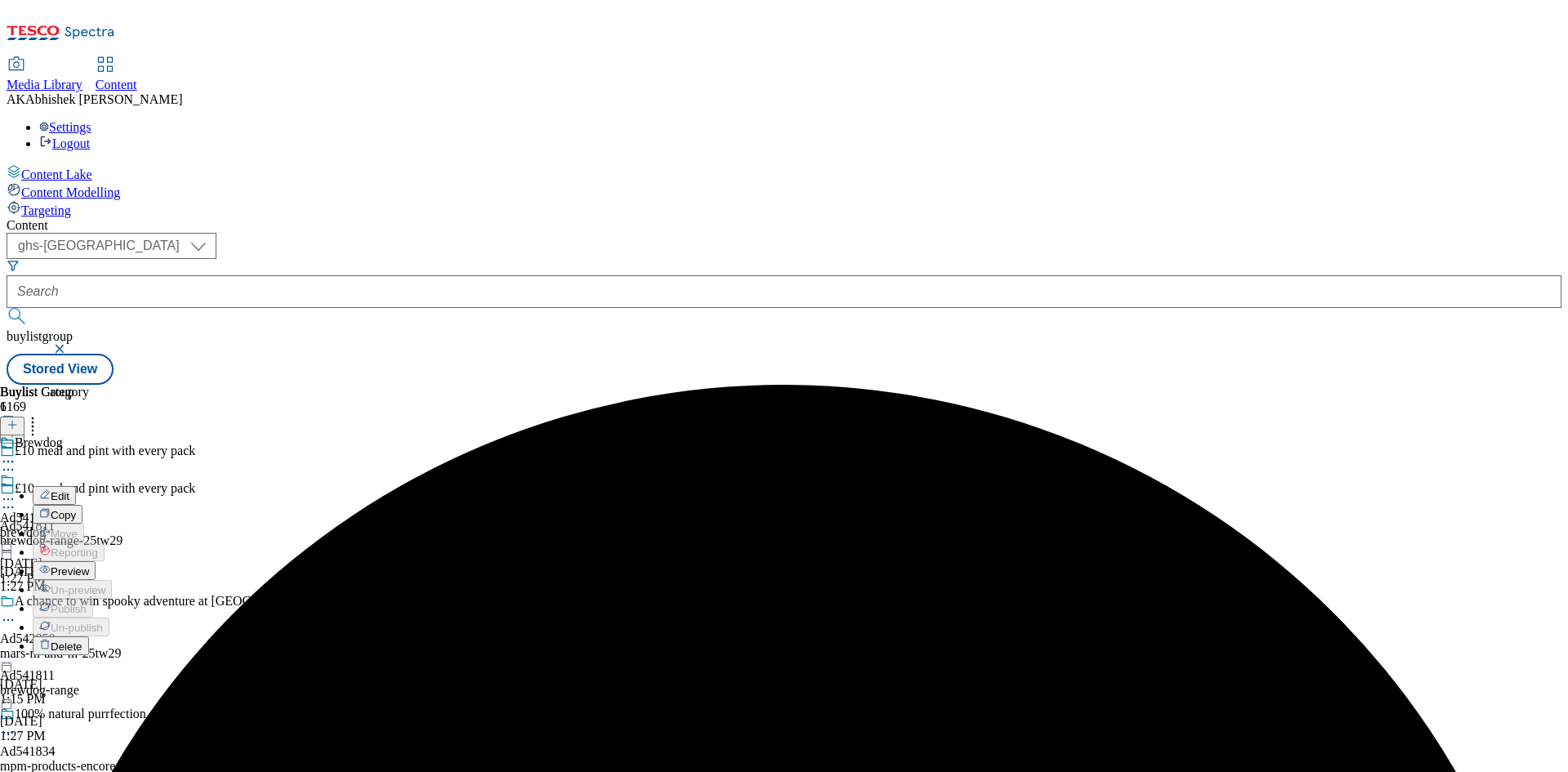
click at [76, 486] on button "Edit" at bounding box center [54, 495] width 43 height 18
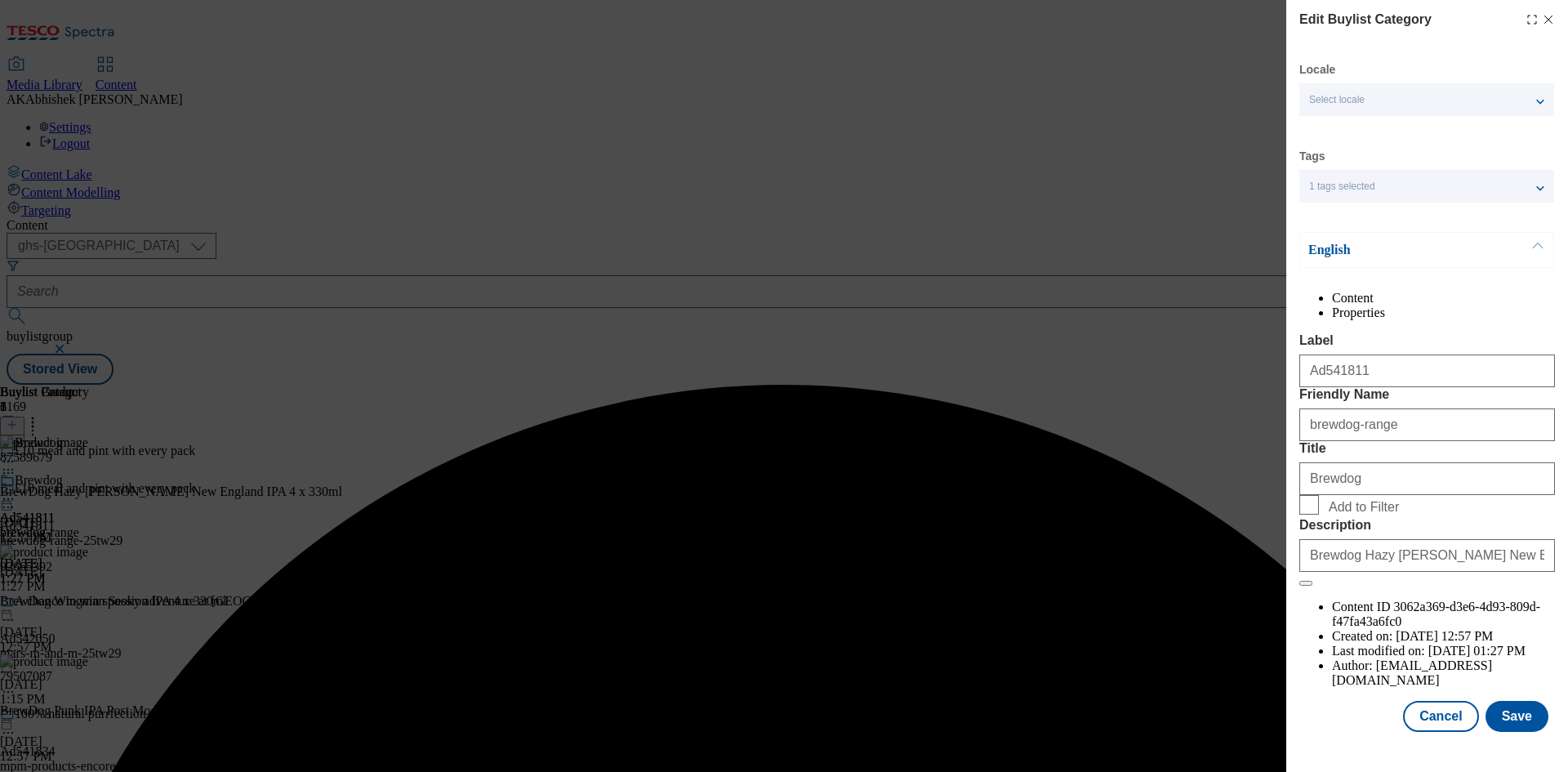
scroll to position [32, 0]
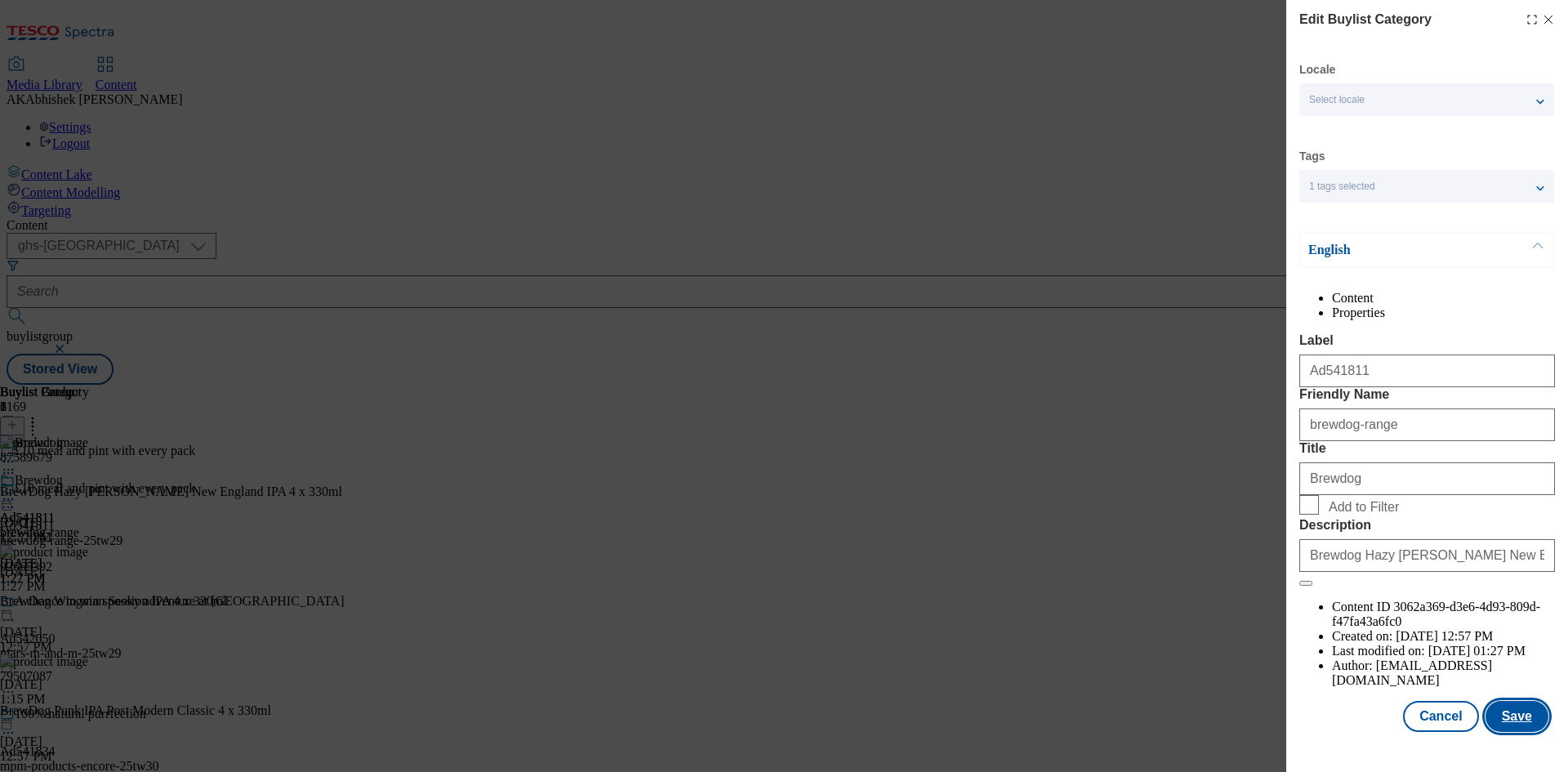
click at [1523, 720] on button "Save" at bounding box center [1517, 717] width 62 height 31
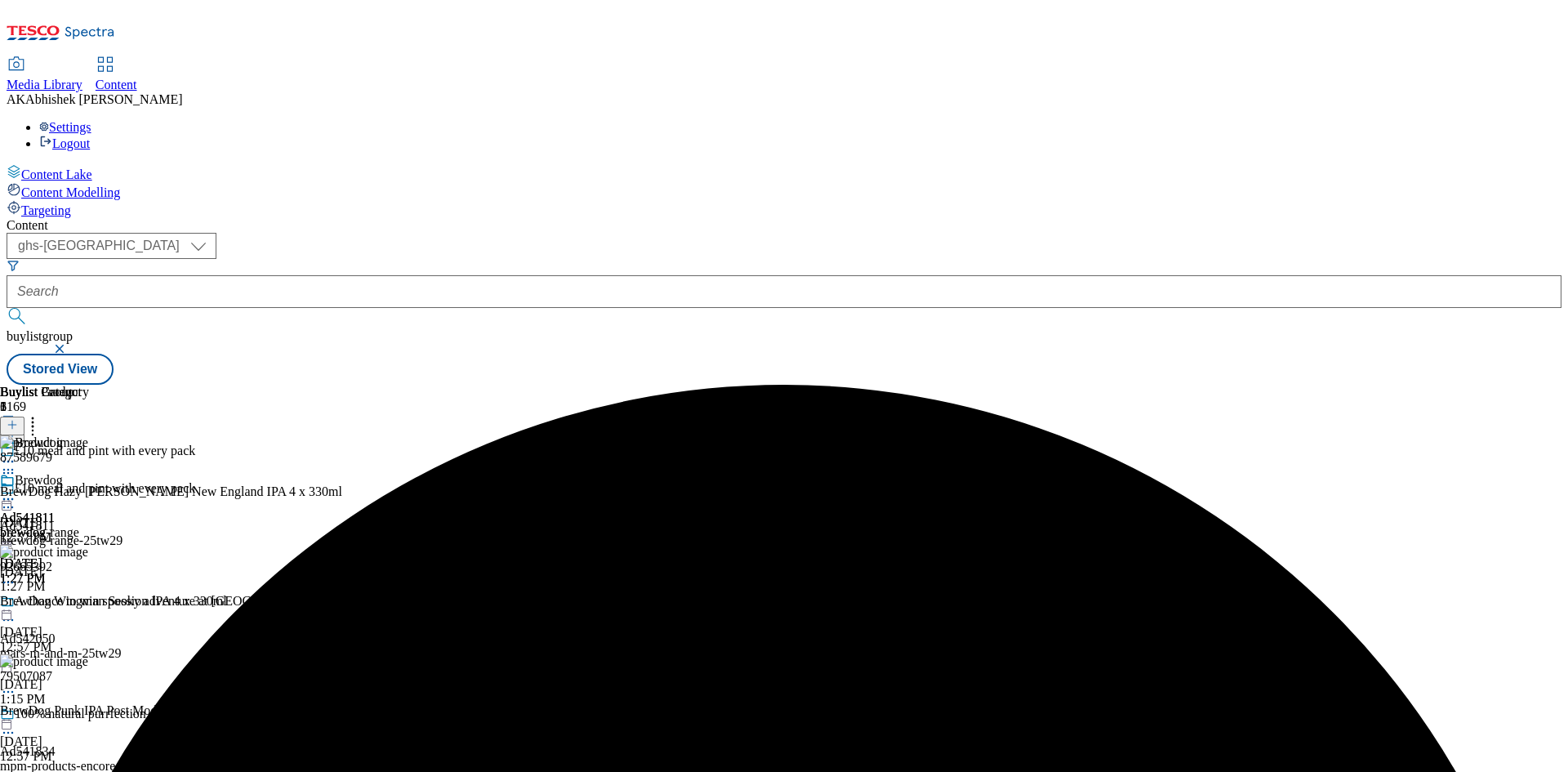
click at [17, 491] on icon at bounding box center [8, 499] width 17 height 17
click at [89, 603] on span "Preview" at bounding box center [70, 608] width 39 height 12
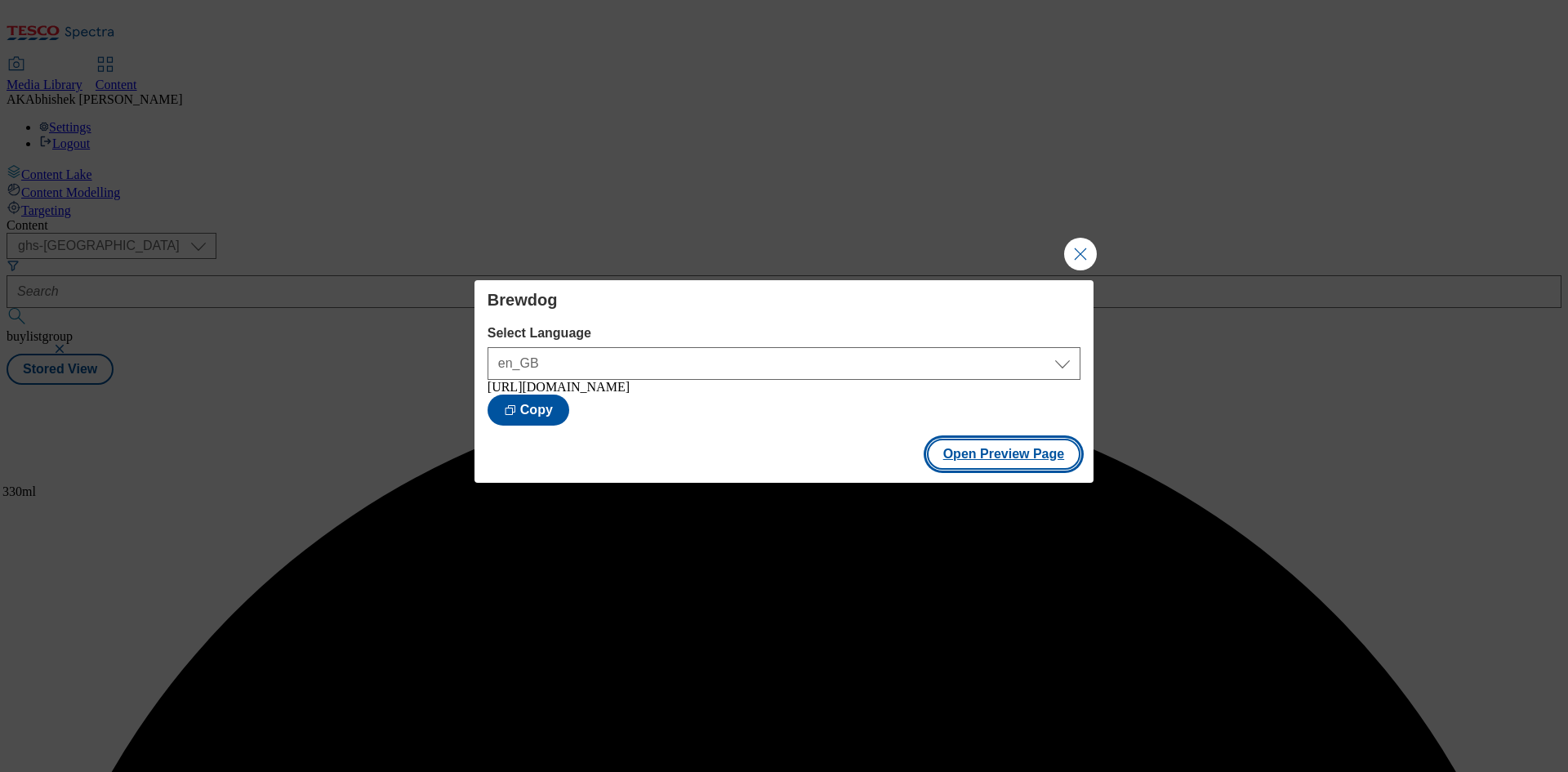
click at [1003, 455] on button "Open Preview Page" at bounding box center [1005, 454] width 154 height 31
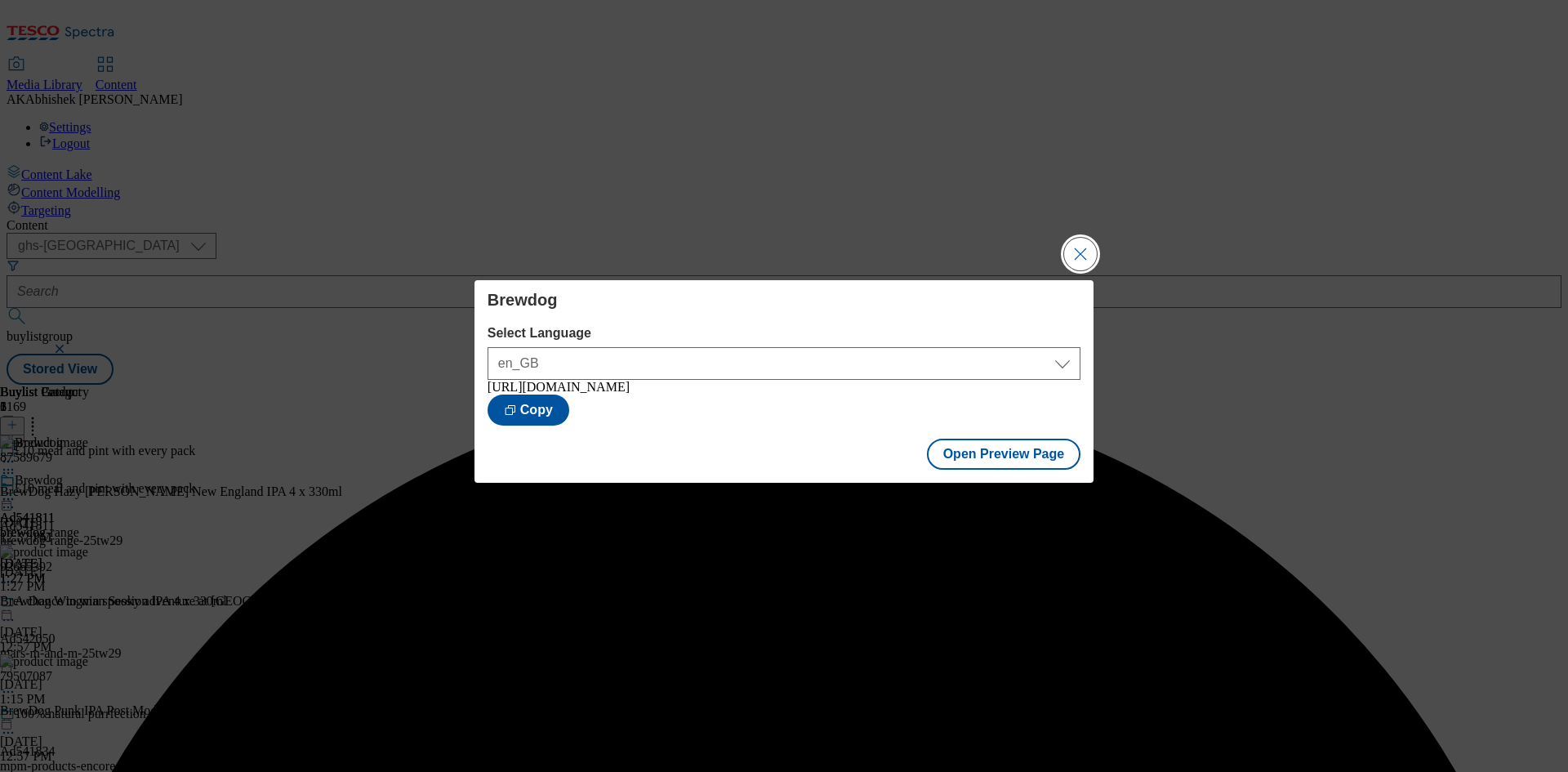
click at [1068, 243] on button "Close Modal" at bounding box center [1081, 255] width 33 height 33
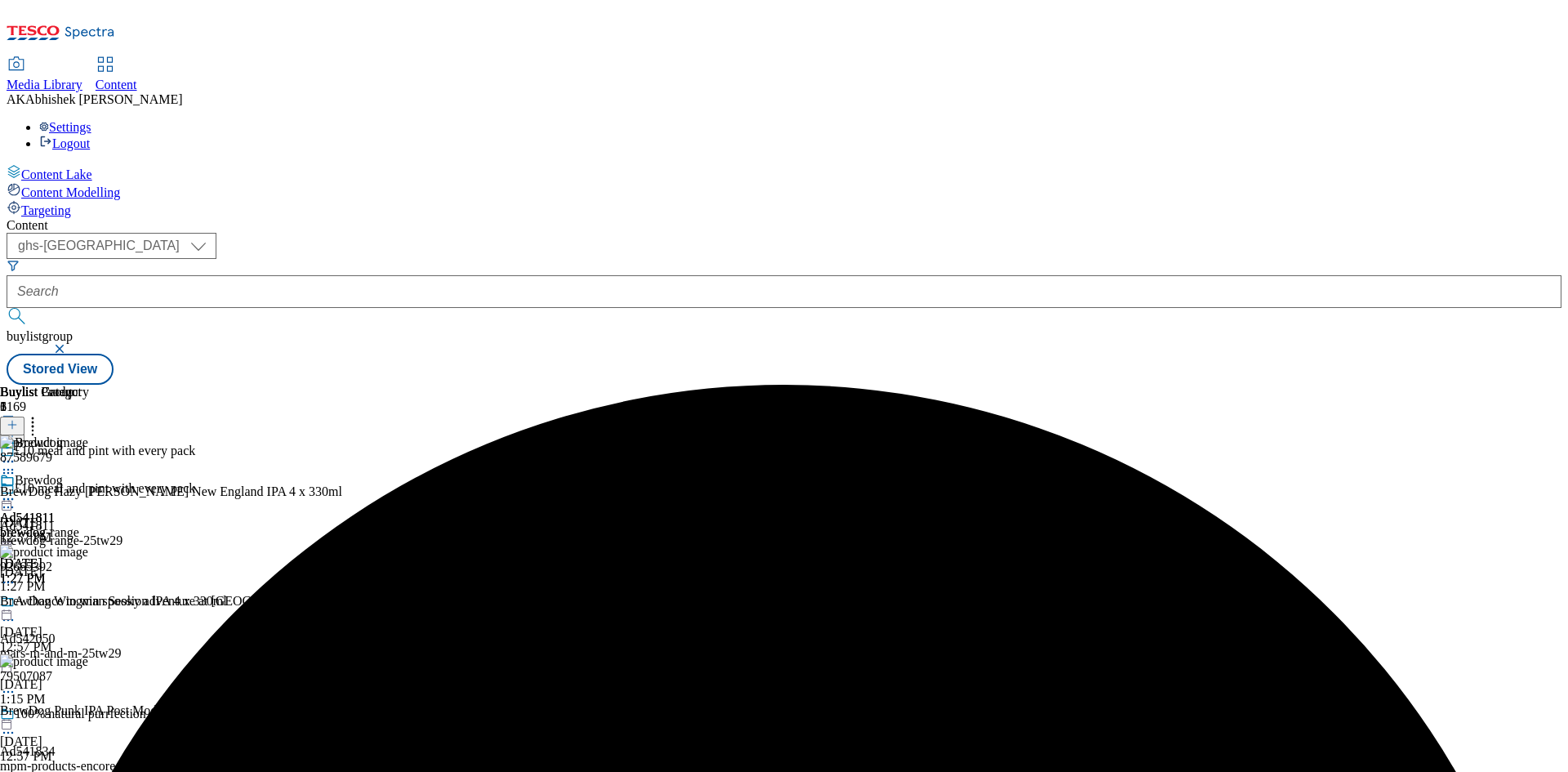
click at [17, 491] on icon at bounding box center [8, 499] width 17 height 17
click at [86, 659] on span "Publish" at bounding box center [68, 664] width 36 height 12
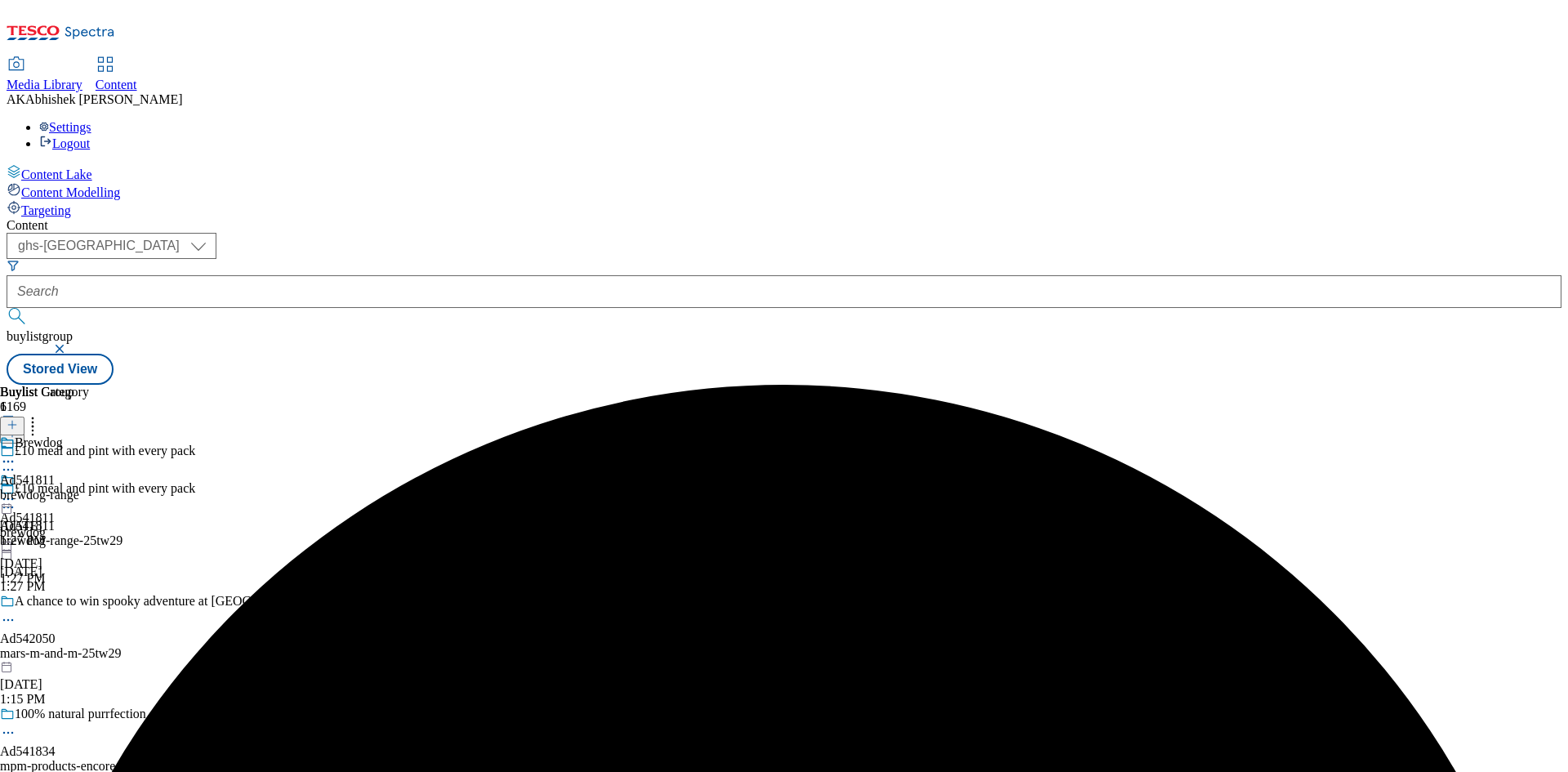
click at [17, 491] on icon at bounding box center [8, 499] width 17 height 17
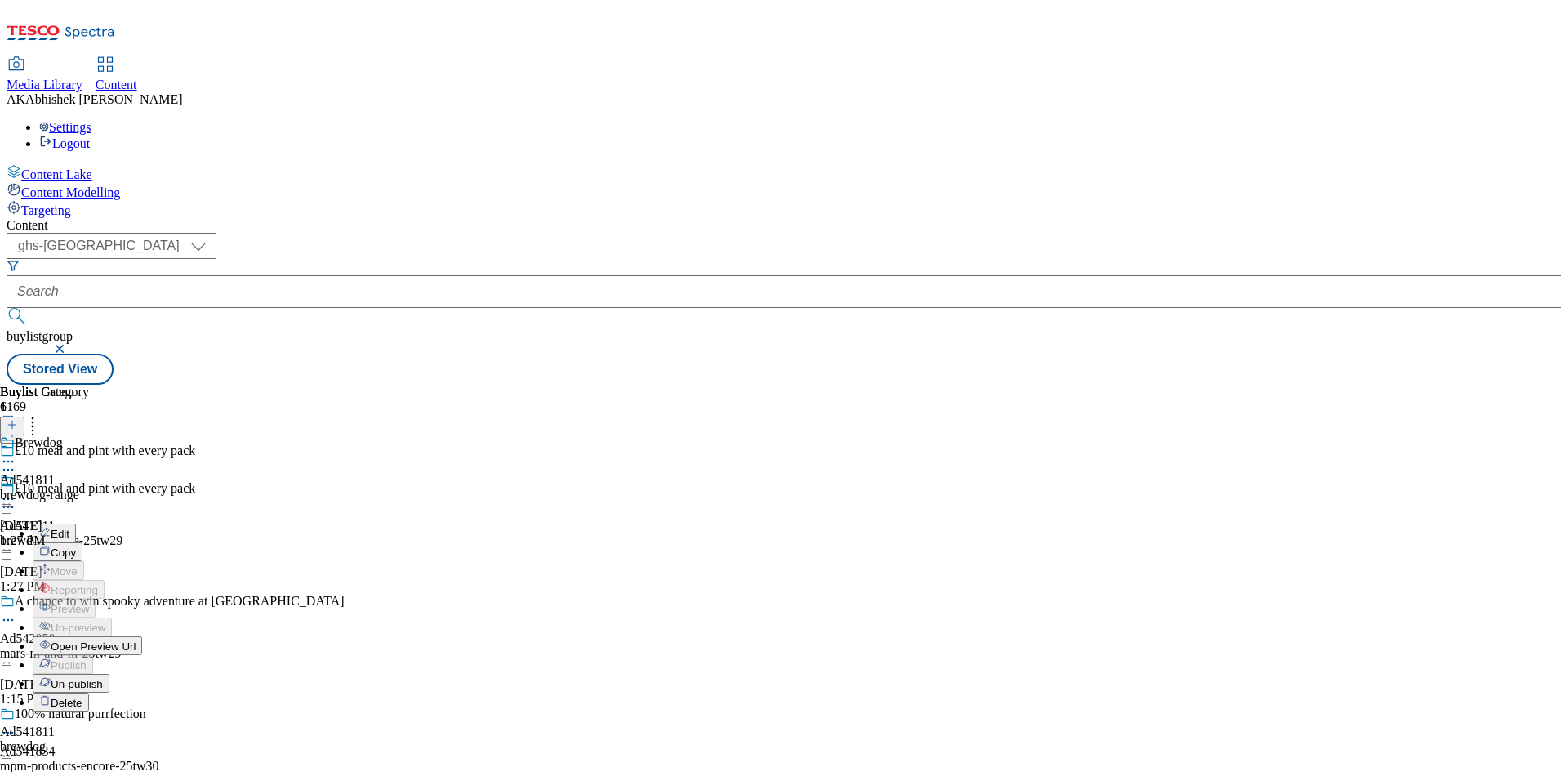
click at [136, 641] on span "Open Preview Url" at bounding box center [93, 646] width 85 height 12
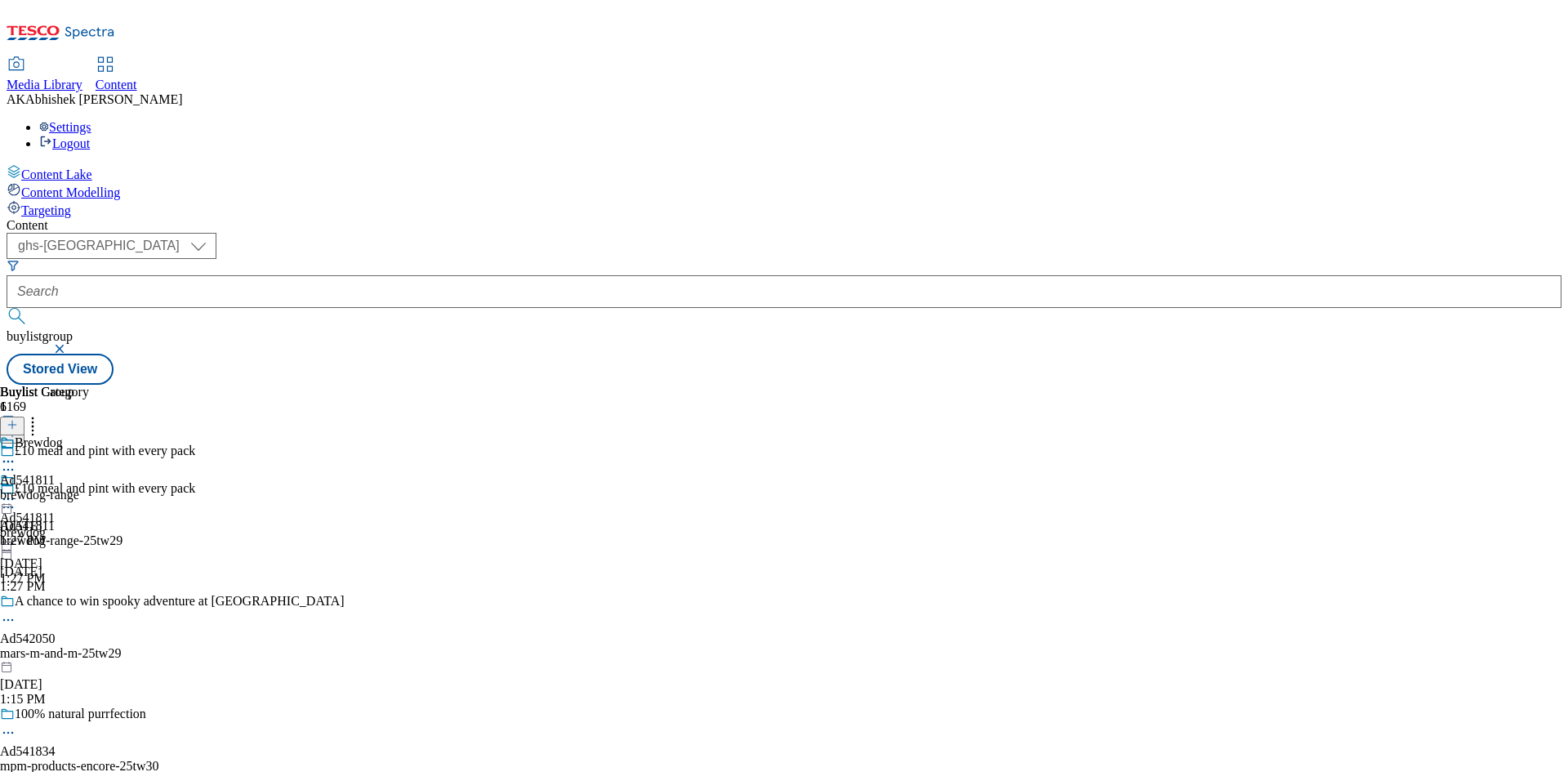
click at [17, 499] on icon at bounding box center [8, 507] width 17 height 17
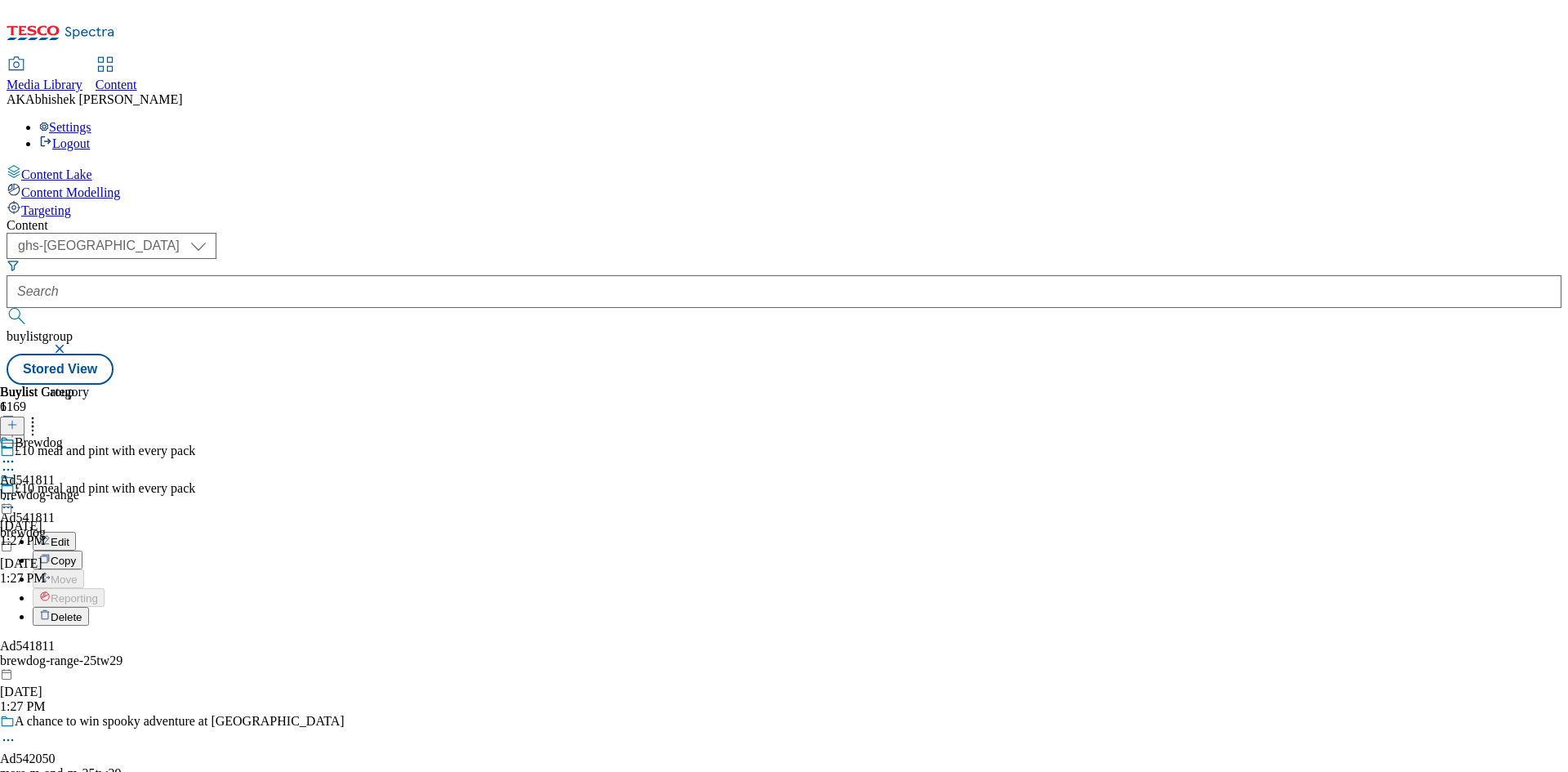
click at [70, 536] on span "Edit" at bounding box center [60, 541] width 18 height 12
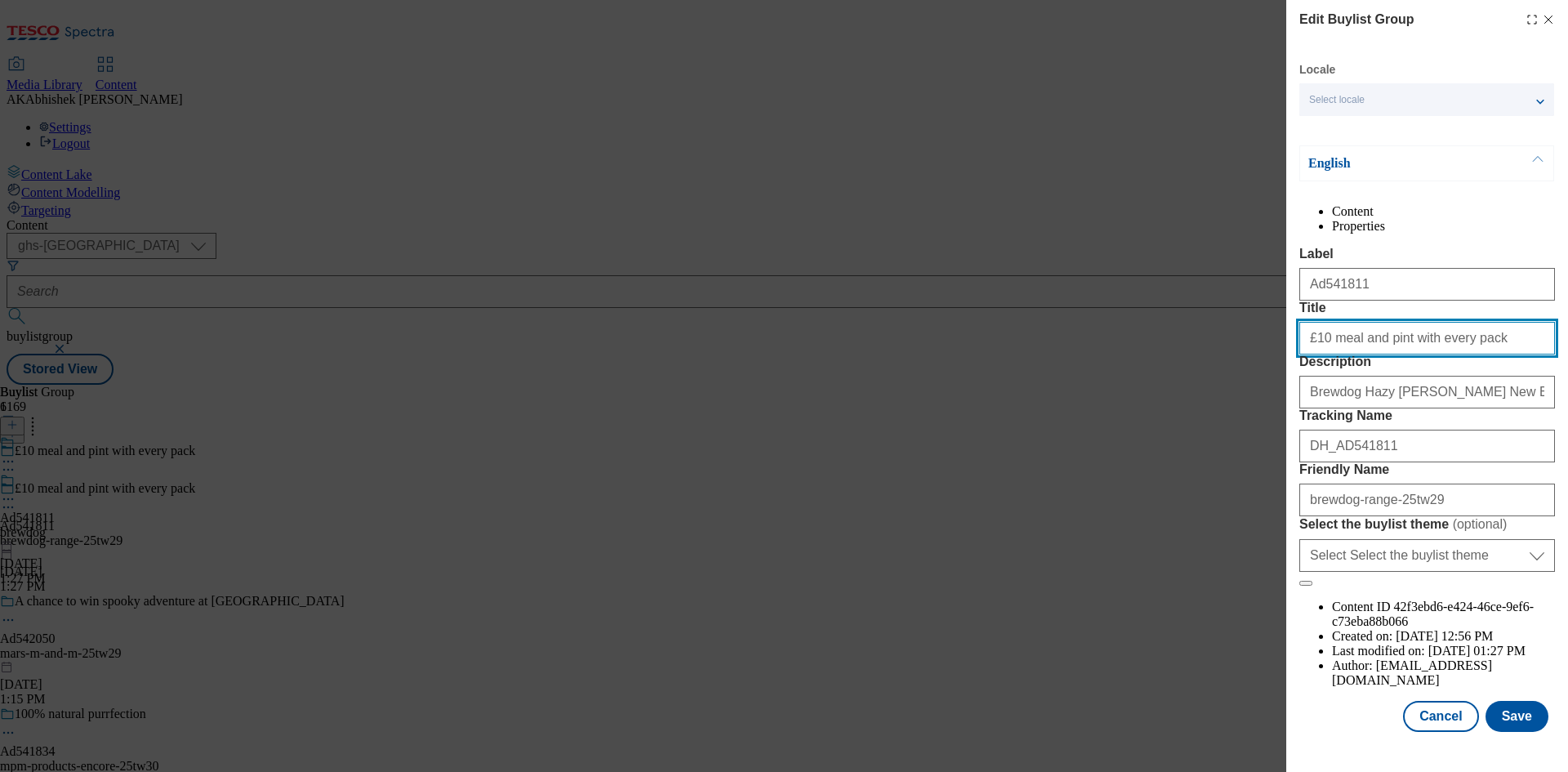
click at [1476, 355] on input "£10 meal and pint with every pack" at bounding box center [1427, 338] width 256 height 33
type input "£10 meal and pint with every pack"
click at [1503, 722] on button "Save" at bounding box center [1517, 717] width 62 height 31
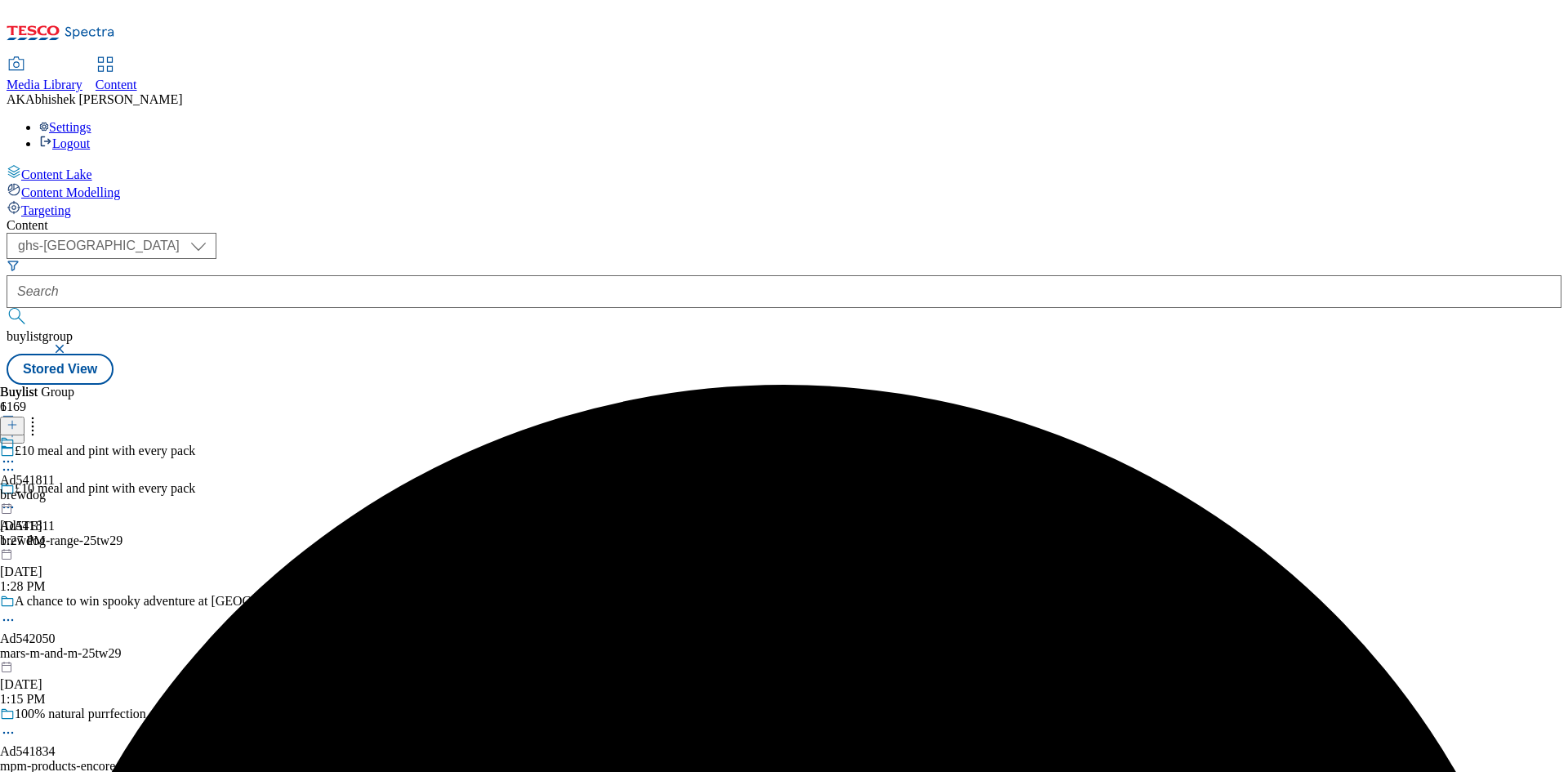
click at [17, 453] on icon at bounding box center [8, 461] width 17 height 17
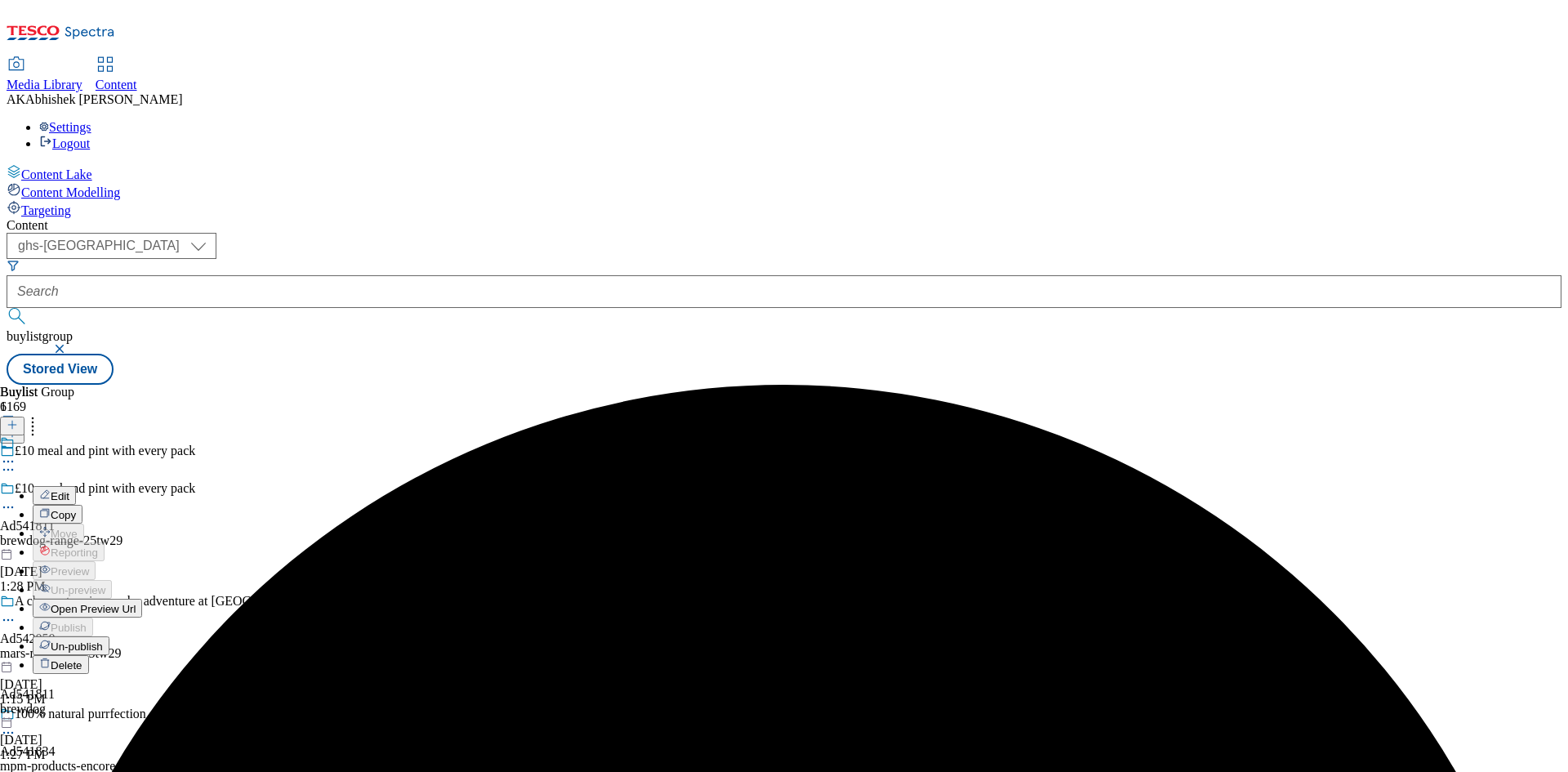
click at [70, 490] on span "Edit" at bounding box center [60, 495] width 18 height 12
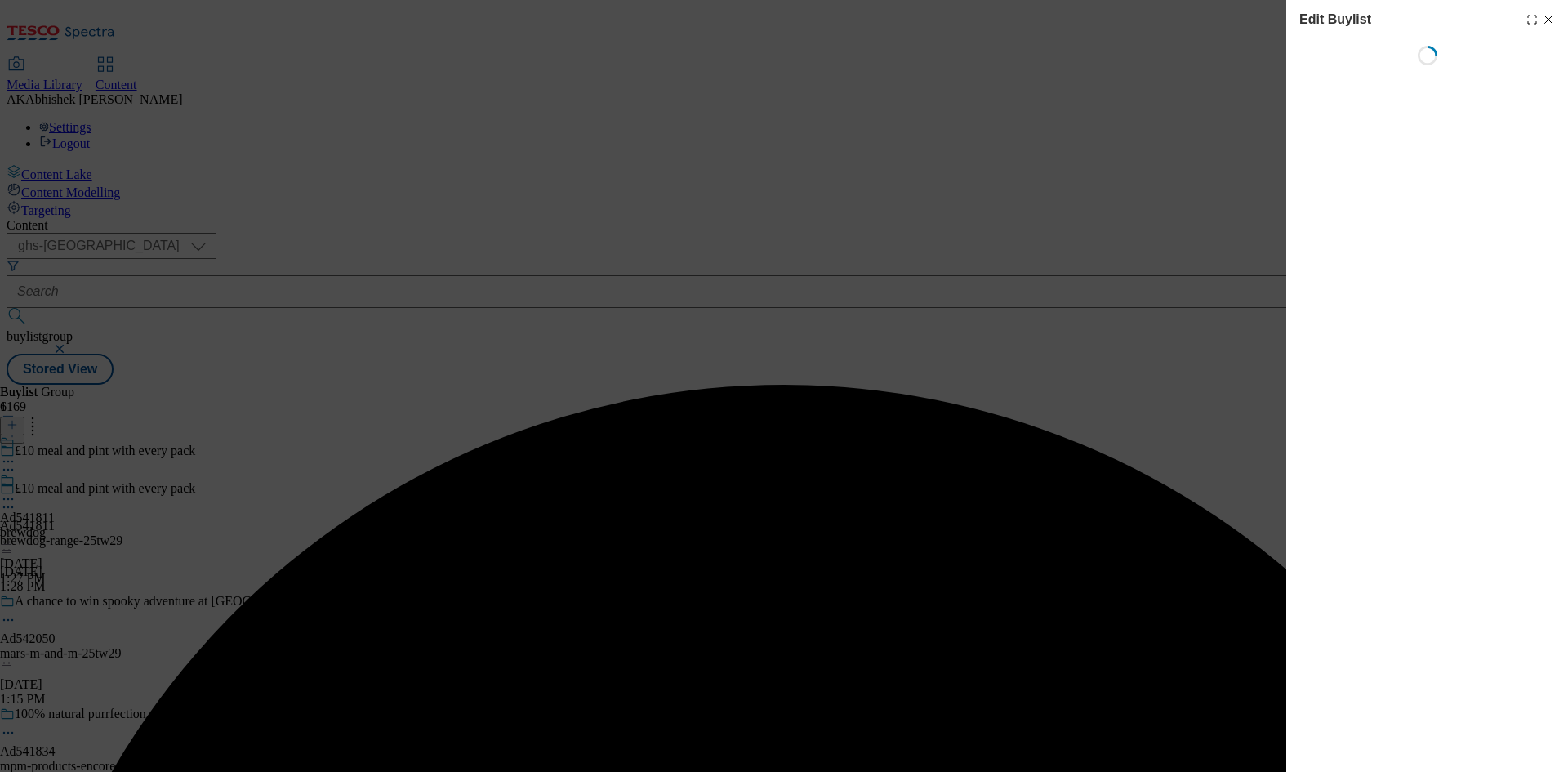
select select "tactical"
select select "supplier funded short term 1-3 weeks"
select select "dunnhumby"
select select "Banner"
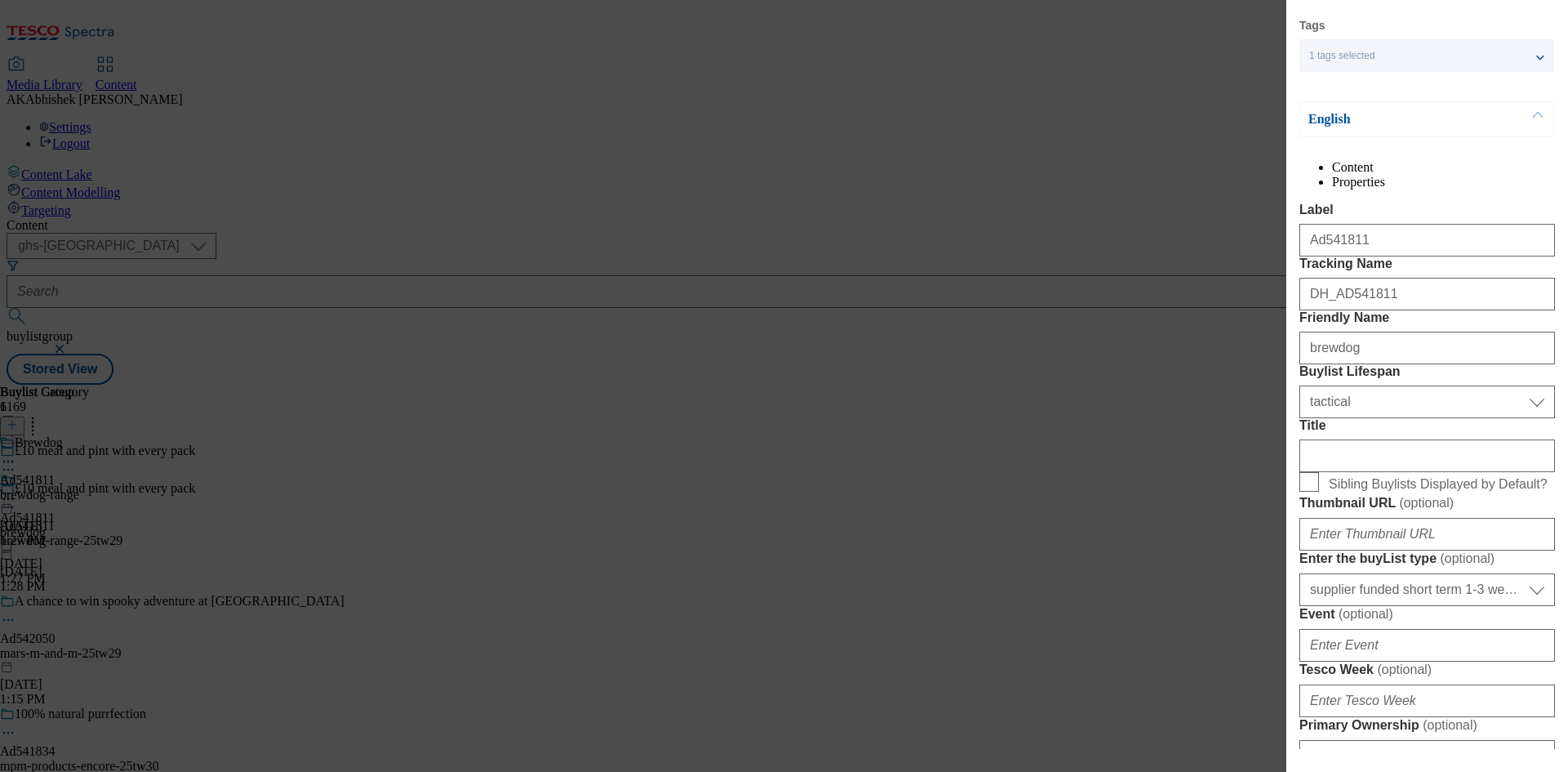
scroll to position [82, 0]
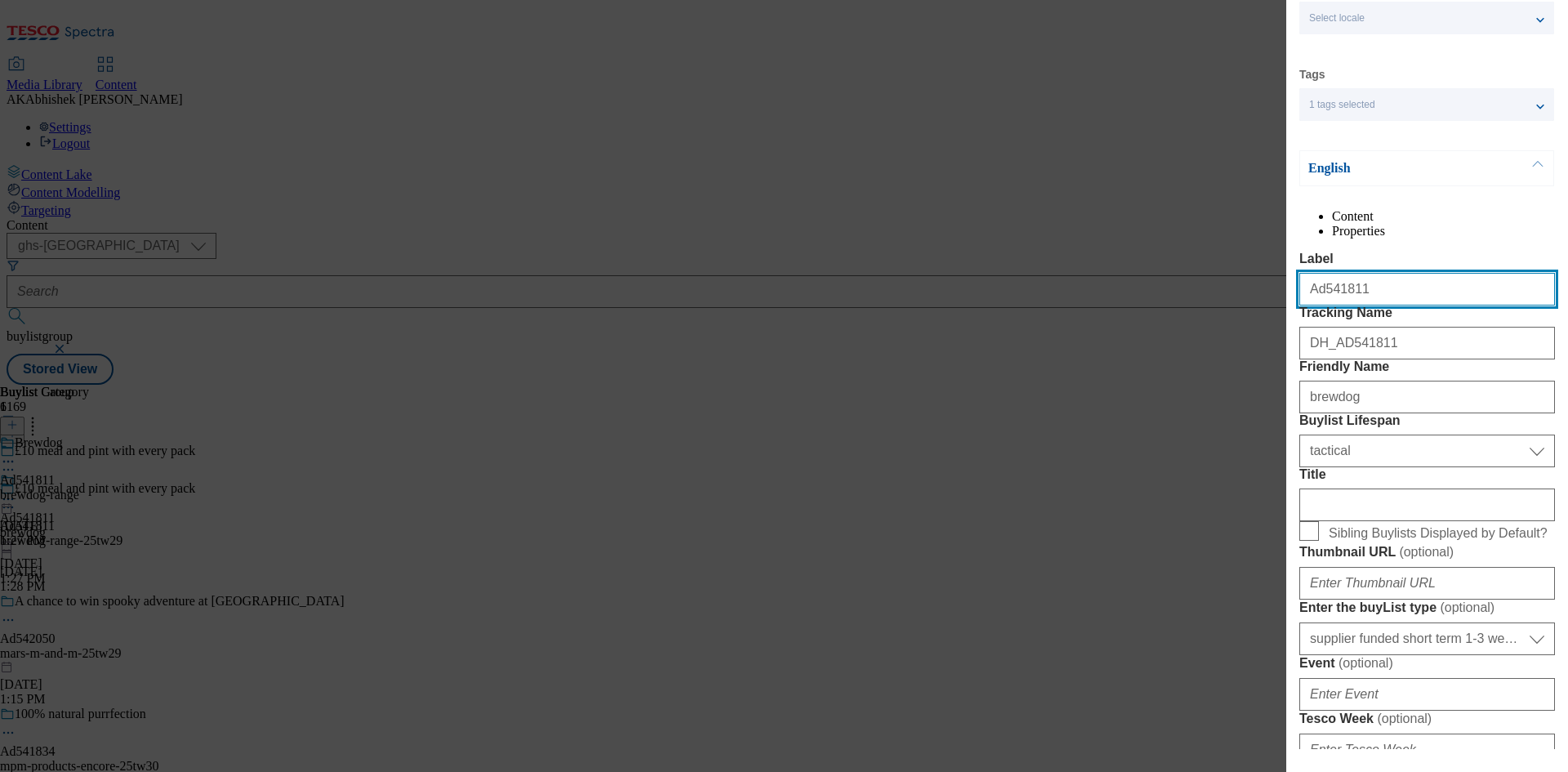
click at [1382, 305] on input "Ad541811" at bounding box center [1427, 290] width 256 height 33
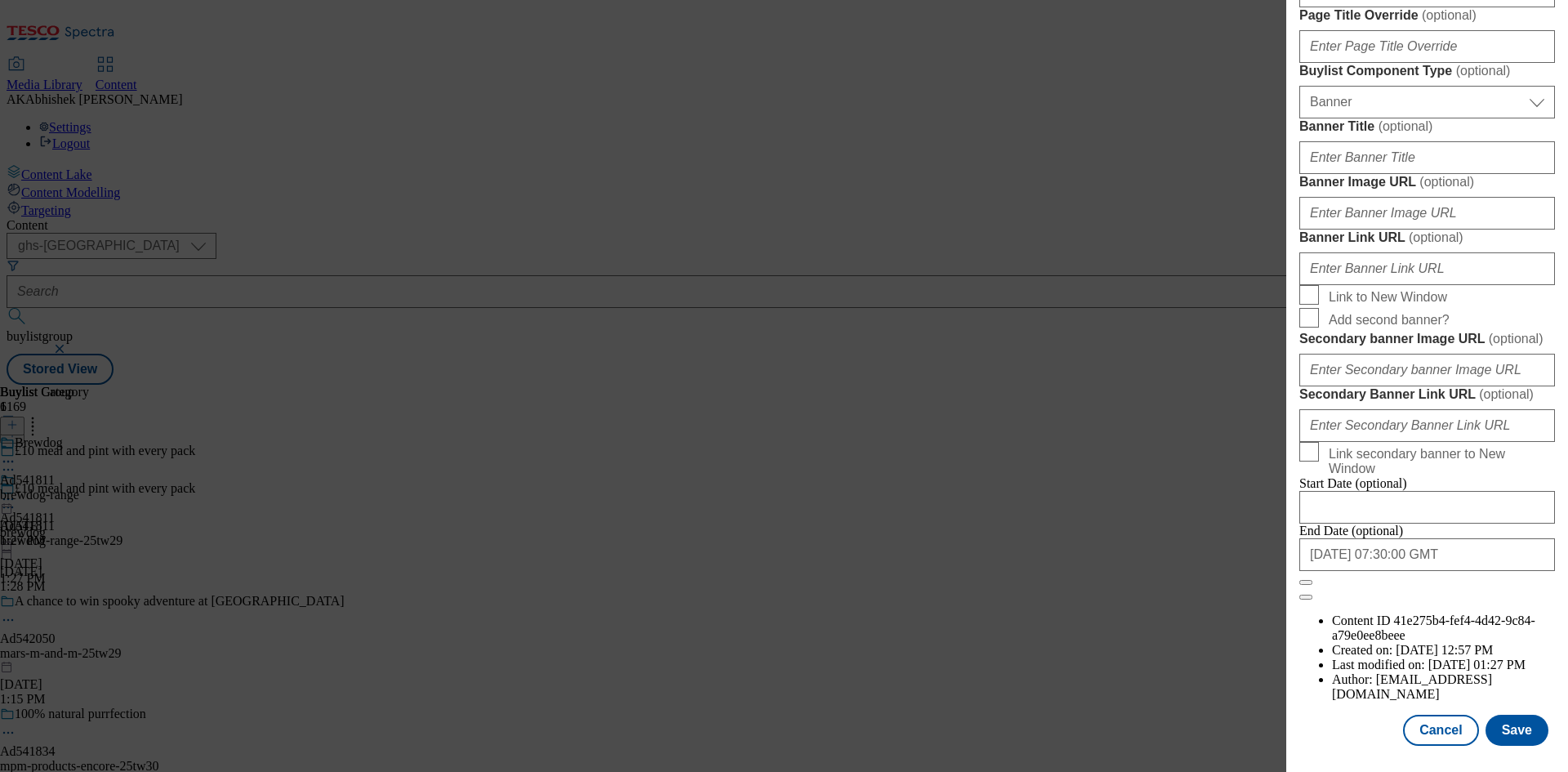
scroll to position [1691, 0]
type input "Ad541811"
click at [1504, 718] on button "Save" at bounding box center [1517, 731] width 62 height 31
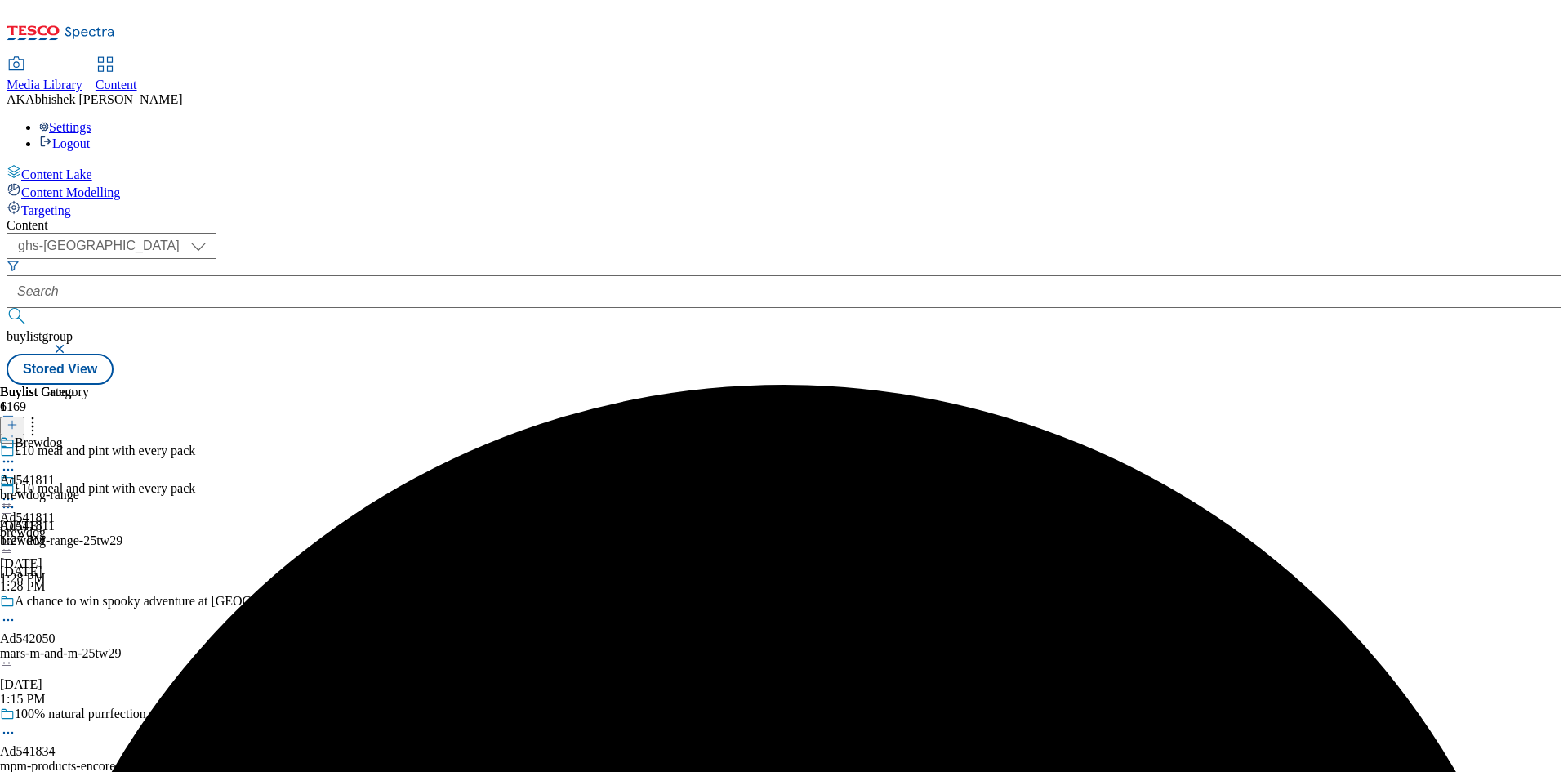
click at [17, 453] on icon at bounding box center [8, 461] width 17 height 17
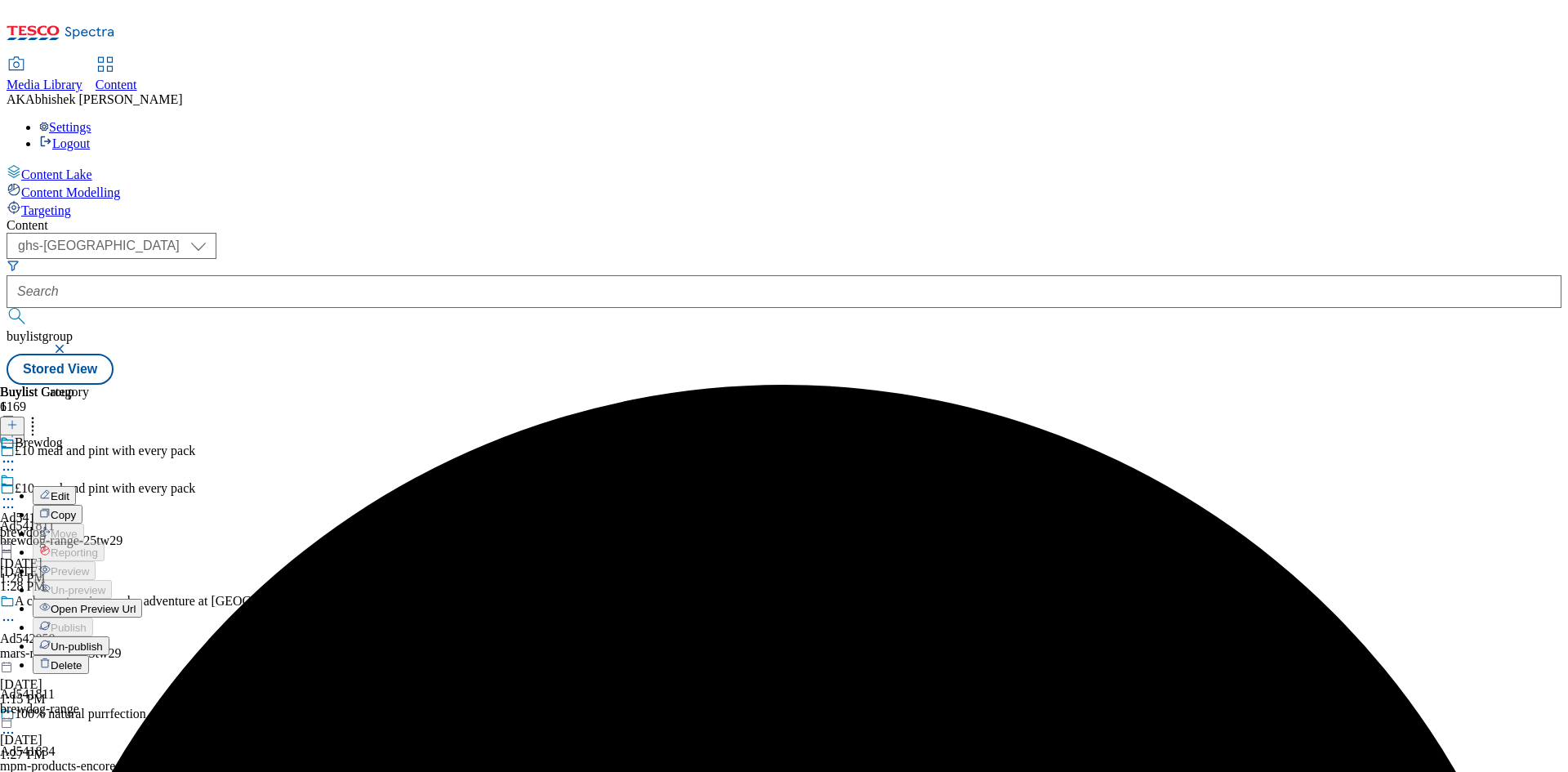
click at [70, 490] on span "Edit" at bounding box center [60, 495] width 18 height 12
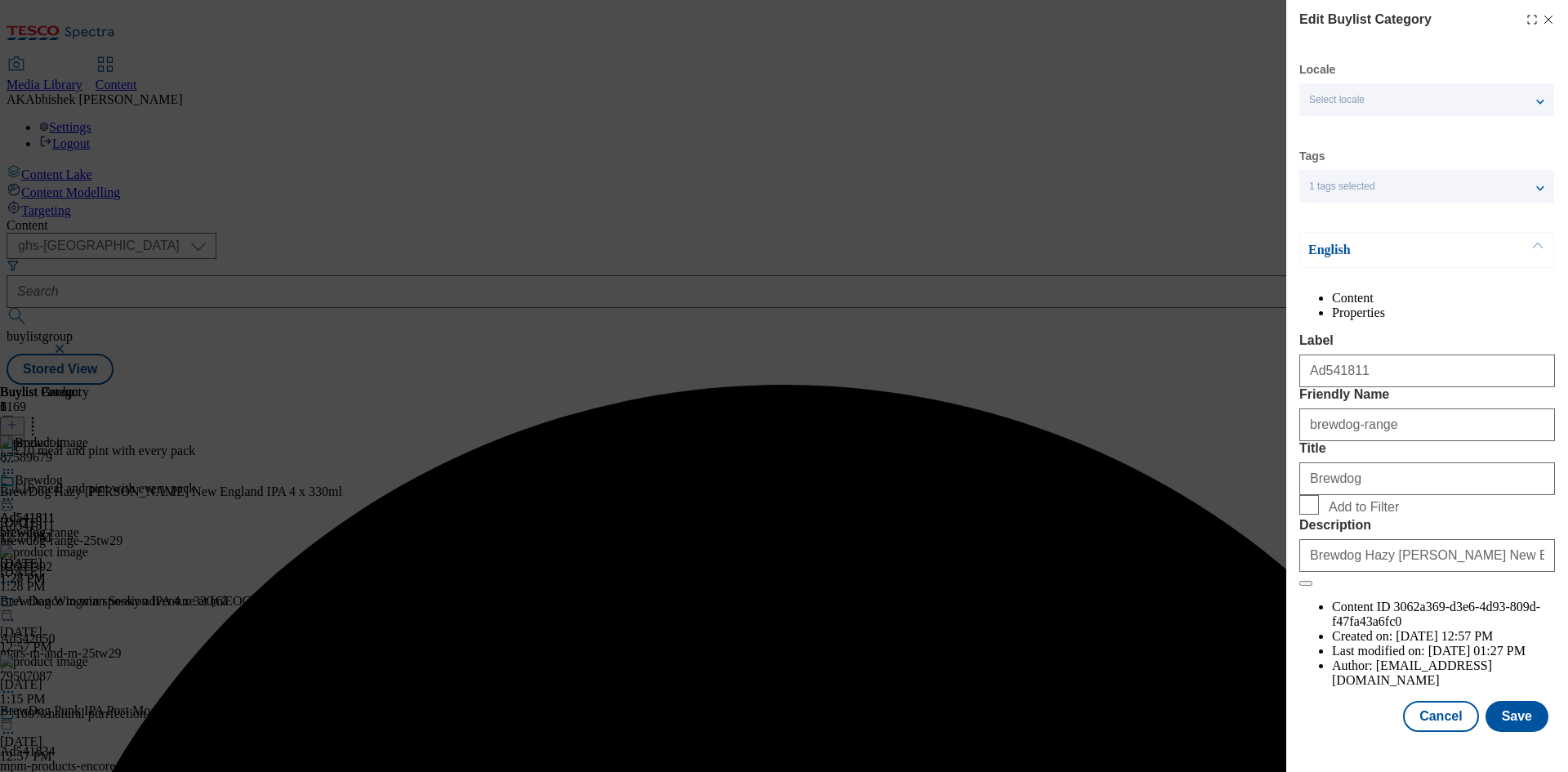
scroll to position [32, 0]
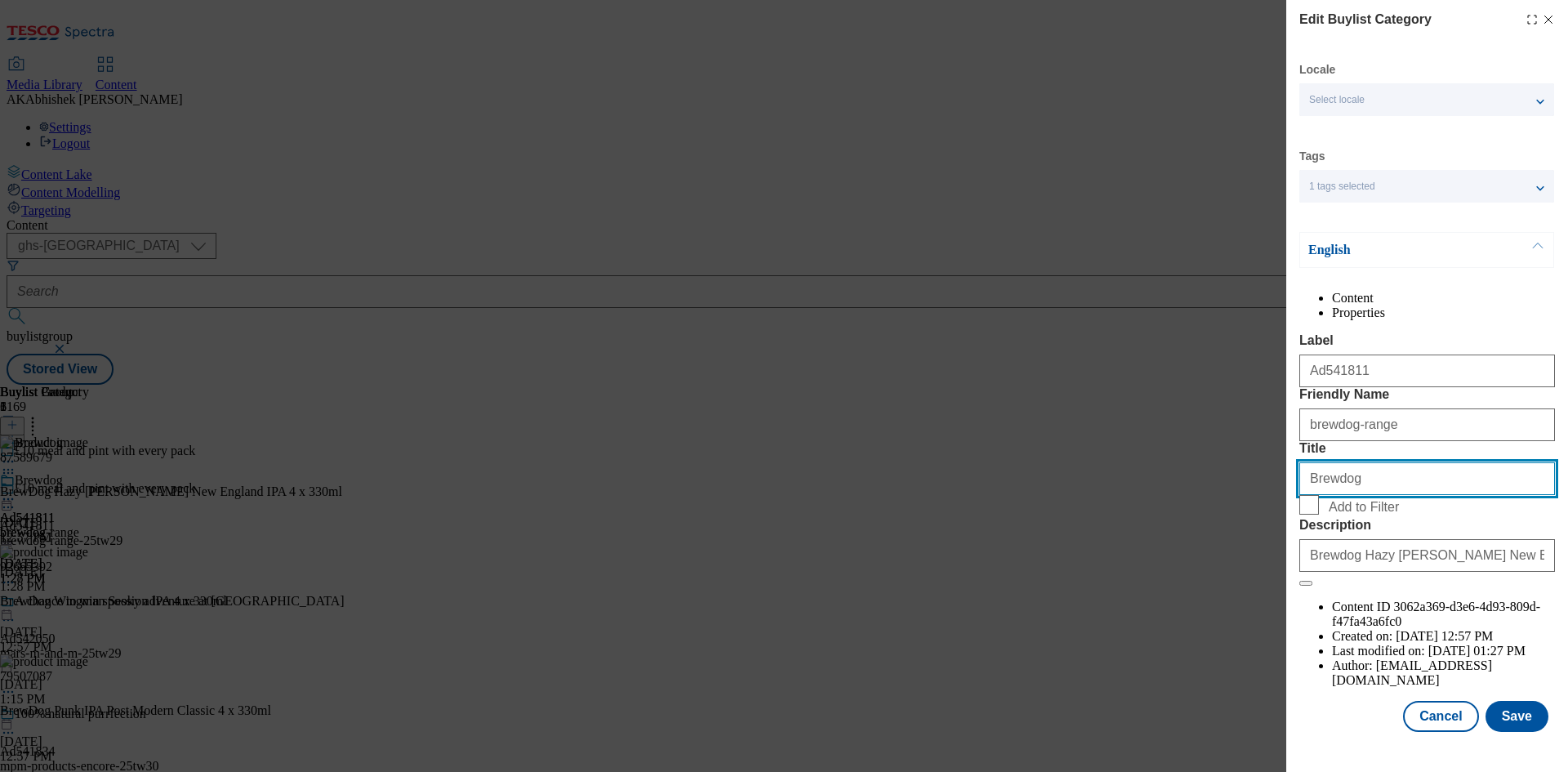
click at [1414, 495] on input "Brewdog" at bounding box center [1427, 479] width 256 height 33
type input "Brewdog"
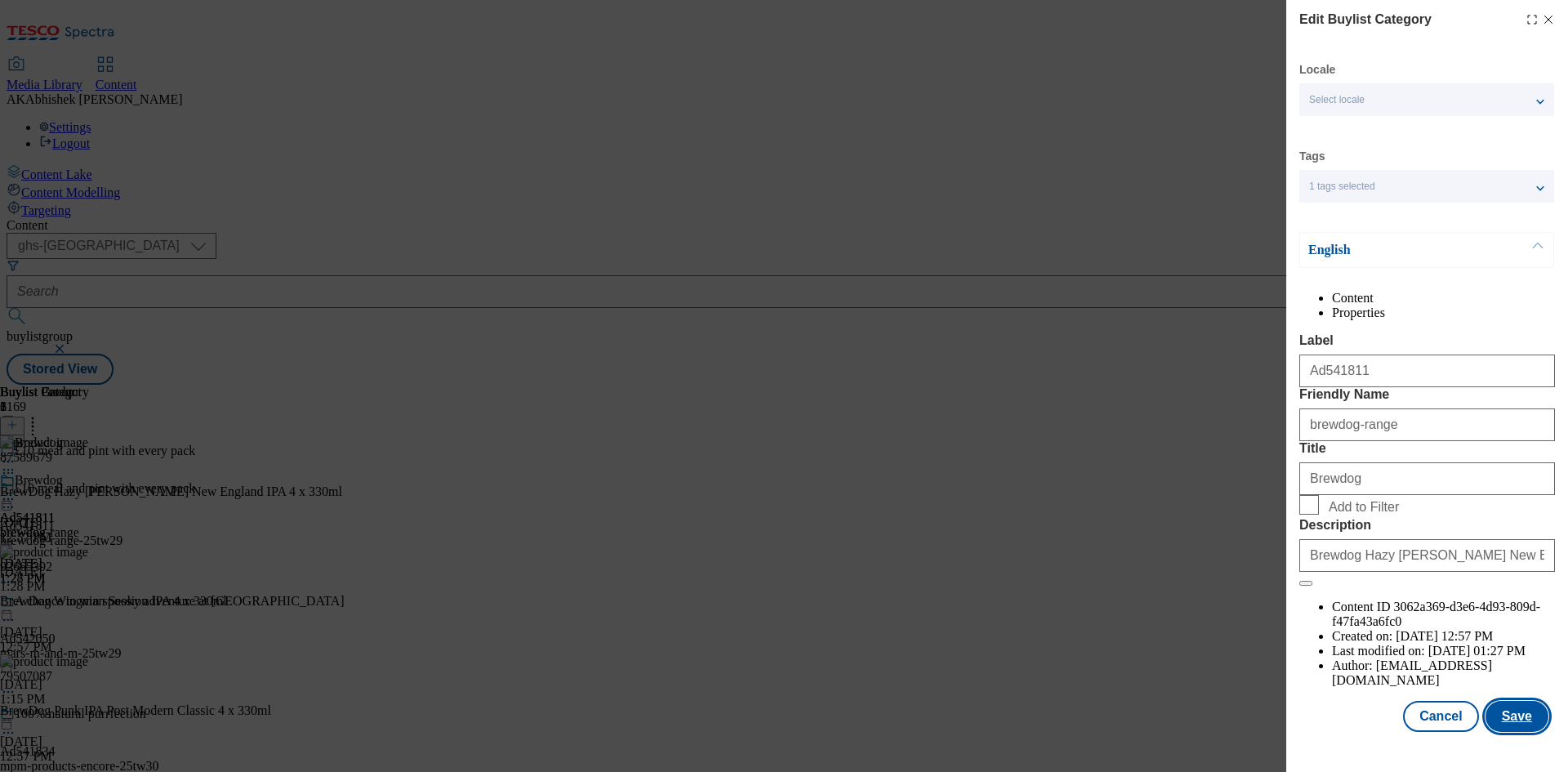
click at [1517, 726] on button "Save" at bounding box center [1517, 717] width 62 height 31
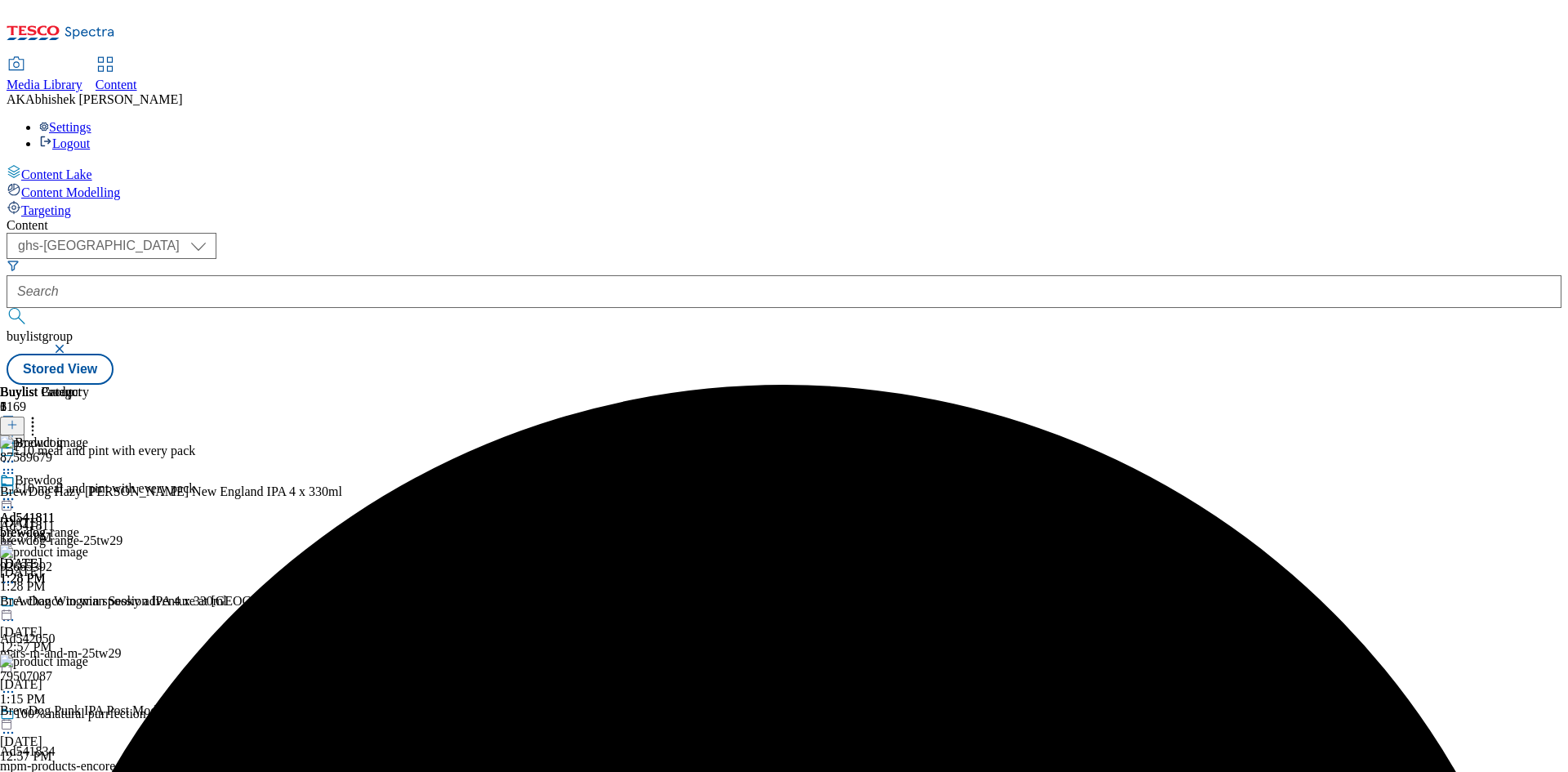
click at [14, 498] on circle at bounding box center [12, 499] width 3 height 3
click at [112, 598] on li "Preview" at bounding box center [73, 607] width 79 height 18
click at [17, 491] on icon at bounding box center [8, 499] width 17 height 17
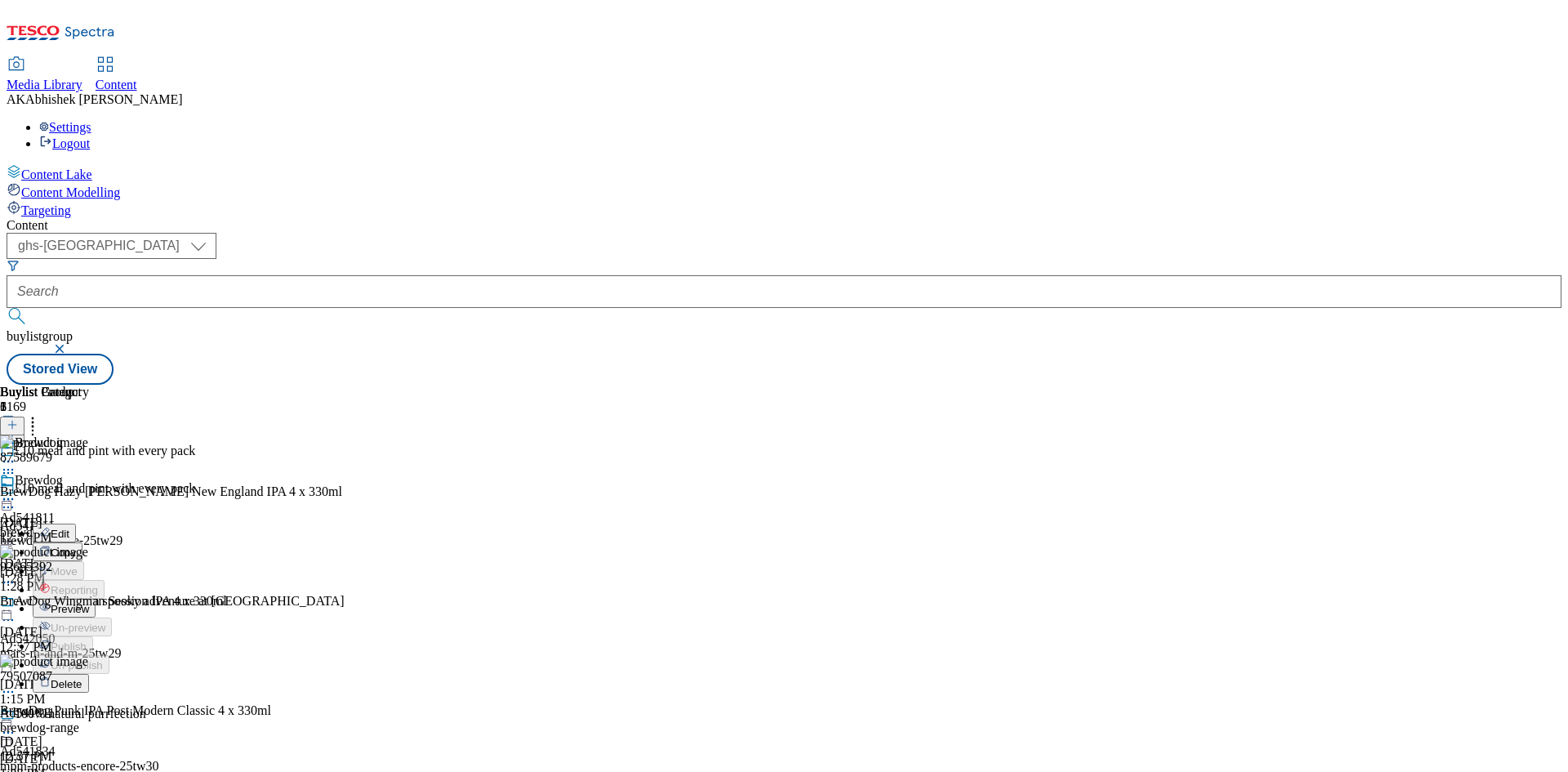
click at [89, 603] on span "Preview" at bounding box center [70, 608] width 39 height 12
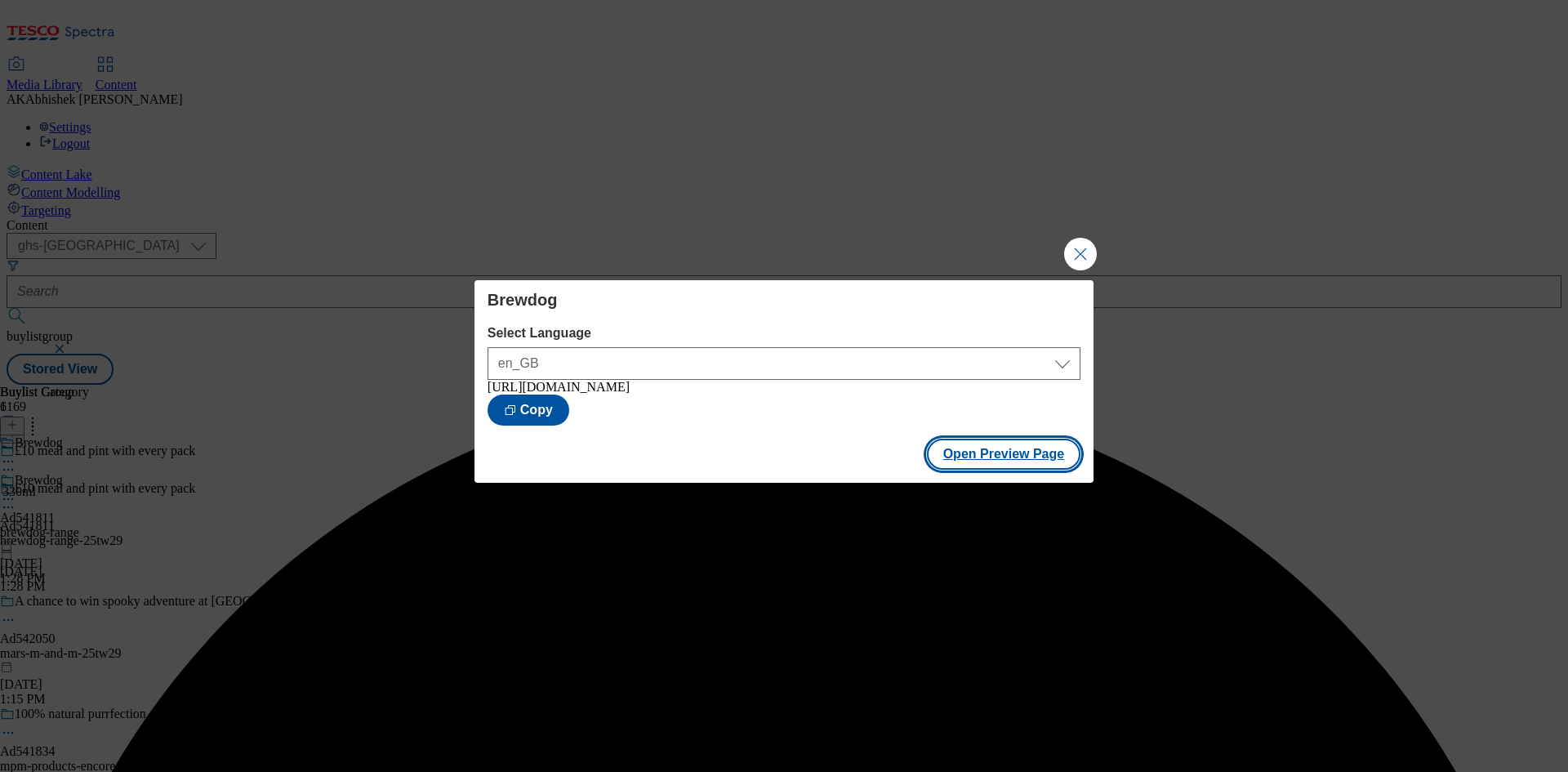
click at [980, 466] on button "Open Preview Page" at bounding box center [1005, 454] width 154 height 31
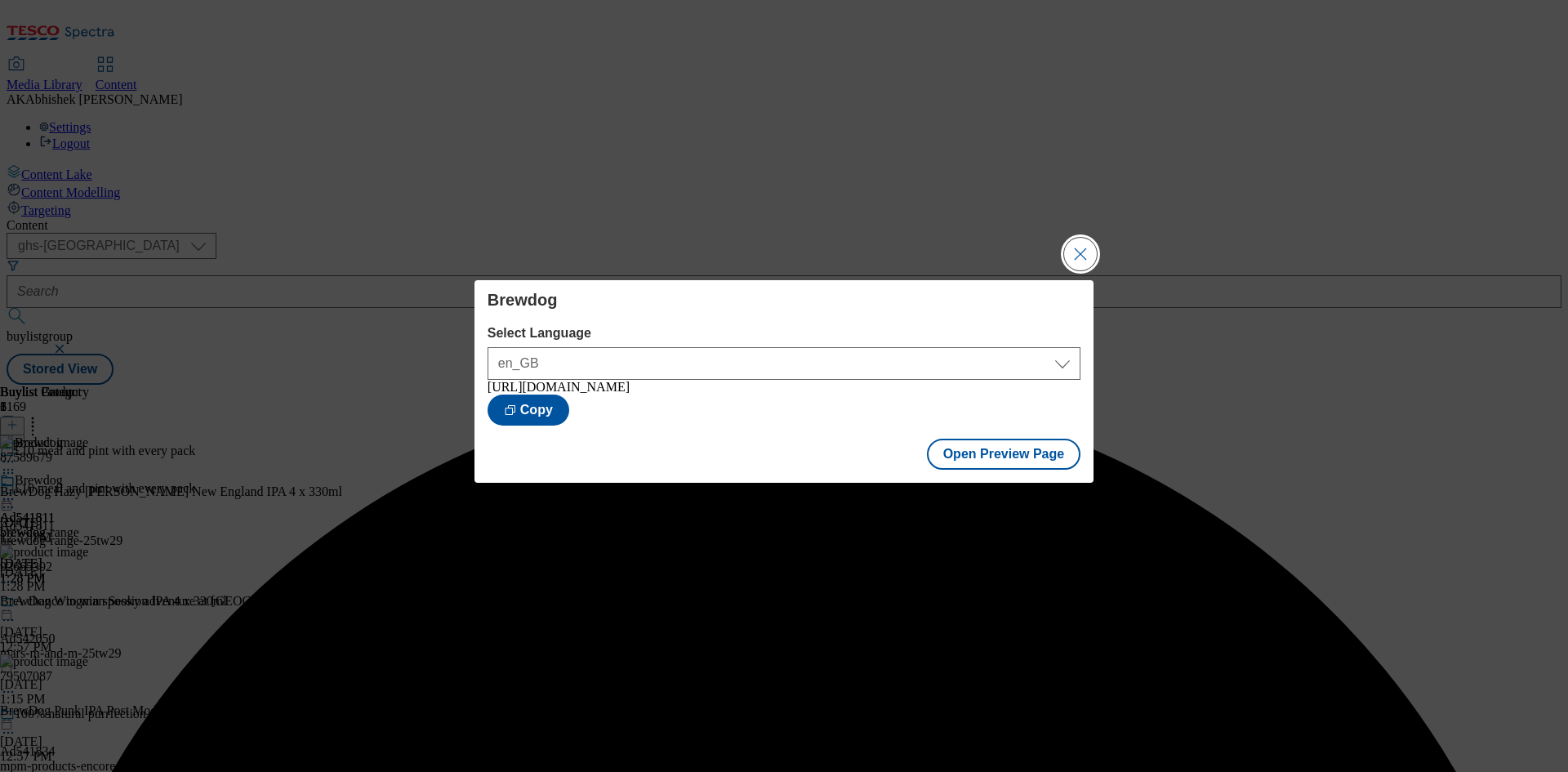
click at [1074, 241] on button "Close Modal" at bounding box center [1081, 255] width 33 height 33
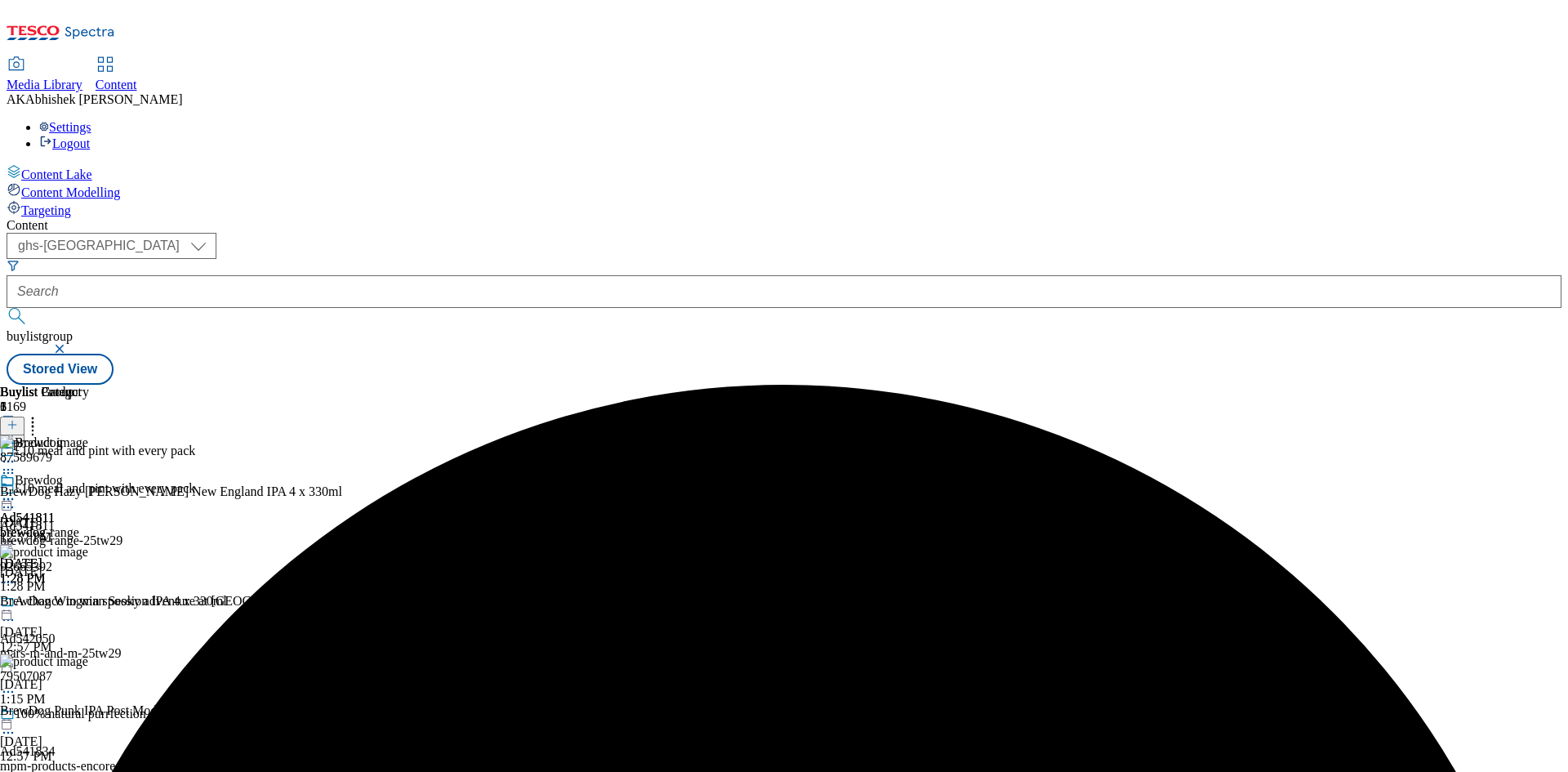
click at [17, 491] on icon at bounding box center [8, 499] width 17 height 17
click at [86, 659] on span "Publish" at bounding box center [68, 664] width 36 height 12
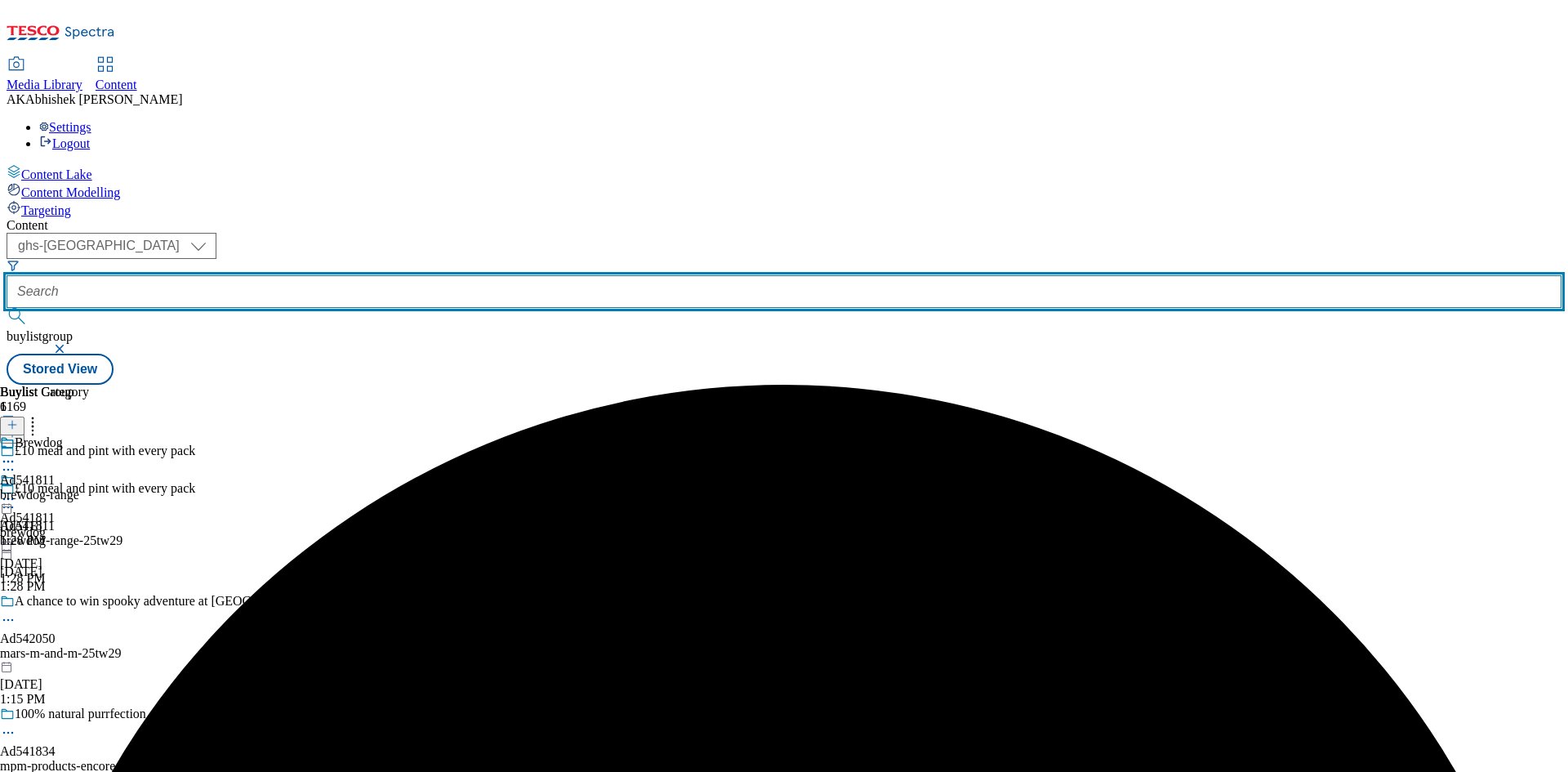
drag, startPoint x: 409, startPoint y: 117, endPoint x: 417, endPoint y: 118, distance: 8.1
click at [410, 275] on input "text" at bounding box center [784, 291] width 1555 height 33
paste input "542013"
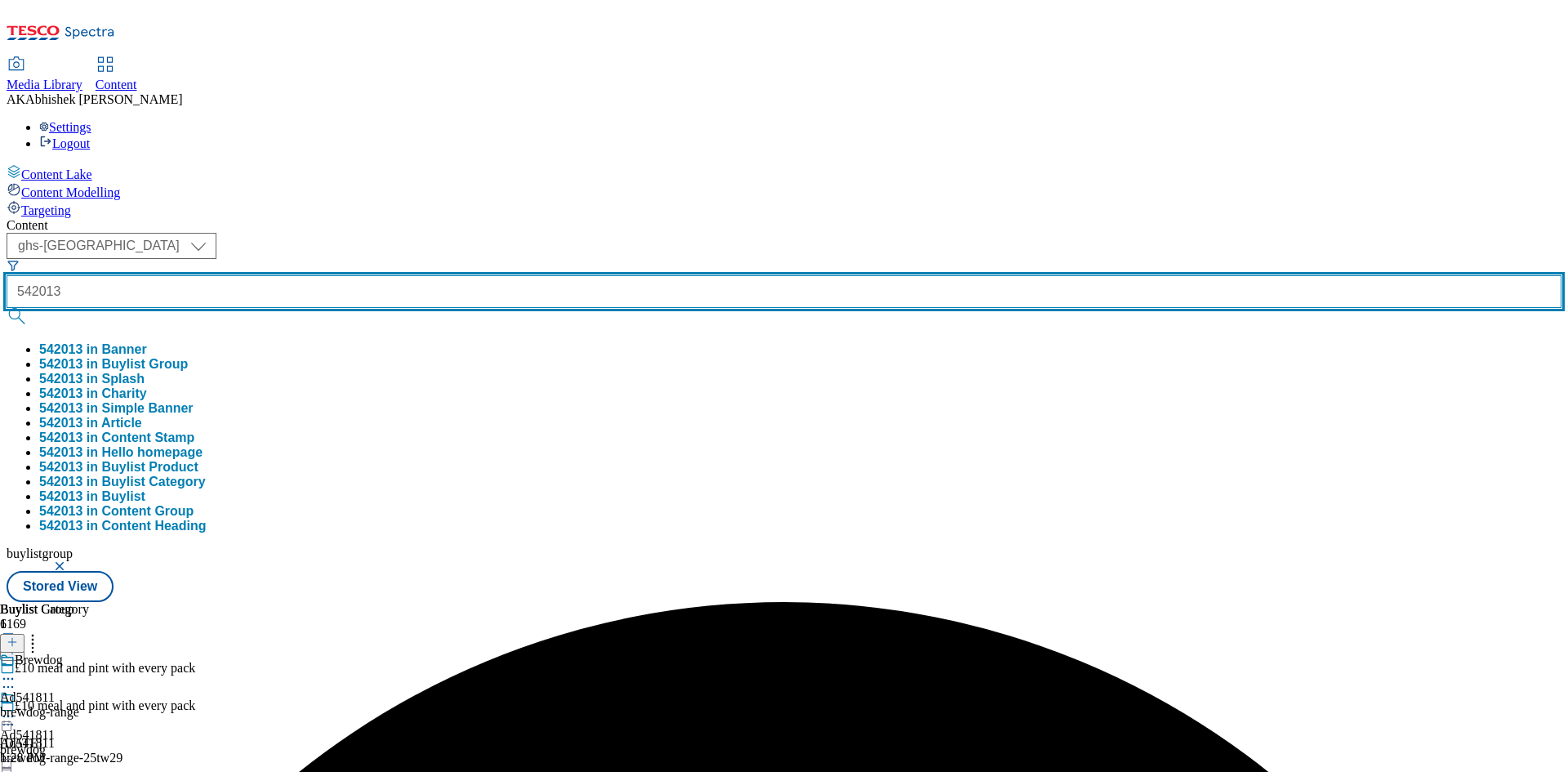
click at [6, 308] on button "submit" at bounding box center [17, 316] width 23 height 17
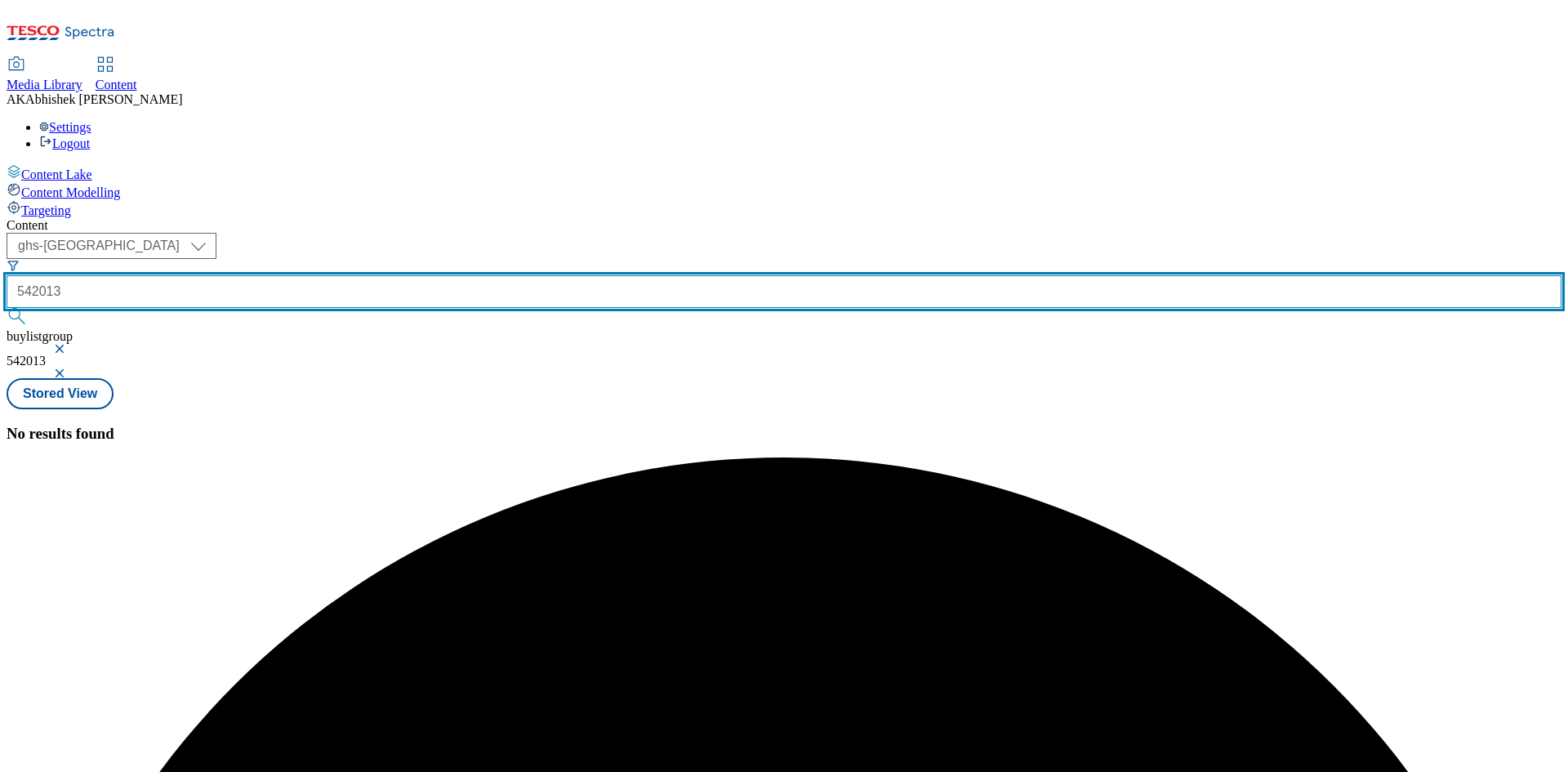
click at [355, 275] on input "542013" at bounding box center [784, 291] width 1555 height 33
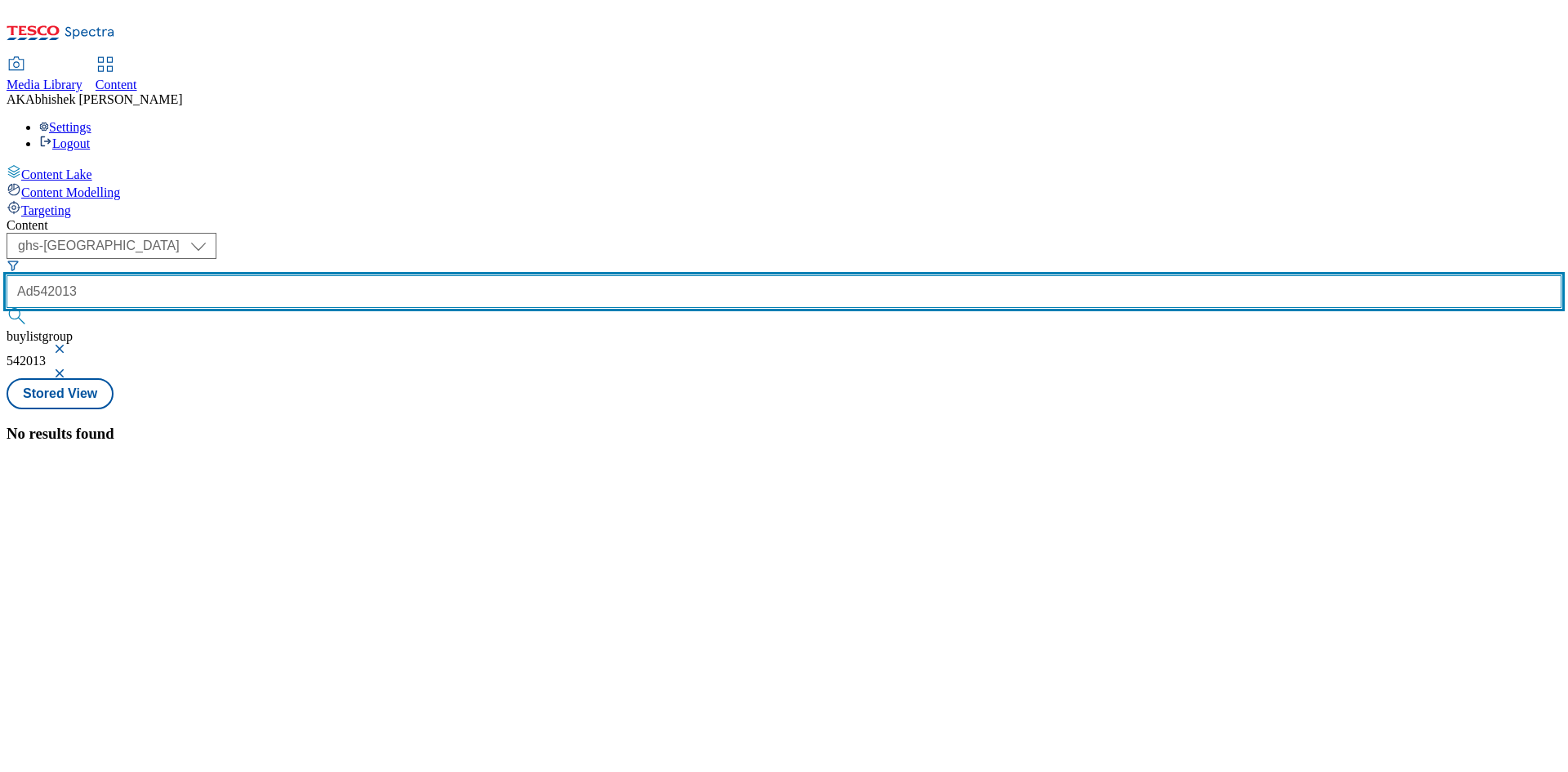
type input "Ad542013"
click at [6, 308] on button "submit" at bounding box center [17, 316] width 23 height 17
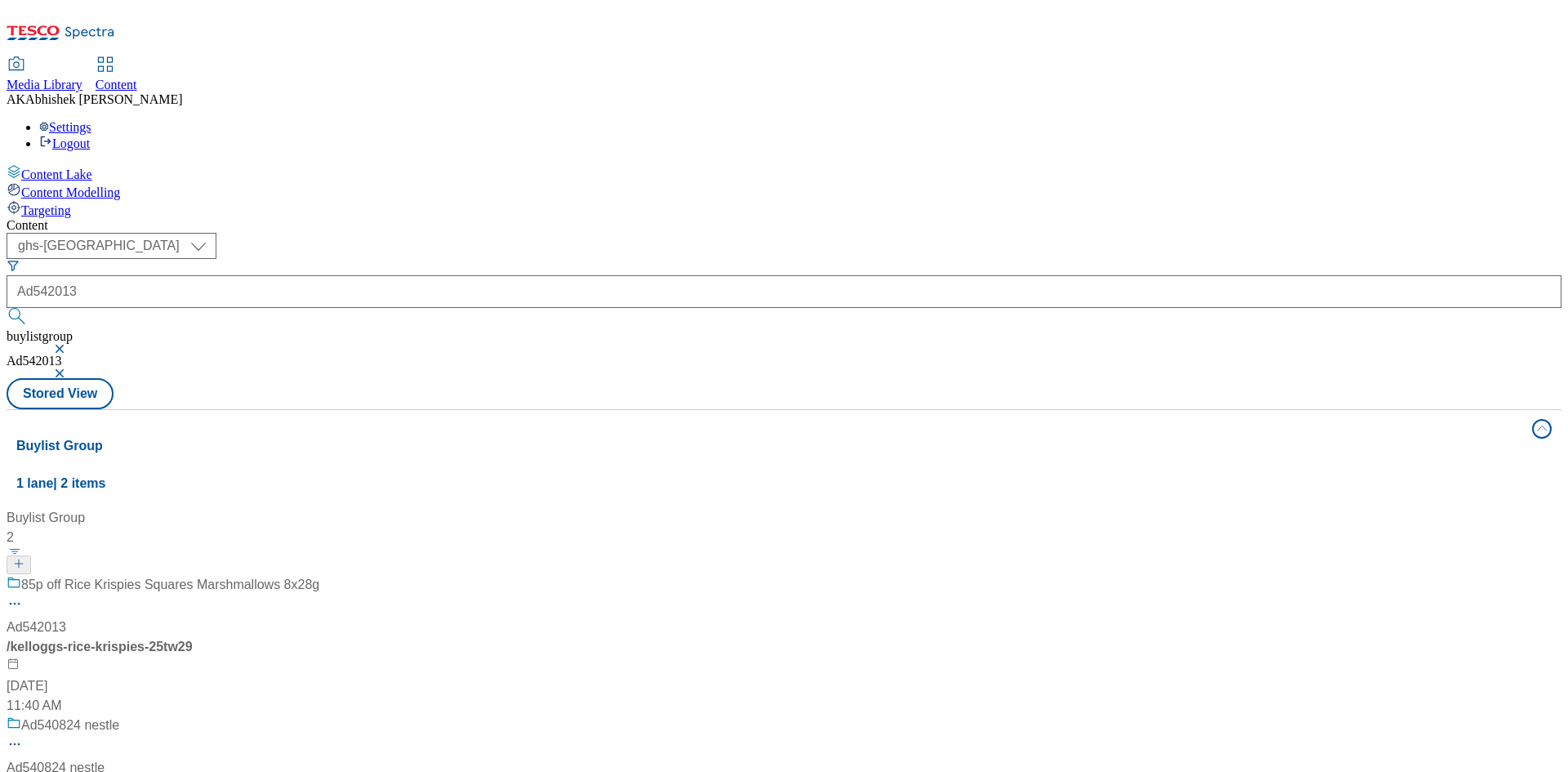
click at [210, 637] on div "/ kelloggs-rice-krispies-25tw29" at bounding box center [108, 646] width 204 height 19
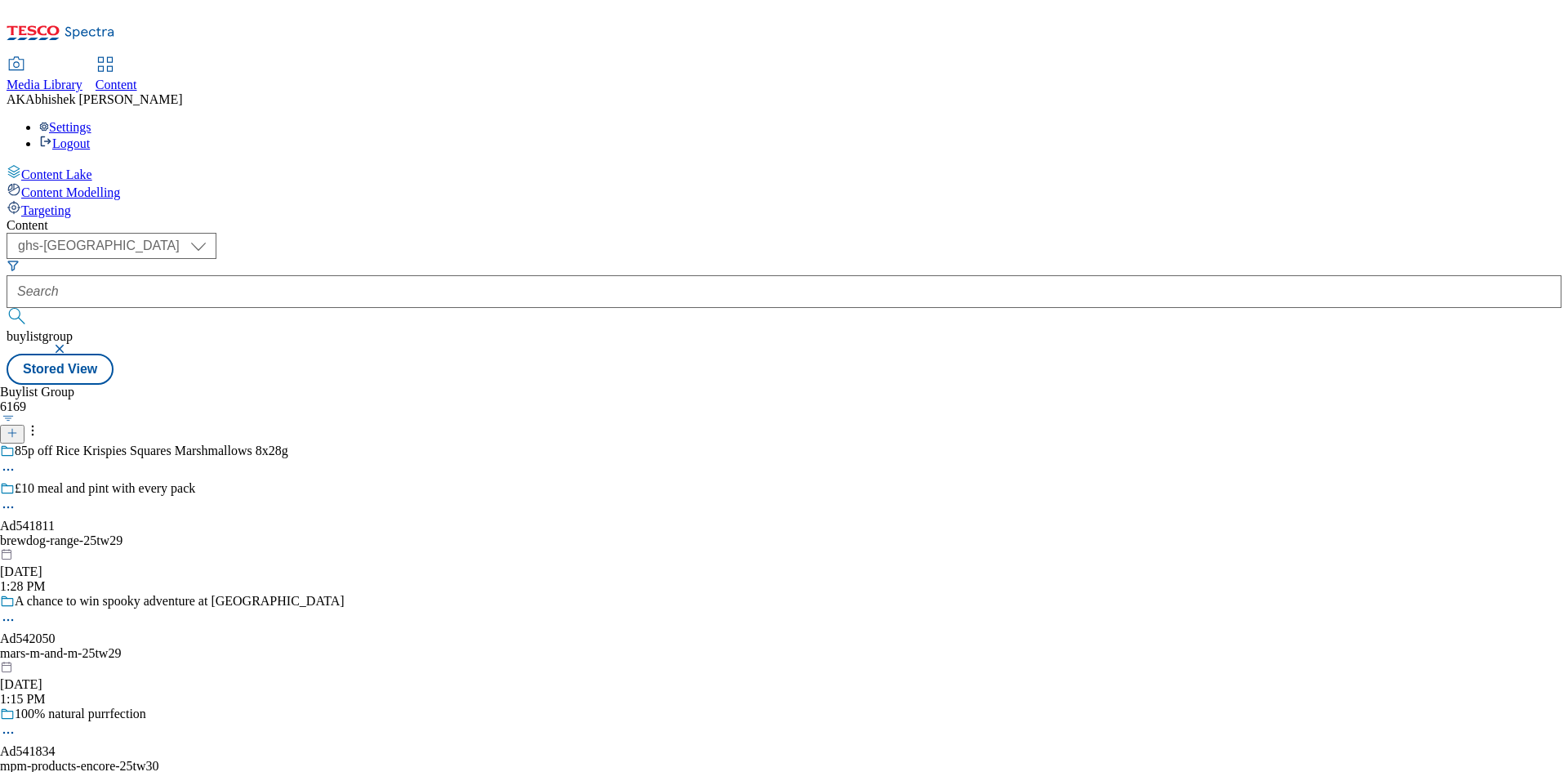
click at [17, 461] on icon at bounding box center [8, 470] width 17 height 17
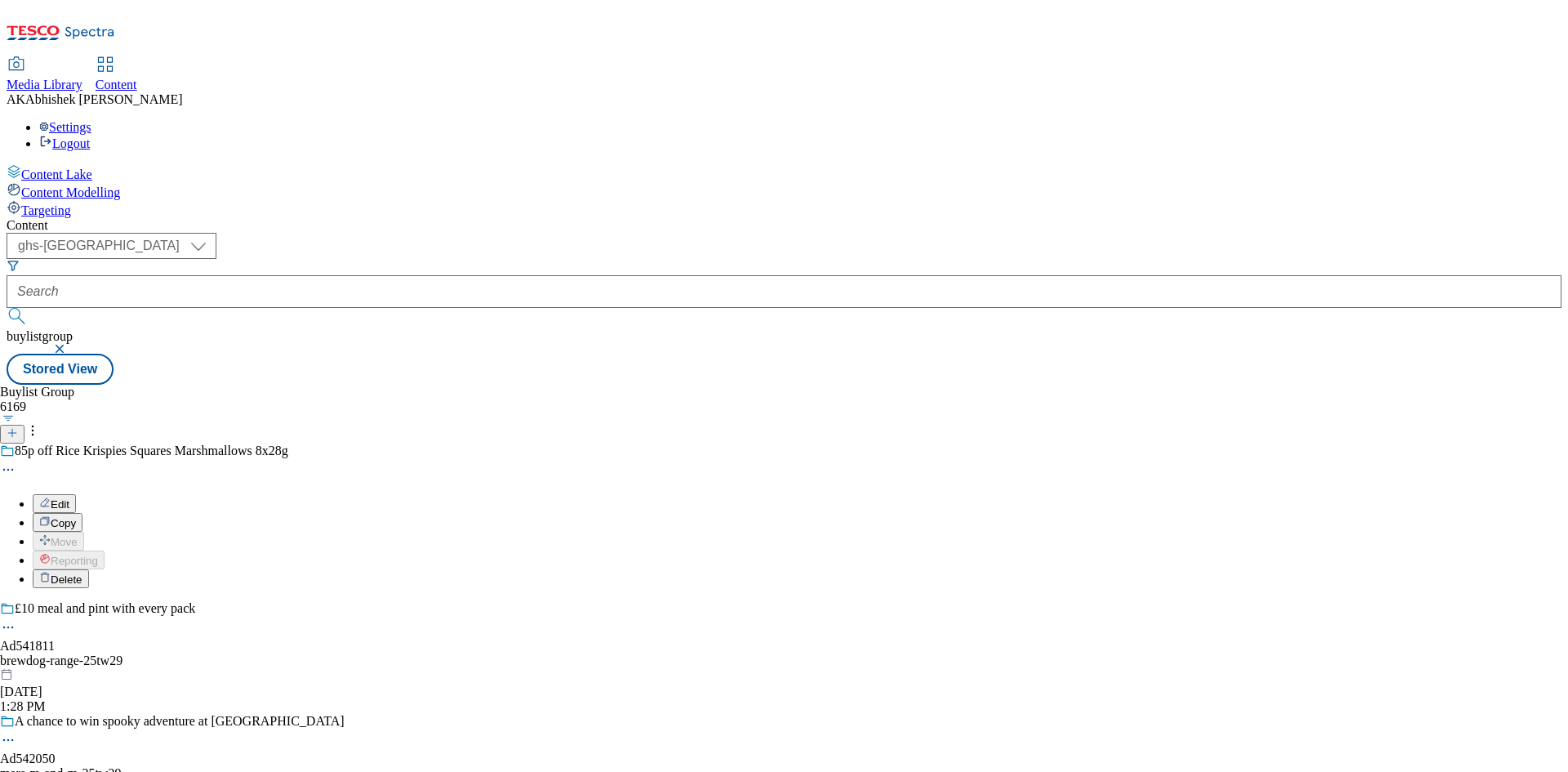
click at [76, 494] on button "Edit" at bounding box center [54, 504] width 43 height 18
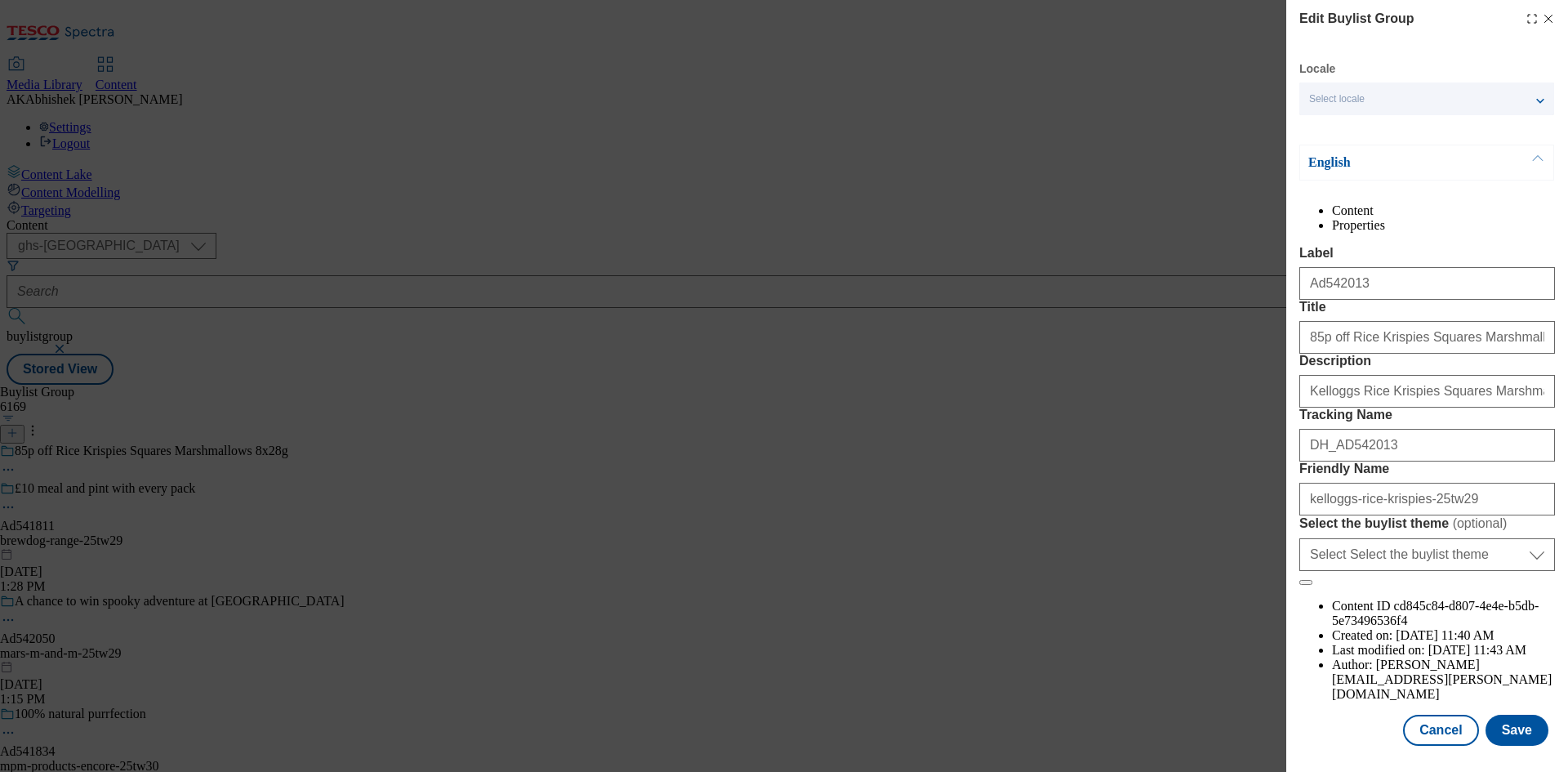
scroll to position [62, 0]
click at [1432, 738] on button "Cancel" at bounding box center [1441, 731] width 75 height 31
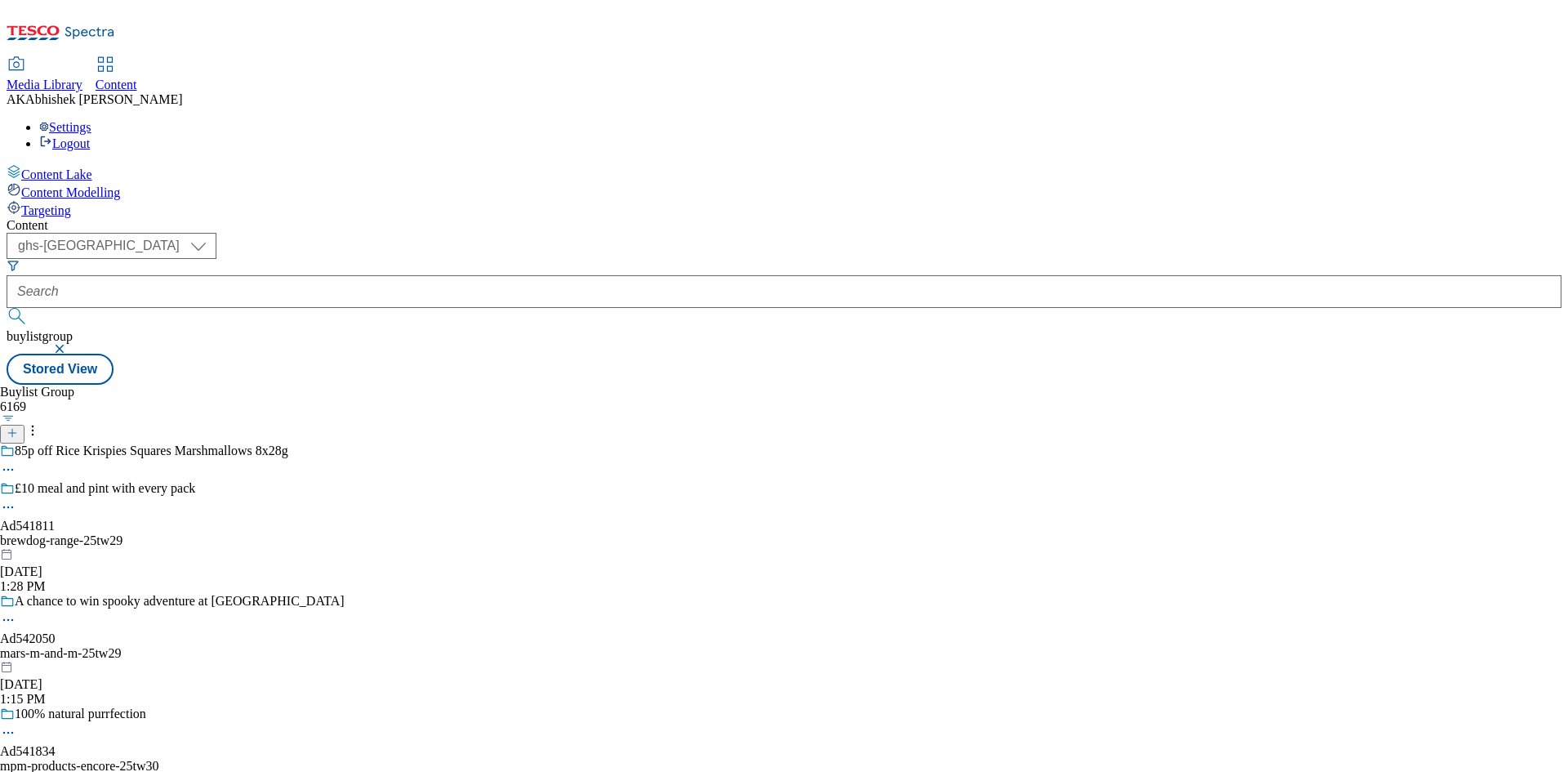
scroll to position [0, 0]
click at [345, 444] on div "85p off Rice Krispies Squares Marshmallows 8x28g" at bounding box center [172, 462] width 345 height 38
click at [345, 436] on div "Put product in basket, copy & paste code GRLP7K at checkout Ad542013 kelloggs […" at bounding box center [172, 492] width 345 height 113
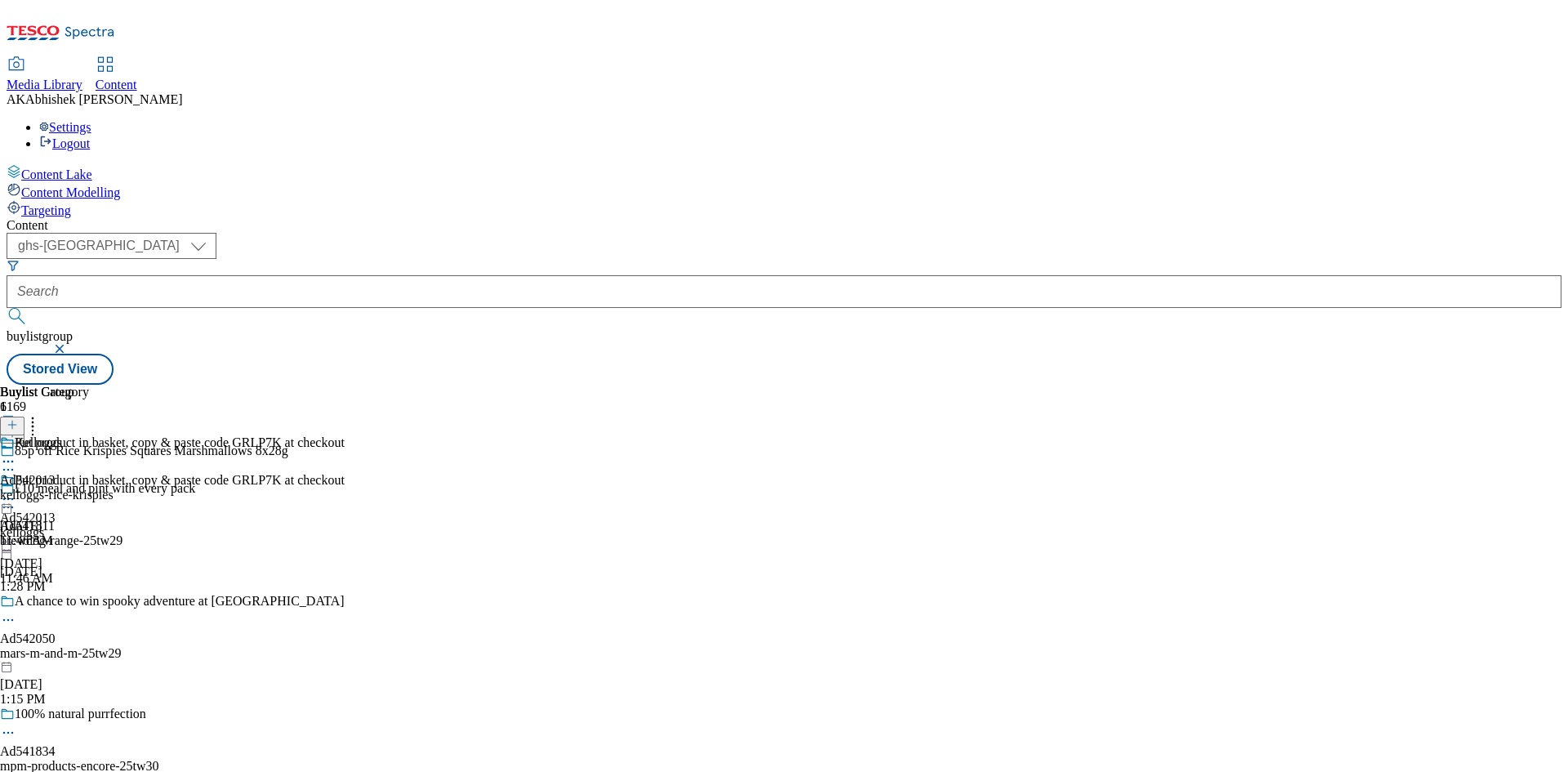
click at [17, 453] on icon at bounding box center [8, 461] width 17 height 17
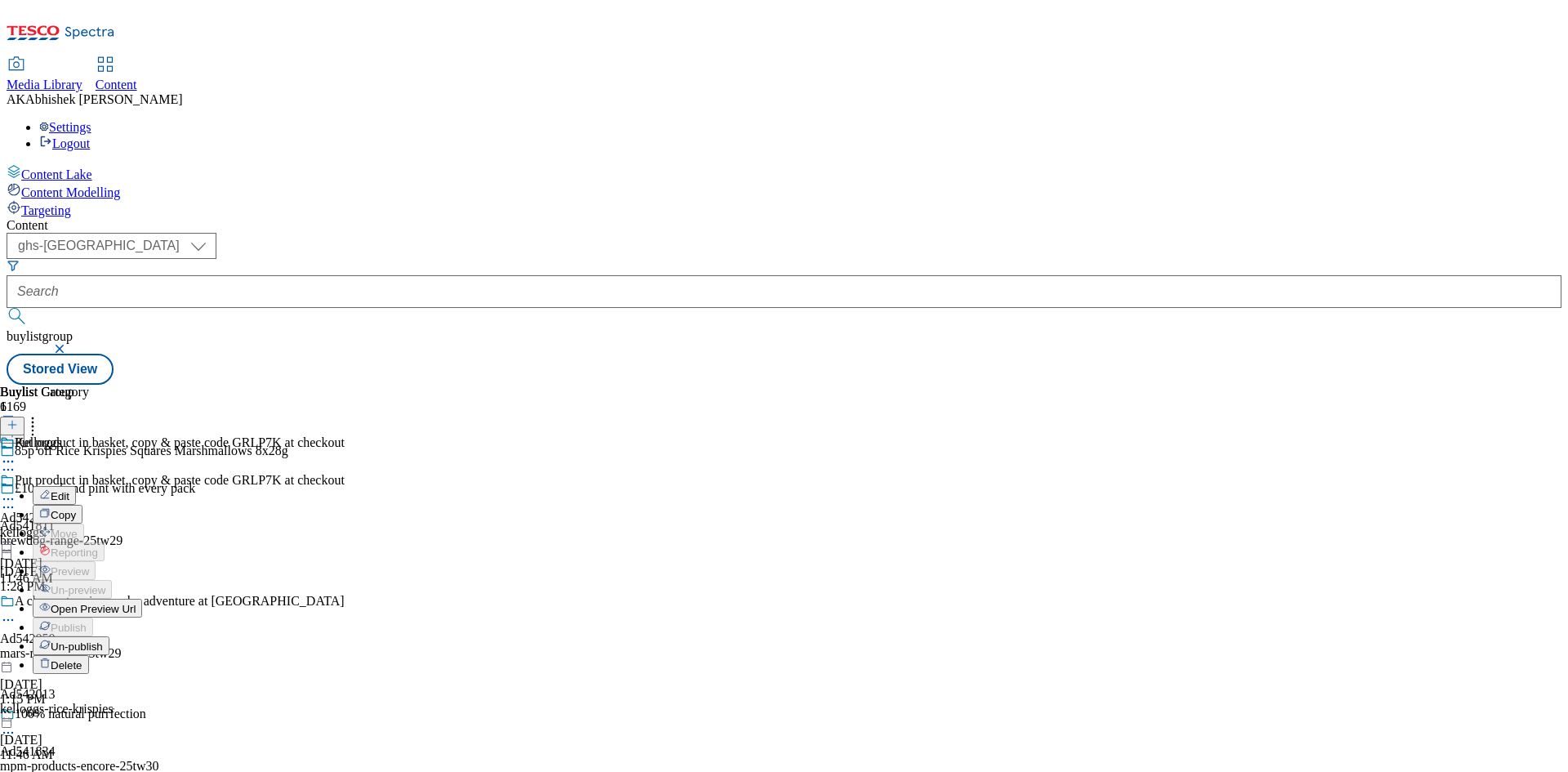
click at [136, 603] on span "Open Preview Url" at bounding box center [93, 608] width 85 height 12
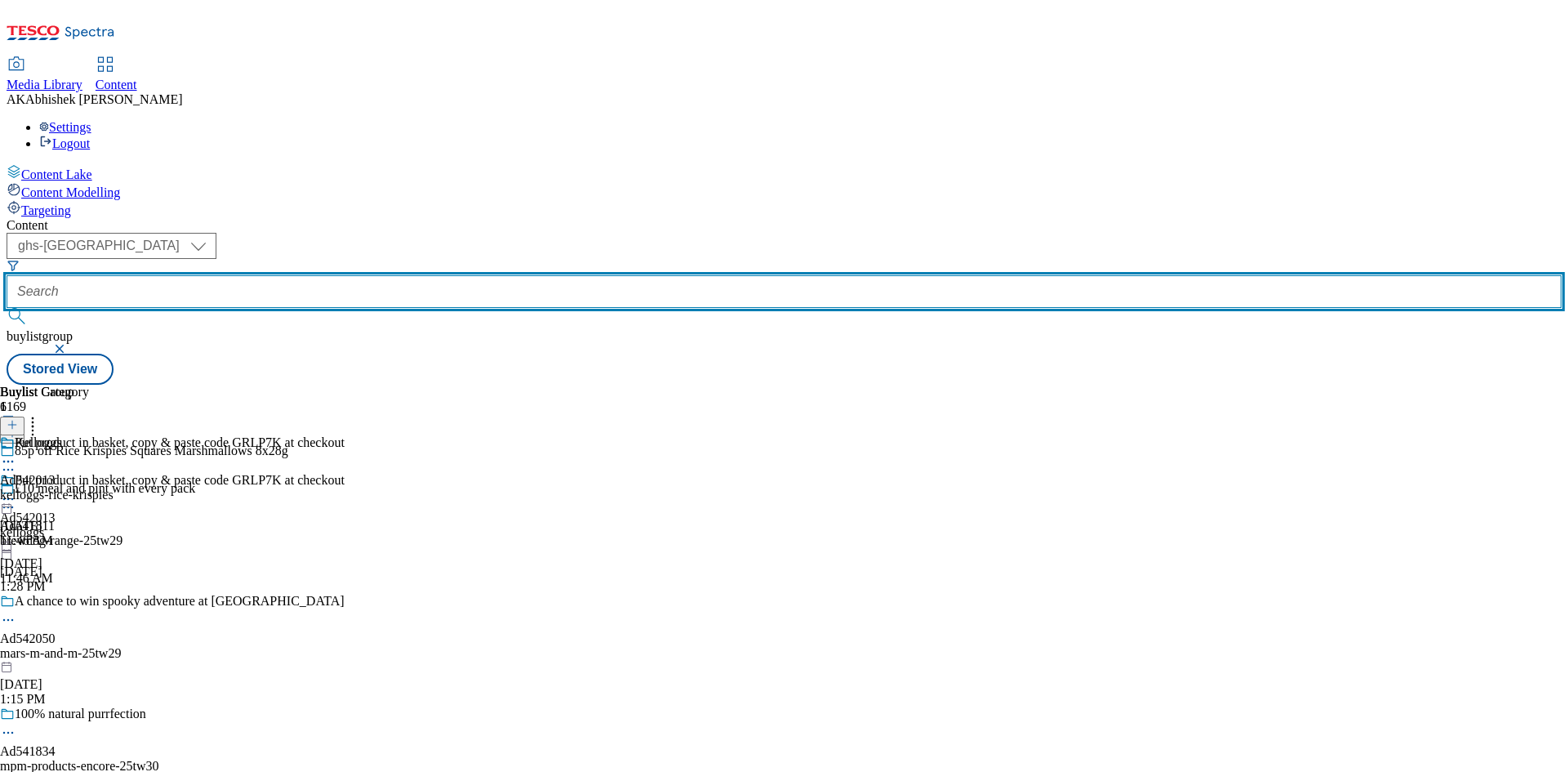
click at [364, 275] on input "text" at bounding box center [784, 291] width 1555 height 33
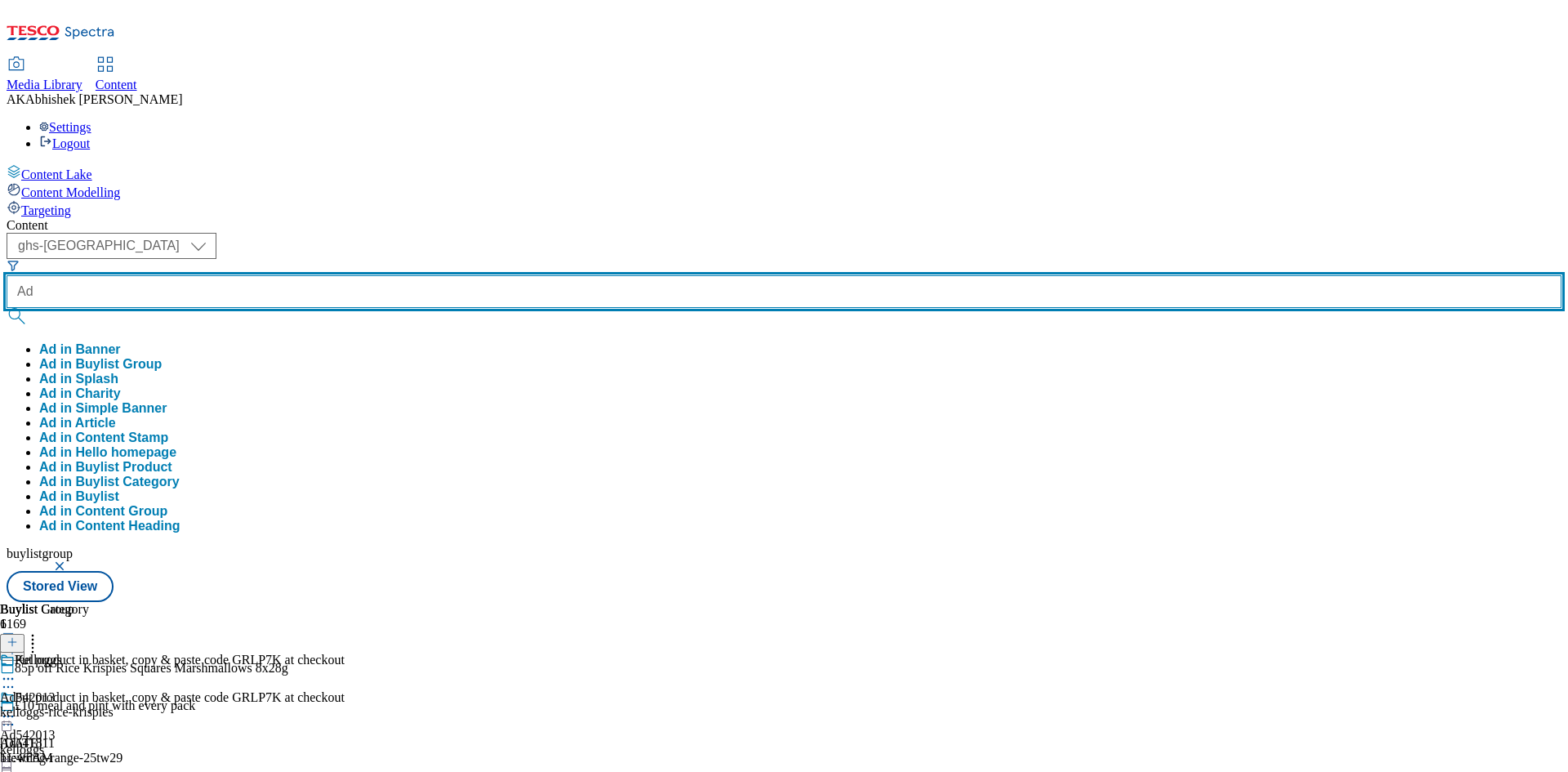
paste input "541857"
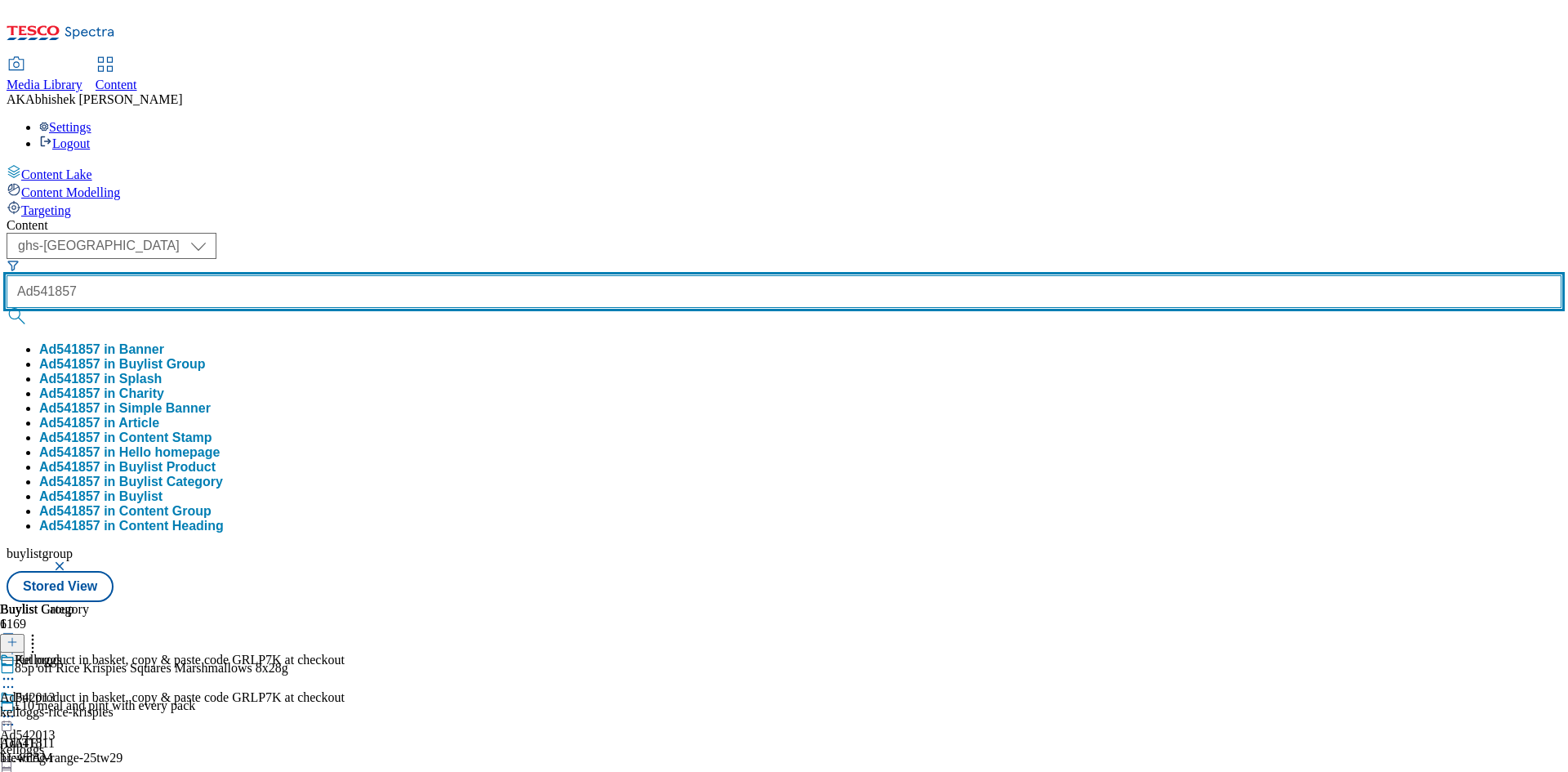
type input "Ad541857"
click at [6, 308] on button "submit" at bounding box center [17, 316] width 23 height 17
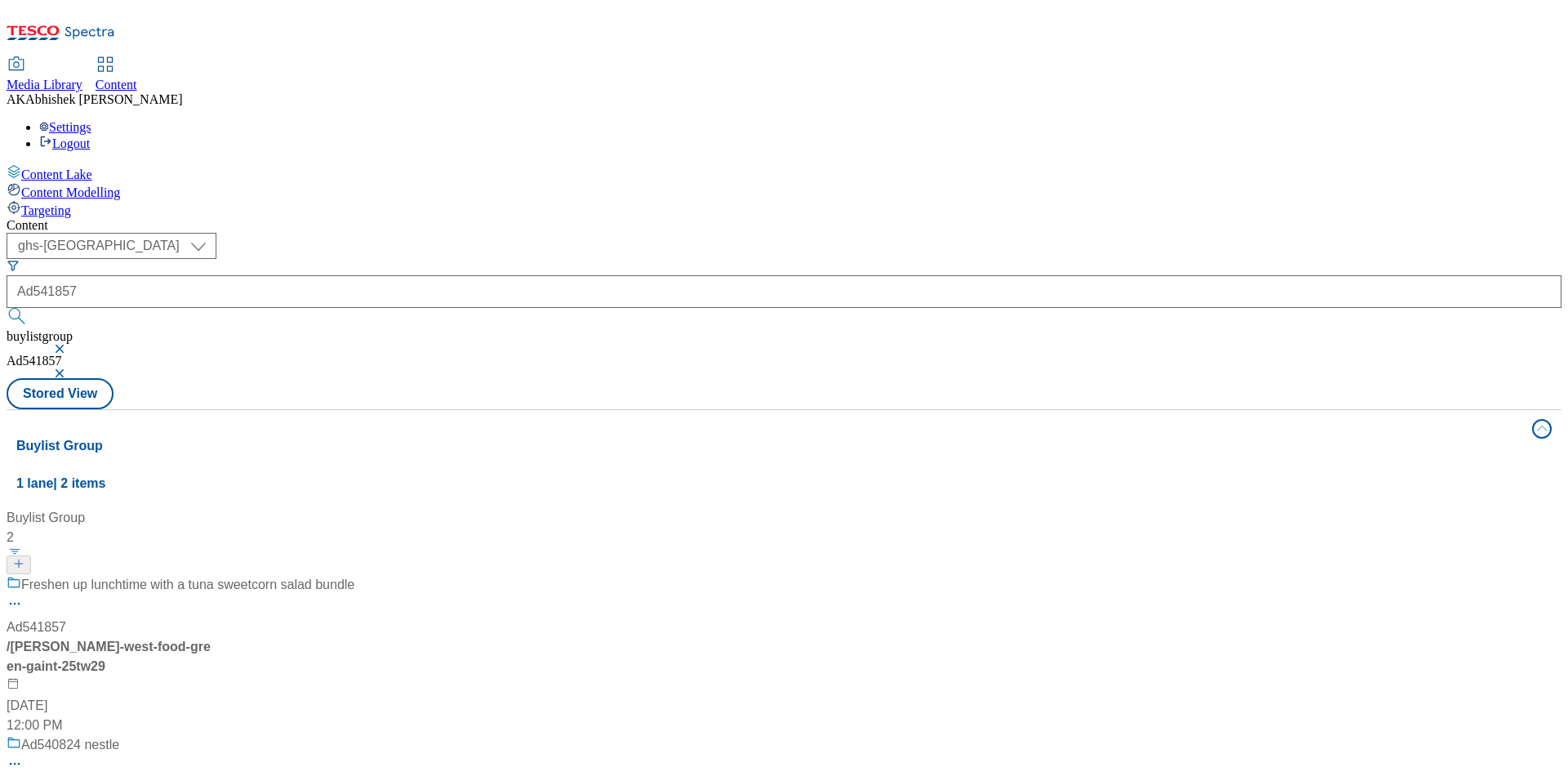
click at [355, 575] on div "Freshen up lunchtime with a tuna sweetcorn salad bundle" at bounding box center [180, 596] width 348 height 42
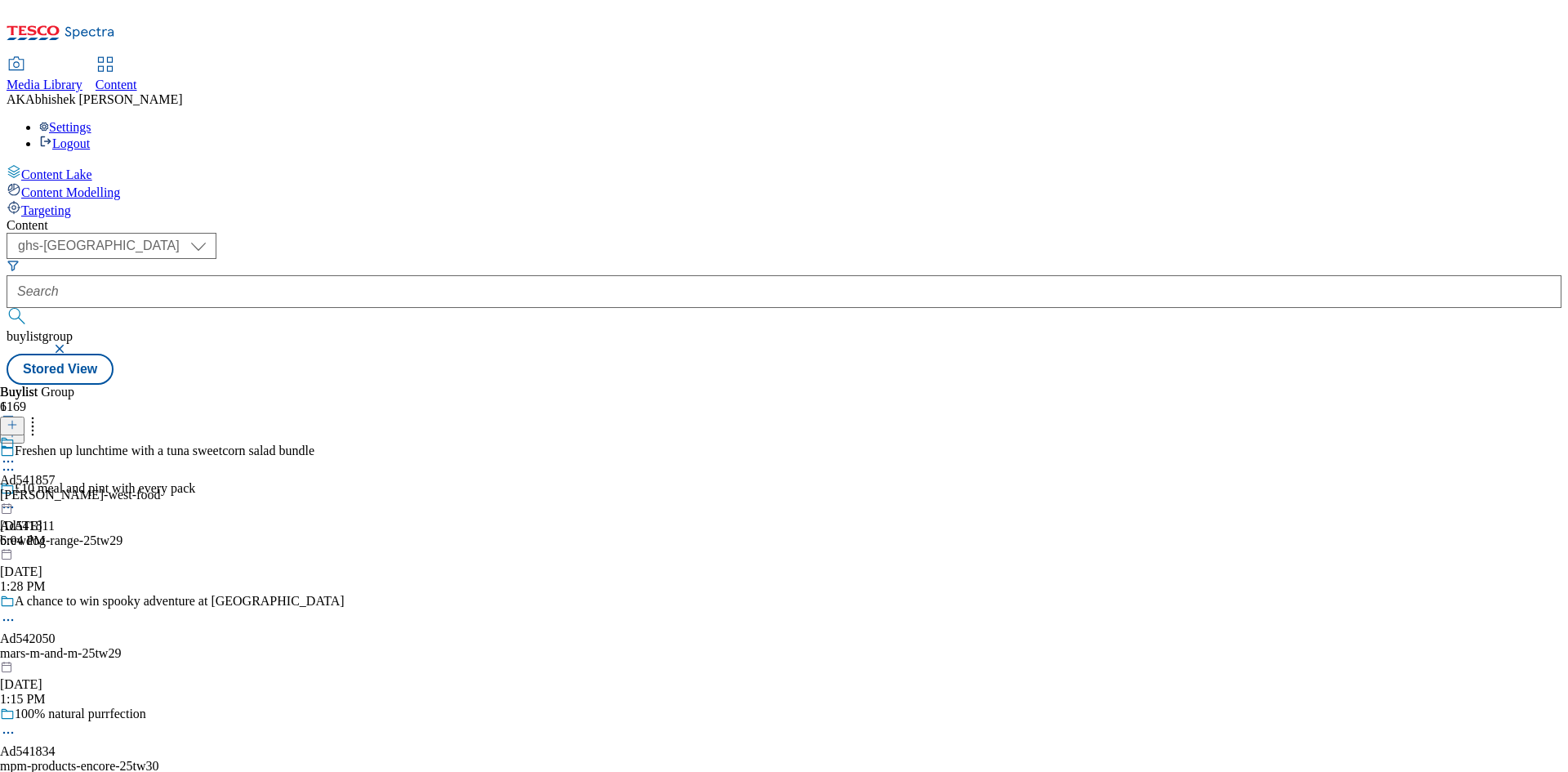
click at [17, 461] on icon at bounding box center [8, 470] width 17 height 17
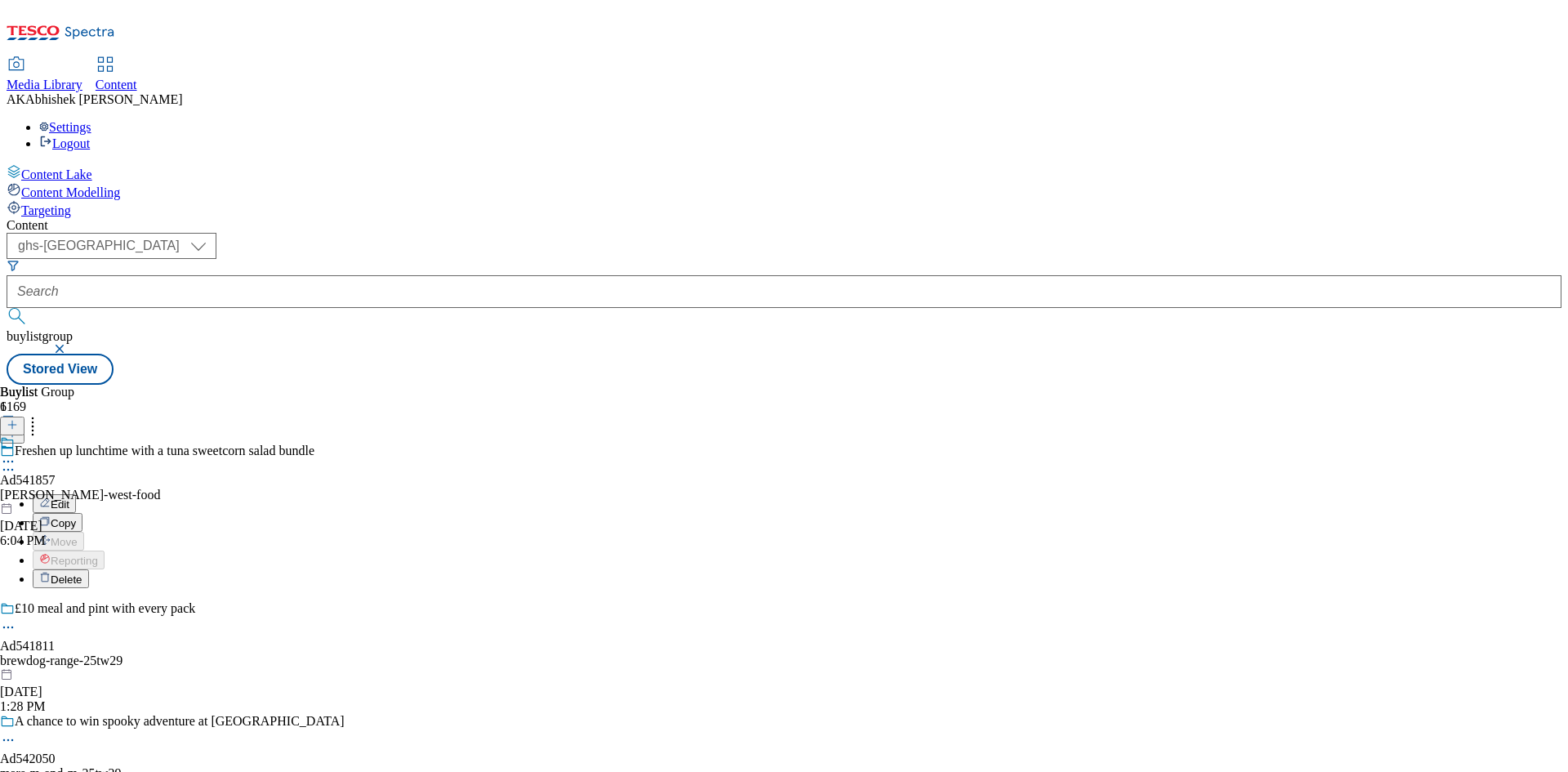
click at [76, 494] on button "Edit" at bounding box center [54, 504] width 43 height 18
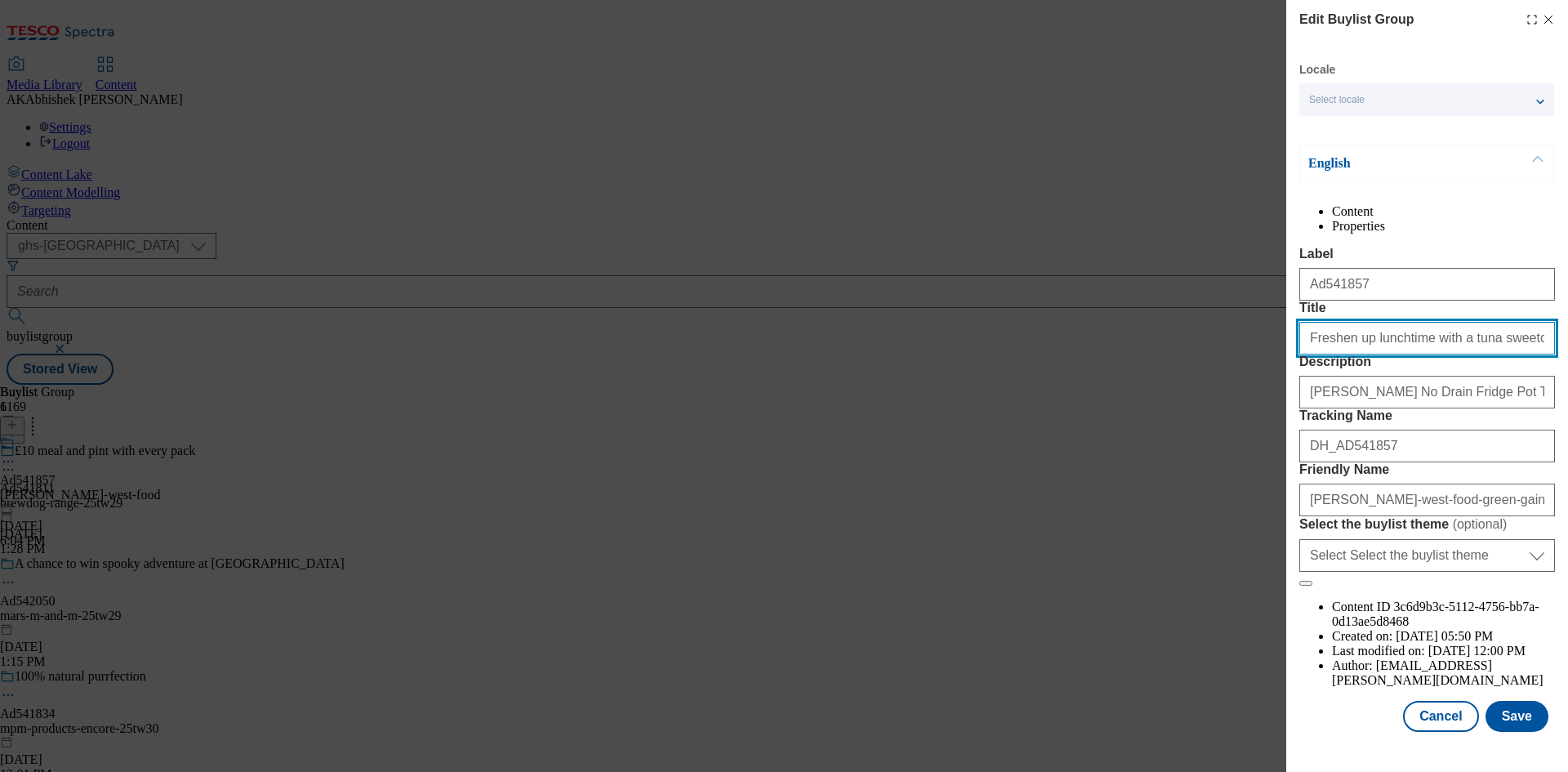
click at [1433, 355] on input "Freshen up lunchtime with a tuna sweetcorn salad bundle" at bounding box center [1427, 338] width 256 height 33
type input "Freshen up lunchtime with a tuna sweetcorn salad bundle"
